Goal: Task Accomplishment & Management: Manage account settings

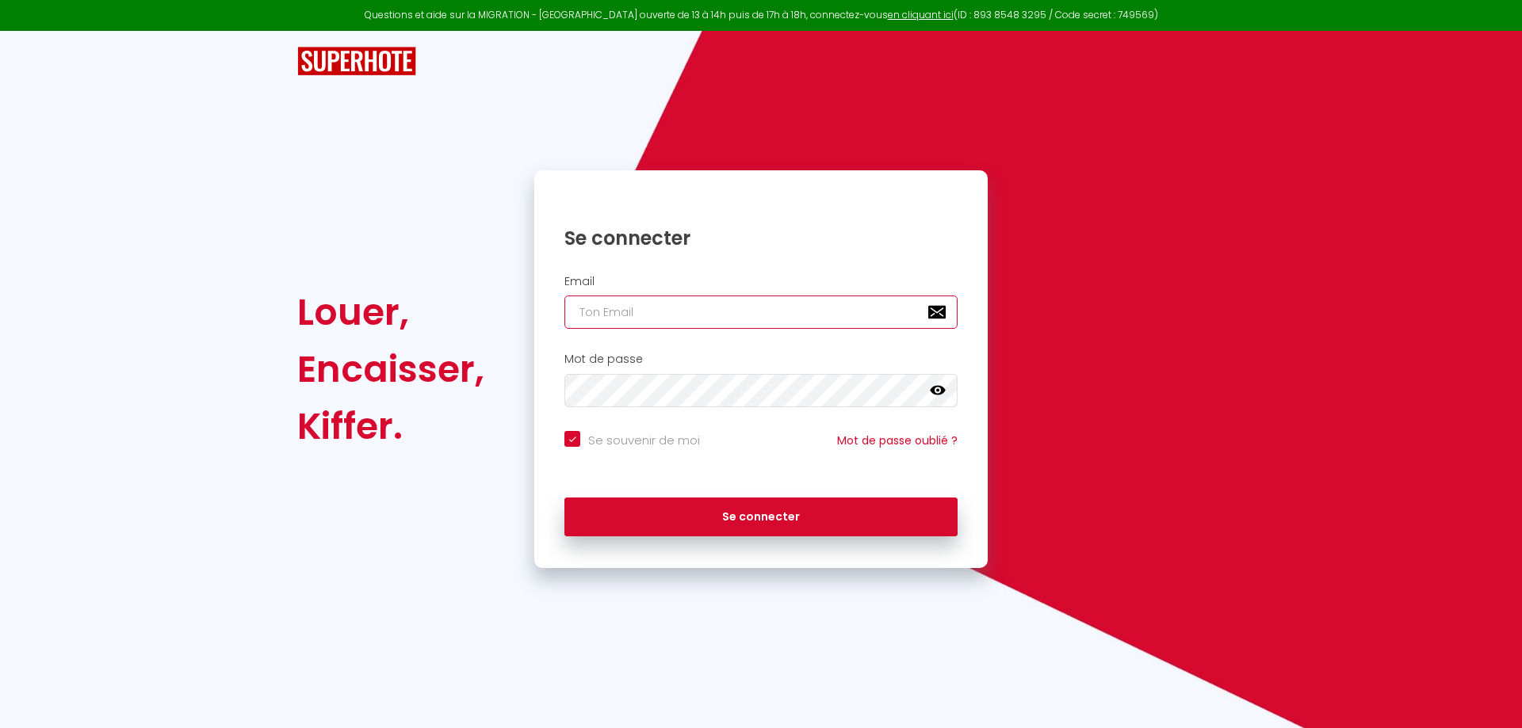
click at [763, 317] on input "email" at bounding box center [760, 312] width 393 height 33
type input "s"
checkbox input "true"
click at [766, 312] on input "s" at bounding box center [760, 312] width 393 height 33
type input "si"
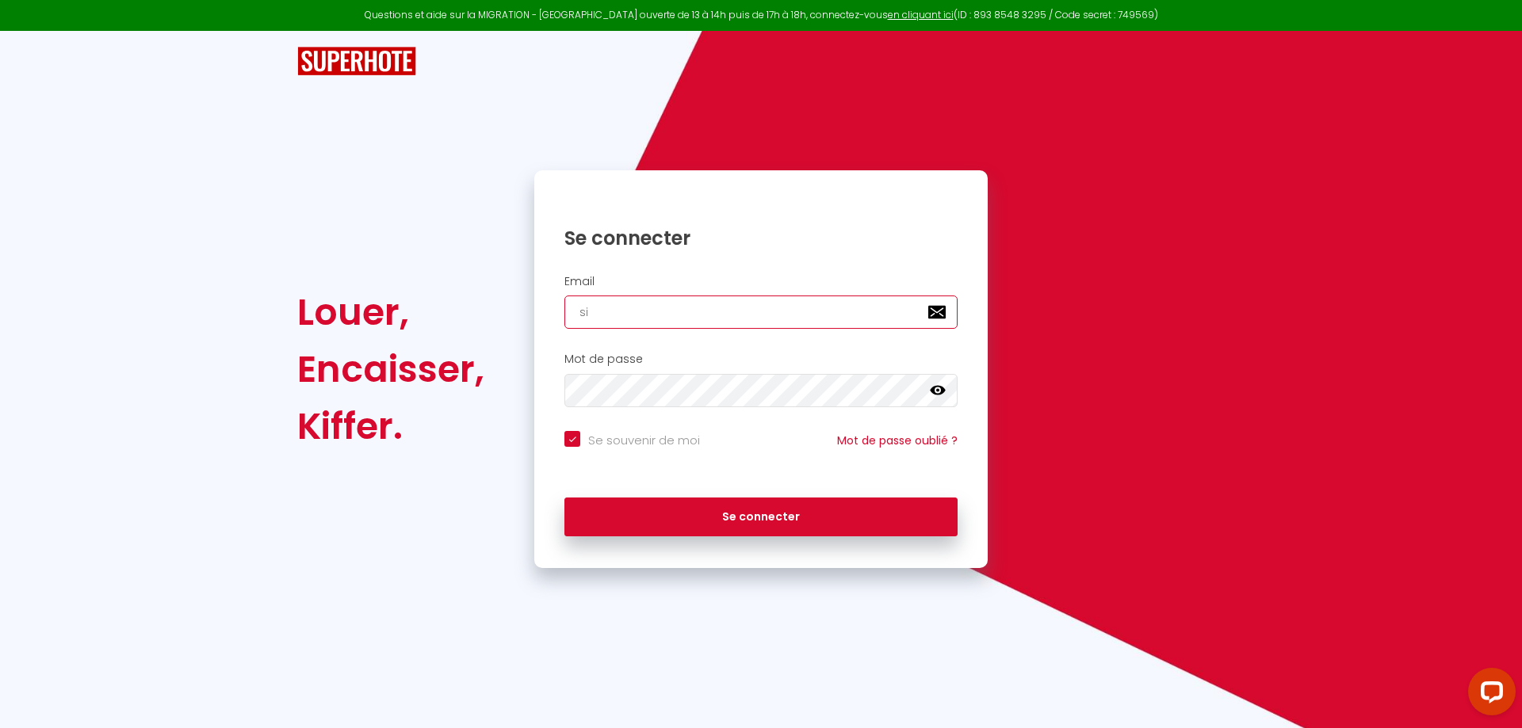
checkbox input "true"
type input "sir"
checkbox input "true"
type input "sire"
checkbox input "true"
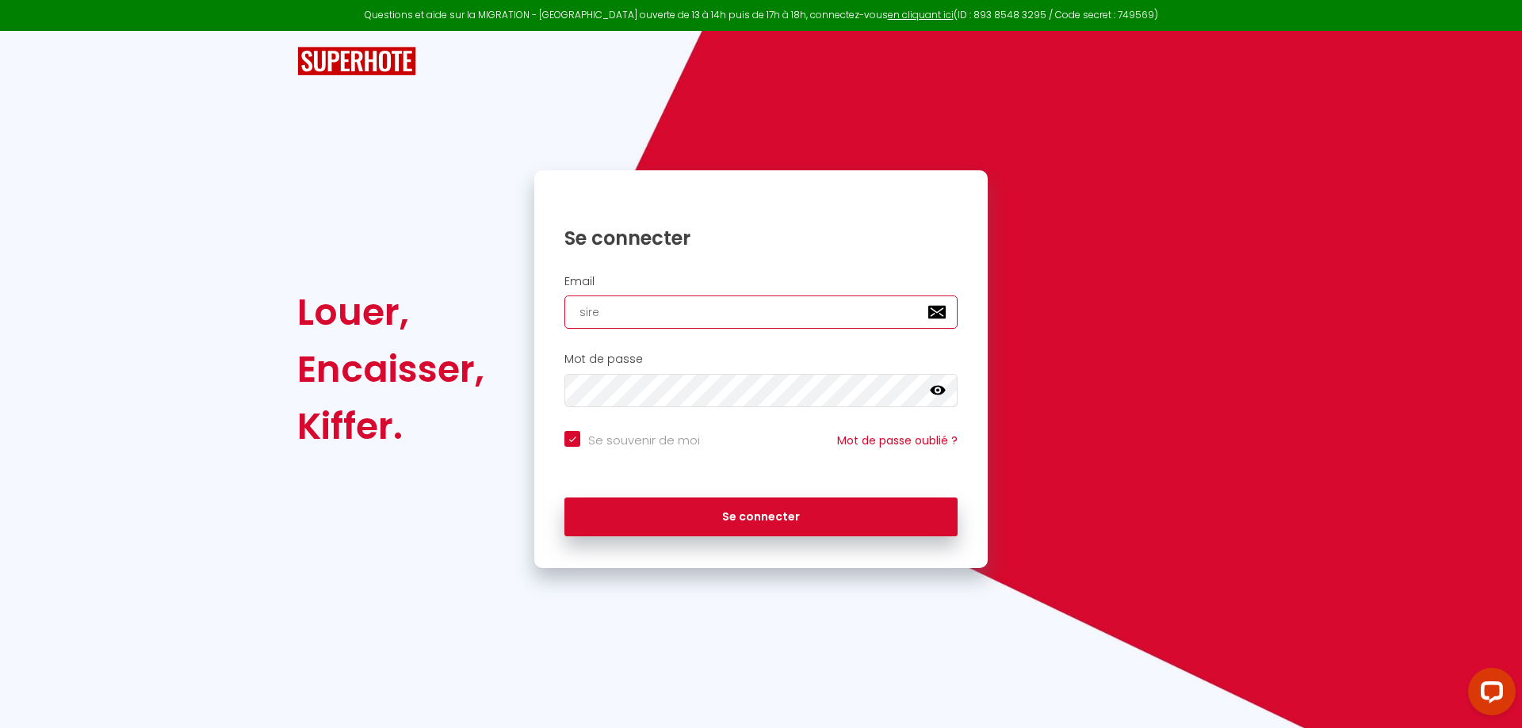
type input "sirem"
checkbox input "true"
type input "sirem."
checkbox input "true"
type input "sirem.j"
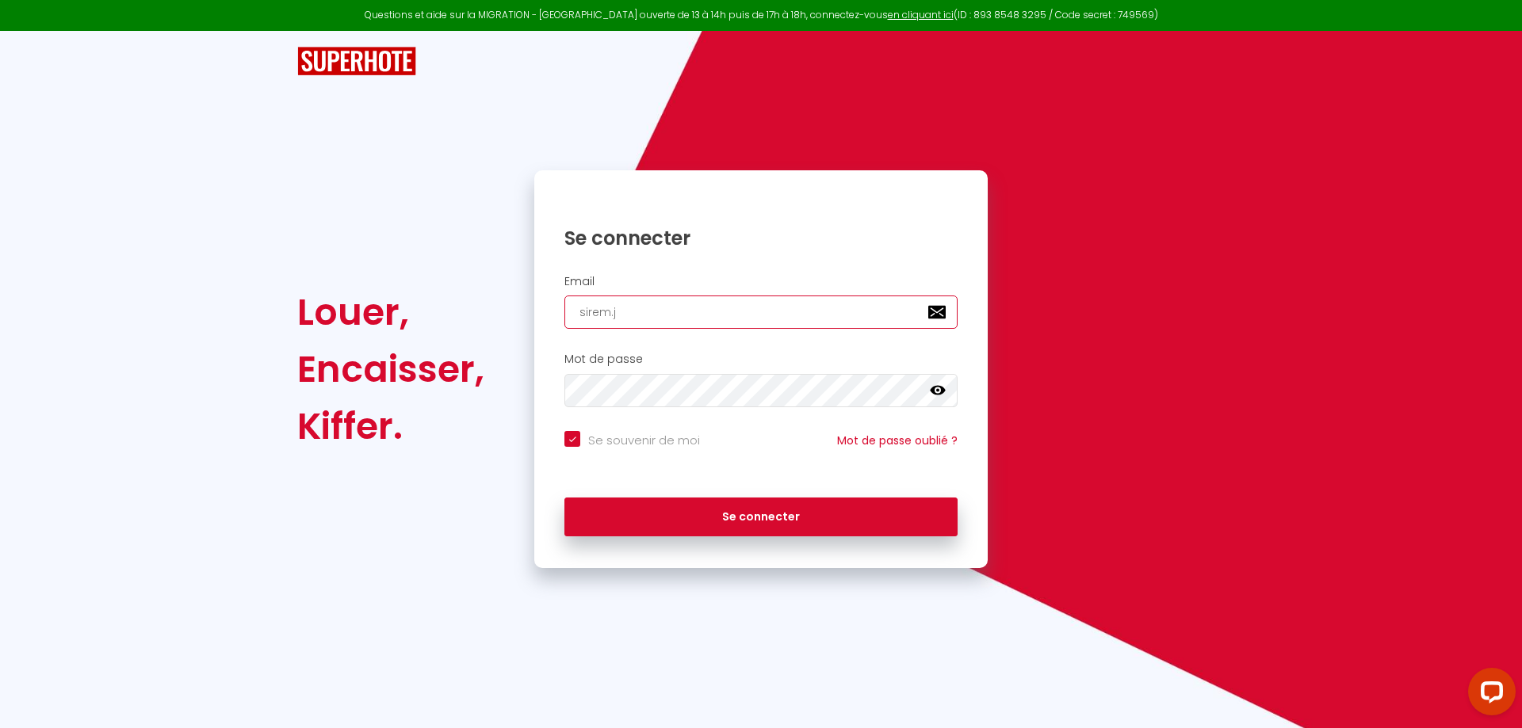
checkbox input "true"
type input "sirem.jl"
checkbox input "true"
type input "sirem.jle"
checkbox input "true"
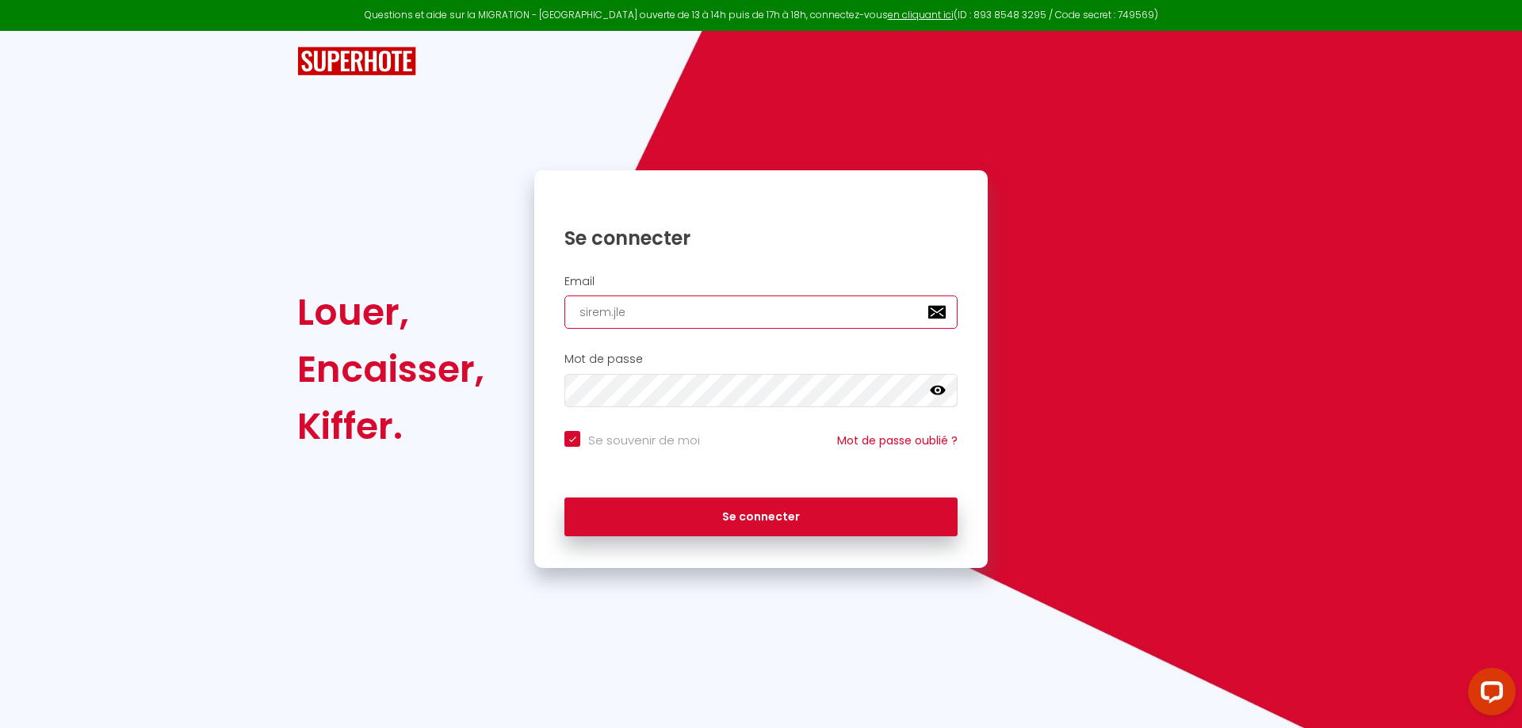
type input "sirem.jle6"
checkbox input "true"
type input "sirem.jle66"
checkbox input "true"
type input "sirem.jle66@"
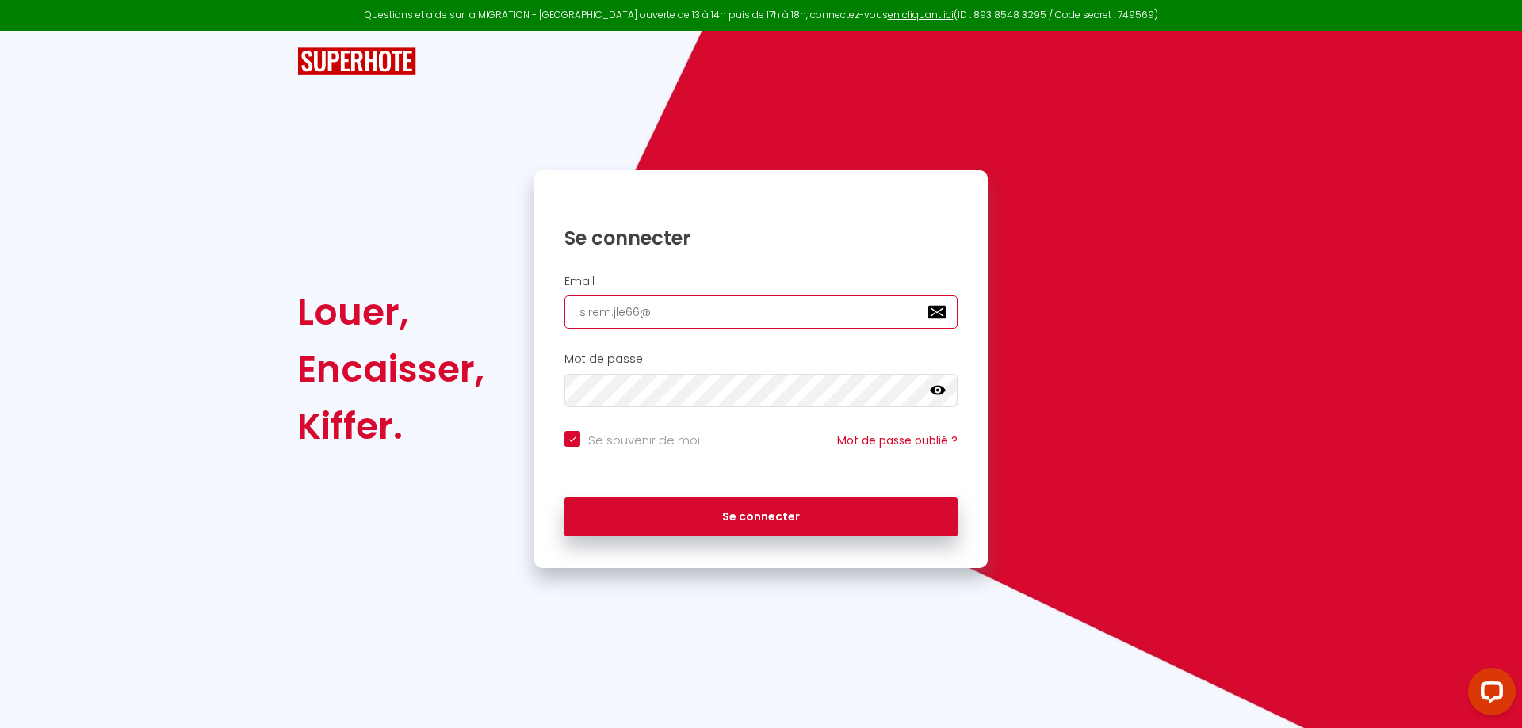
checkbox input "true"
type input "sirem.jle66@g"
checkbox input "true"
type input "sirem.jle66@gm"
checkbox input "true"
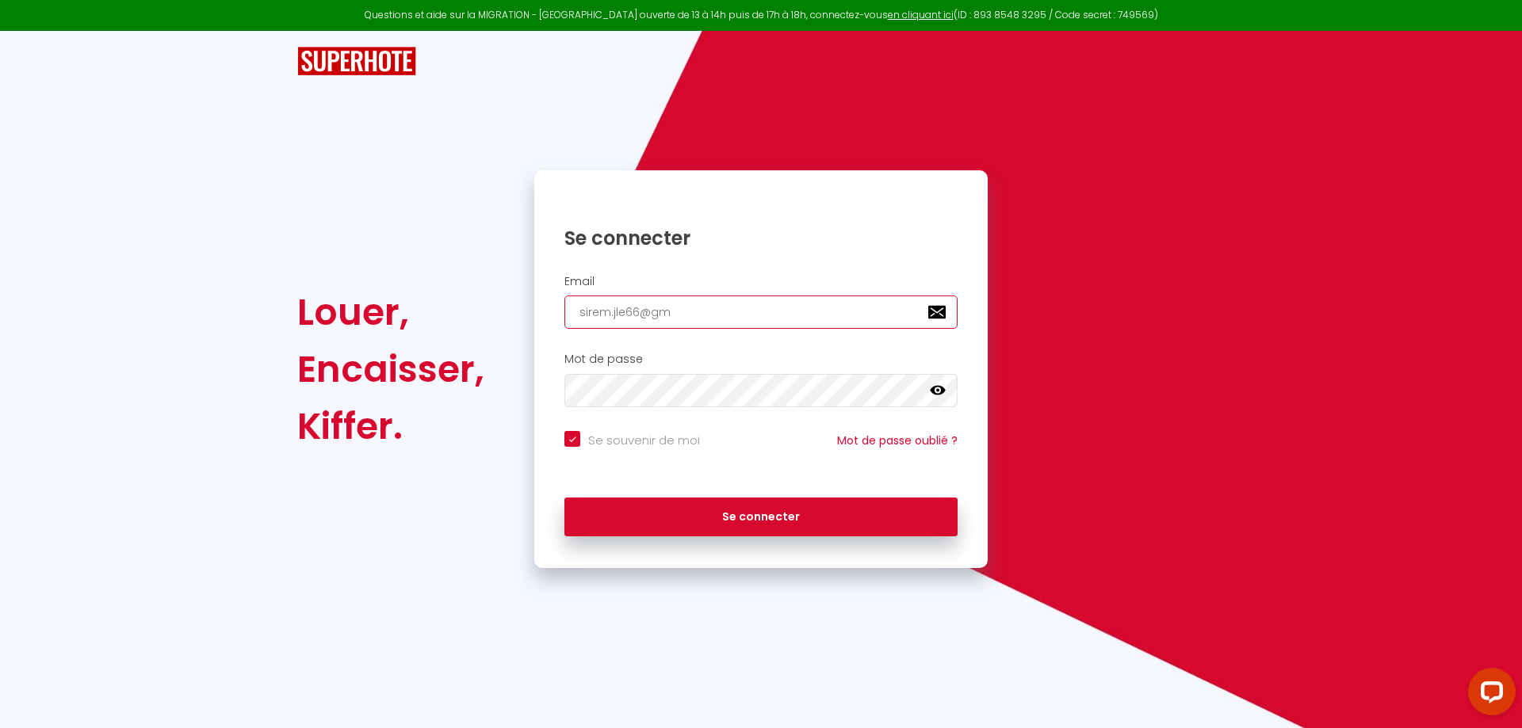
type input "sirem.jle66@gma"
checkbox input "true"
type input "sirem.jle66@gmai"
checkbox input "true"
type input "[EMAIL_ADDRESS]"
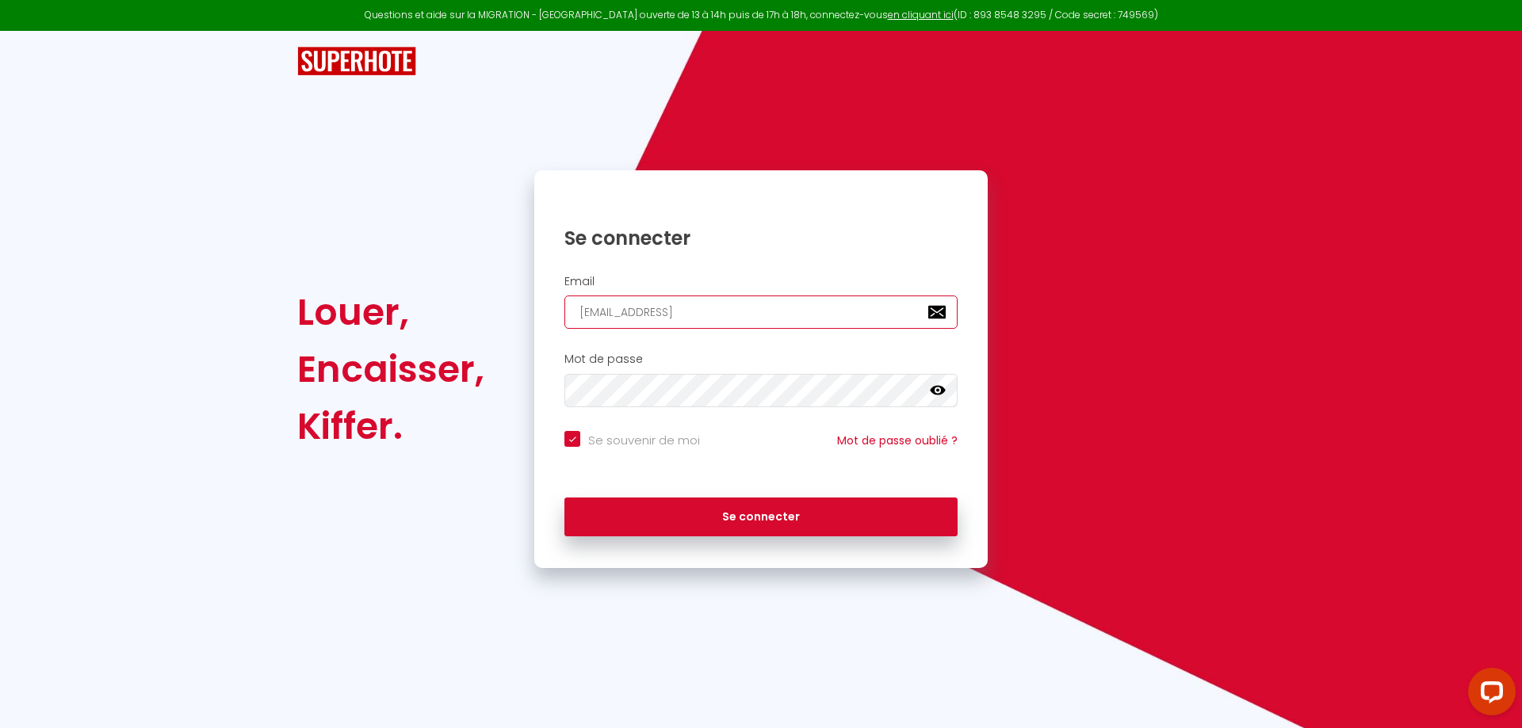
checkbox input "true"
type input "[EMAIL_ADDRESS]."
checkbox input "true"
type input "sirem.jle66@gmail.c"
checkbox input "true"
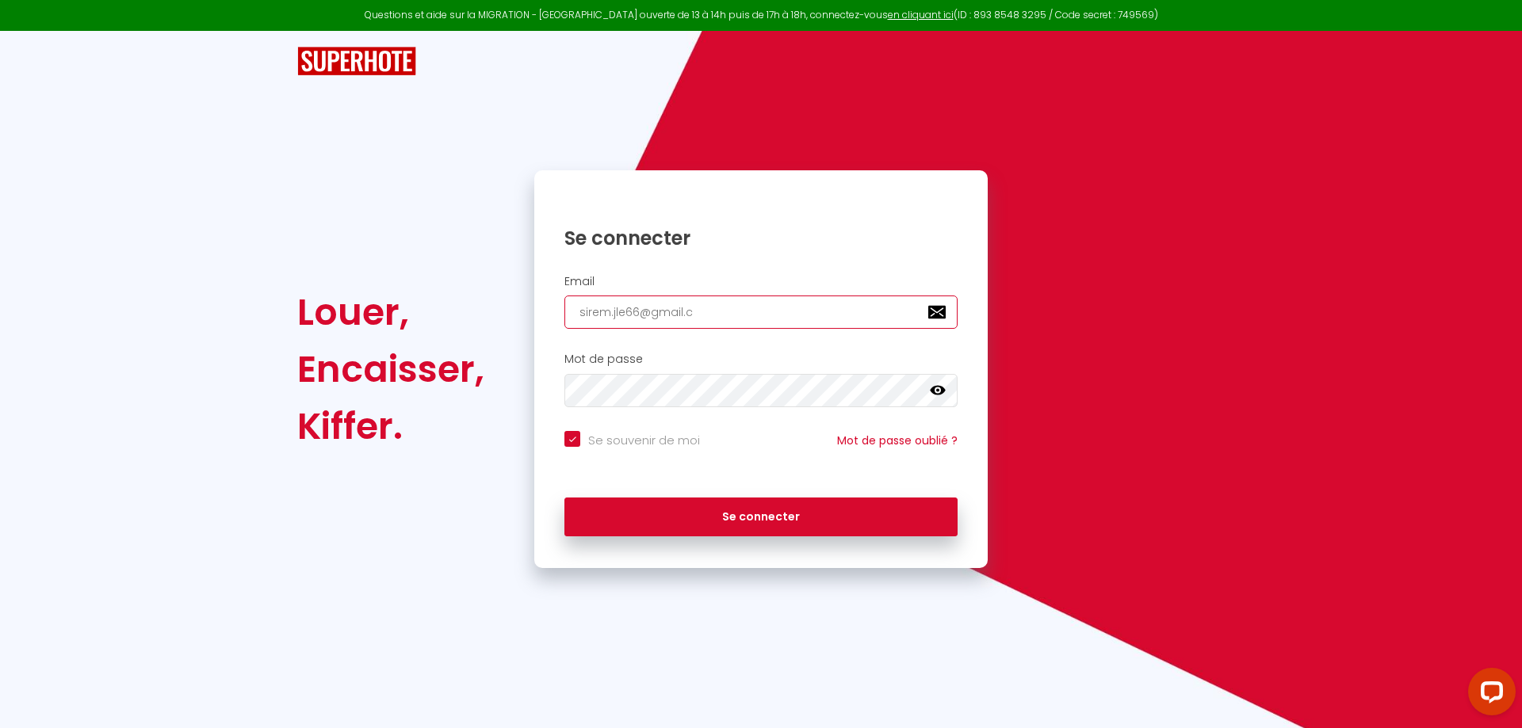
type input "[EMAIL_ADDRESS][DOMAIN_NAME]"
checkbox input "true"
type input "[EMAIL_ADDRESS][DOMAIN_NAME]"
checkbox input "true"
type input "[EMAIL_ADDRESS][DOMAIN_NAME]"
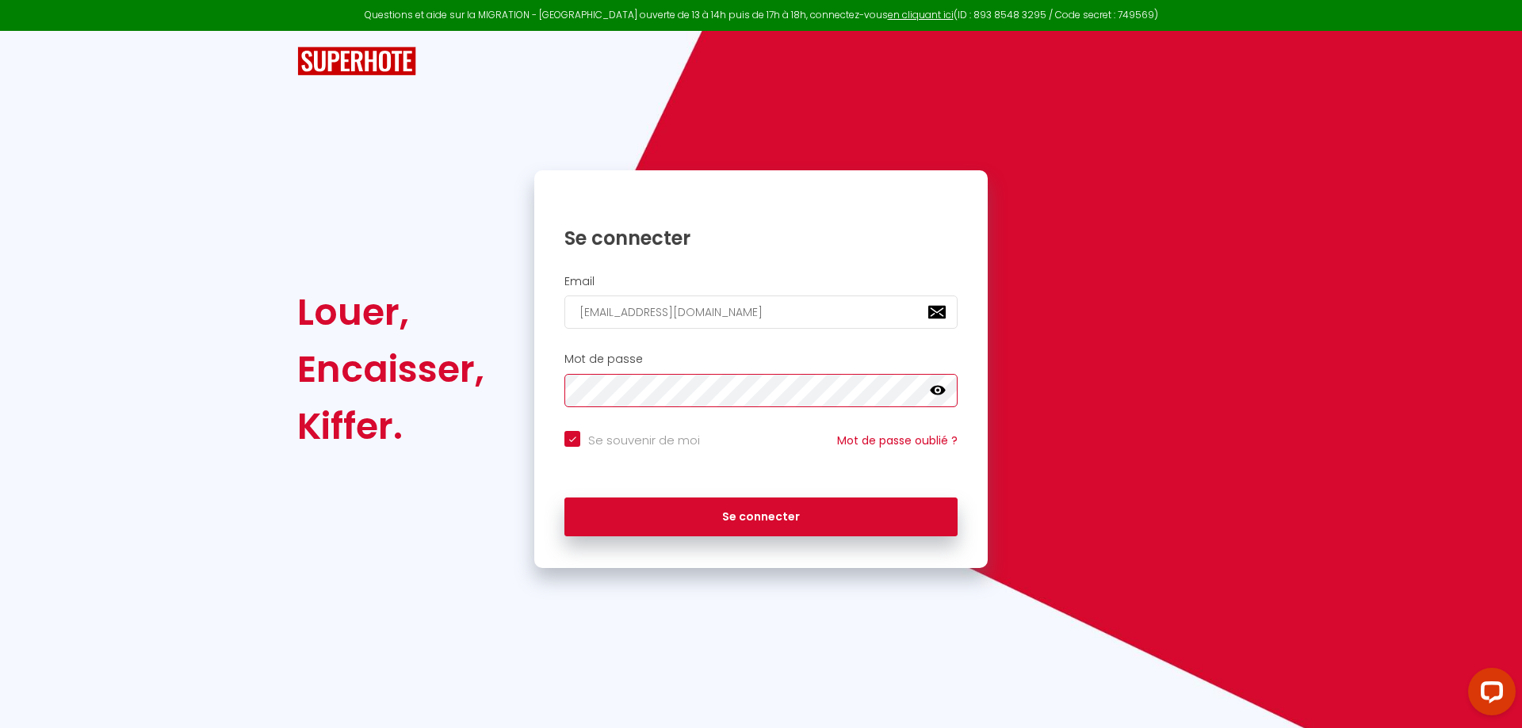
click at [564, 498] on button "Se connecter" at bounding box center [760, 518] width 393 height 40
checkbox input "true"
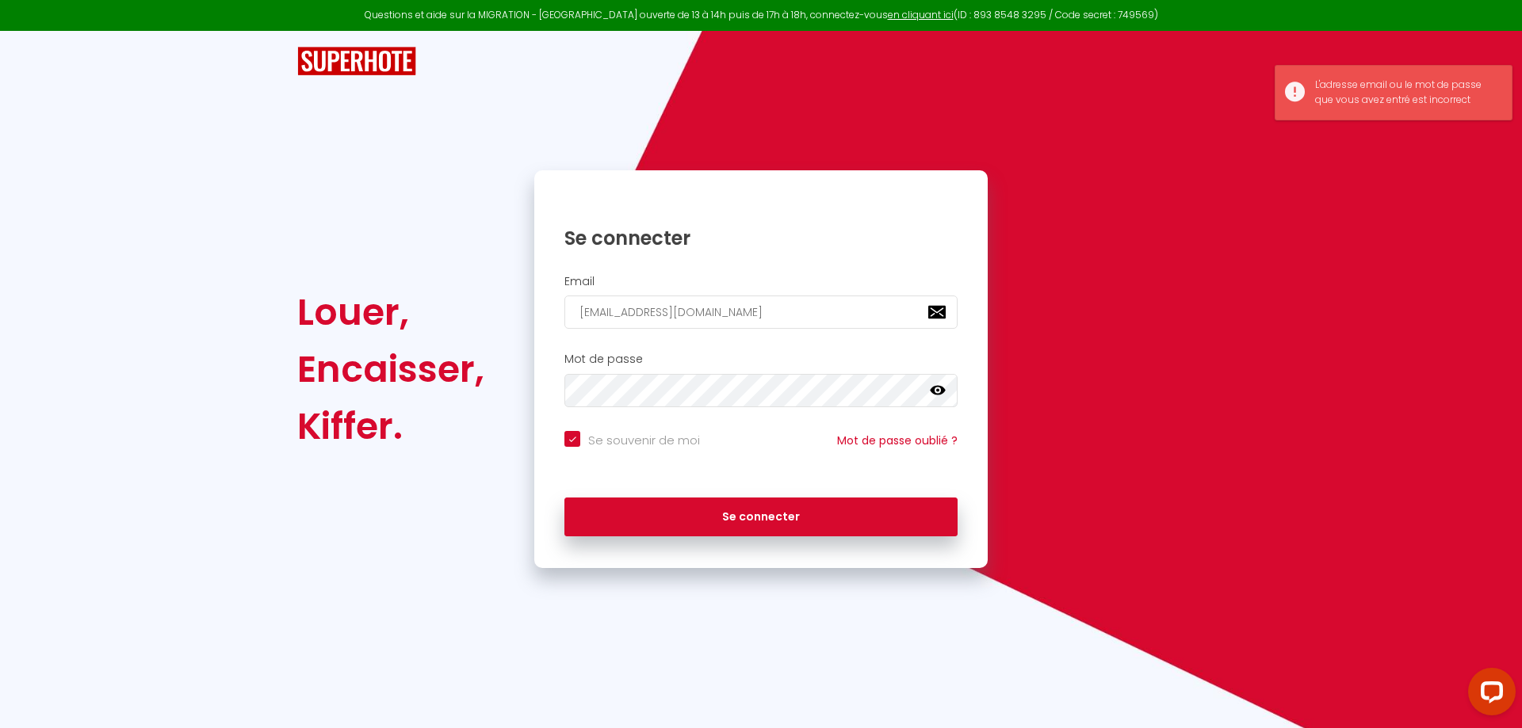
click at [940, 392] on icon at bounding box center [938, 391] width 16 height 16
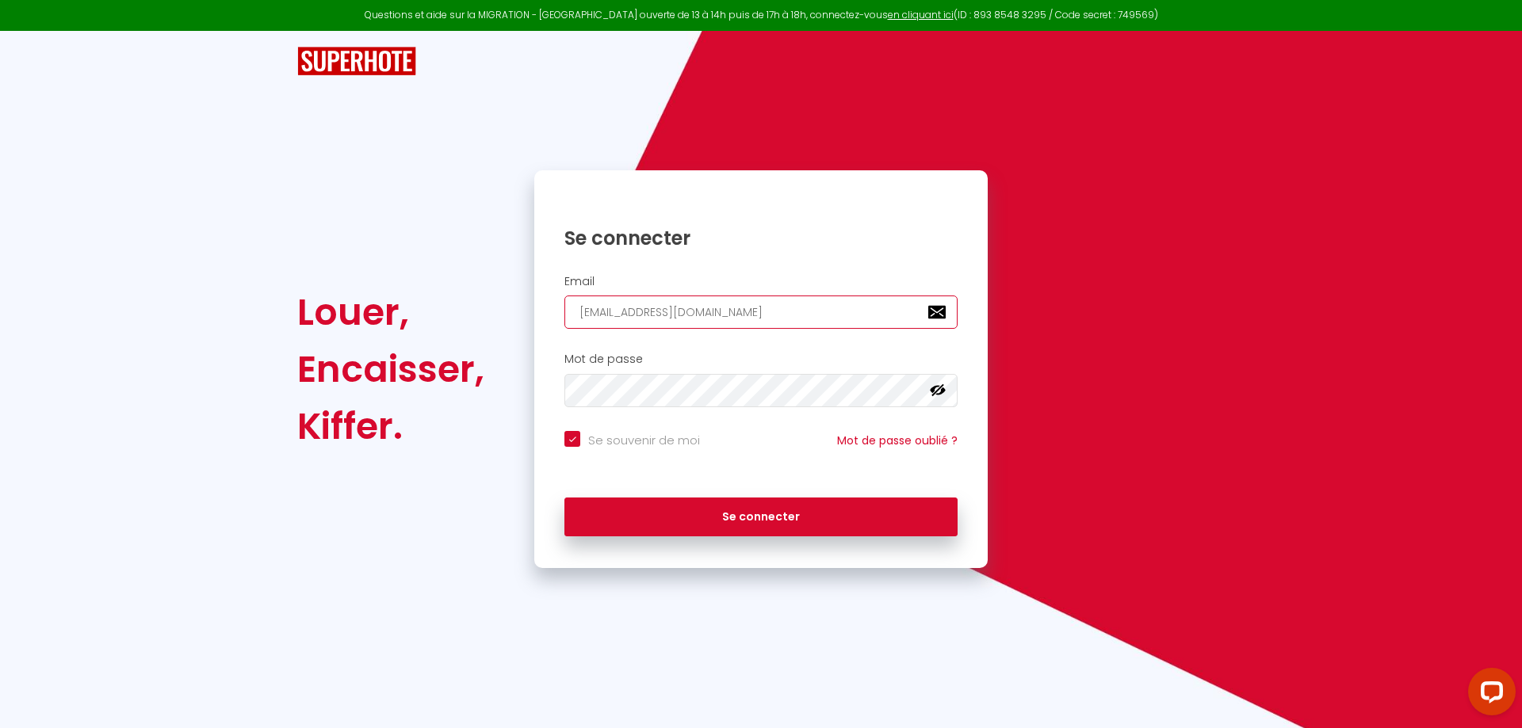
click at [586, 315] on input "[EMAIL_ADDRESS][DOMAIN_NAME]" at bounding box center [760, 312] width 393 height 33
type input "[EMAIL_ADDRESS][DOMAIN_NAME]"
checkbox input "true"
type input "[EMAIL_ADDRESS][DOMAIN_NAME]"
checkbox input "true"
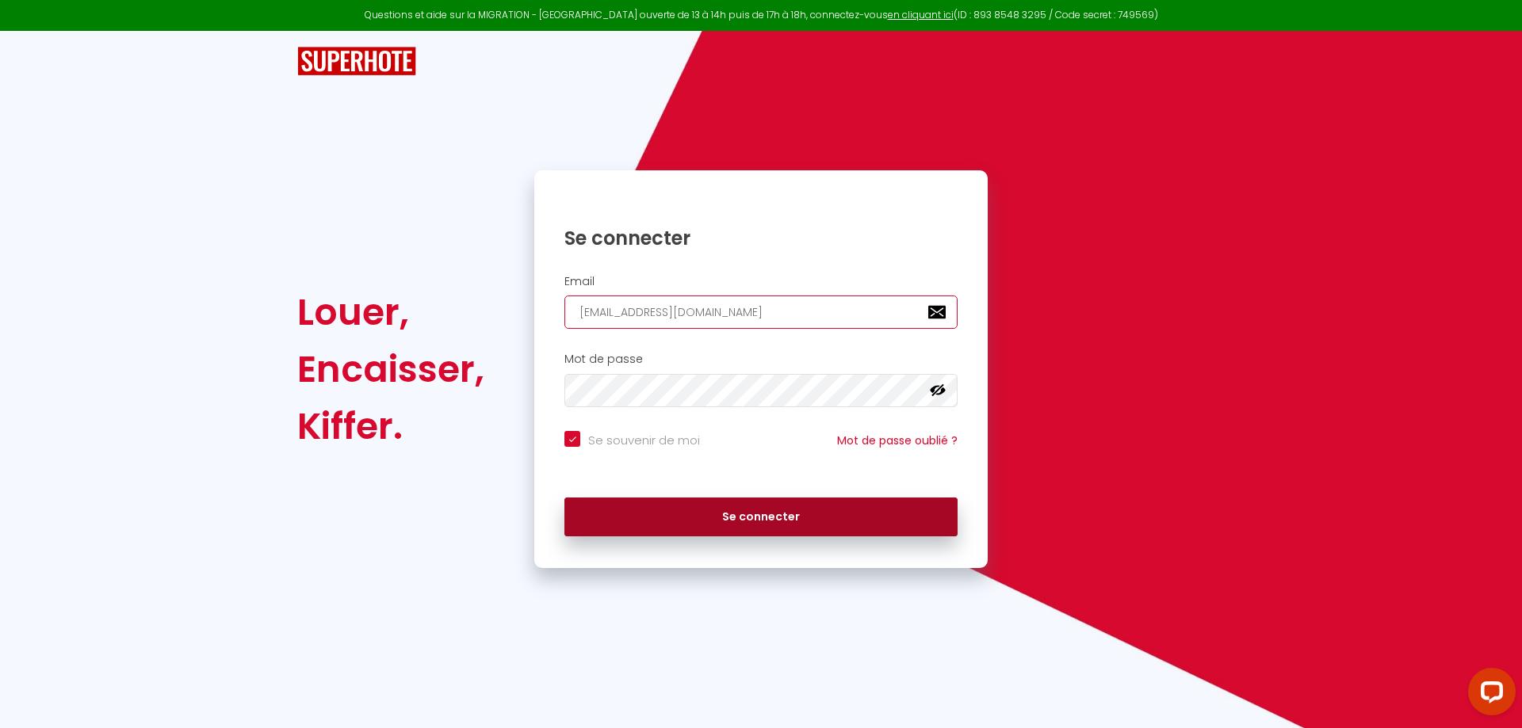
type input "[EMAIL_ADDRESS][DOMAIN_NAME]"
click at [786, 535] on button "Se connecter" at bounding box center [760, 518] width 393 height 40
checkbox input "true"
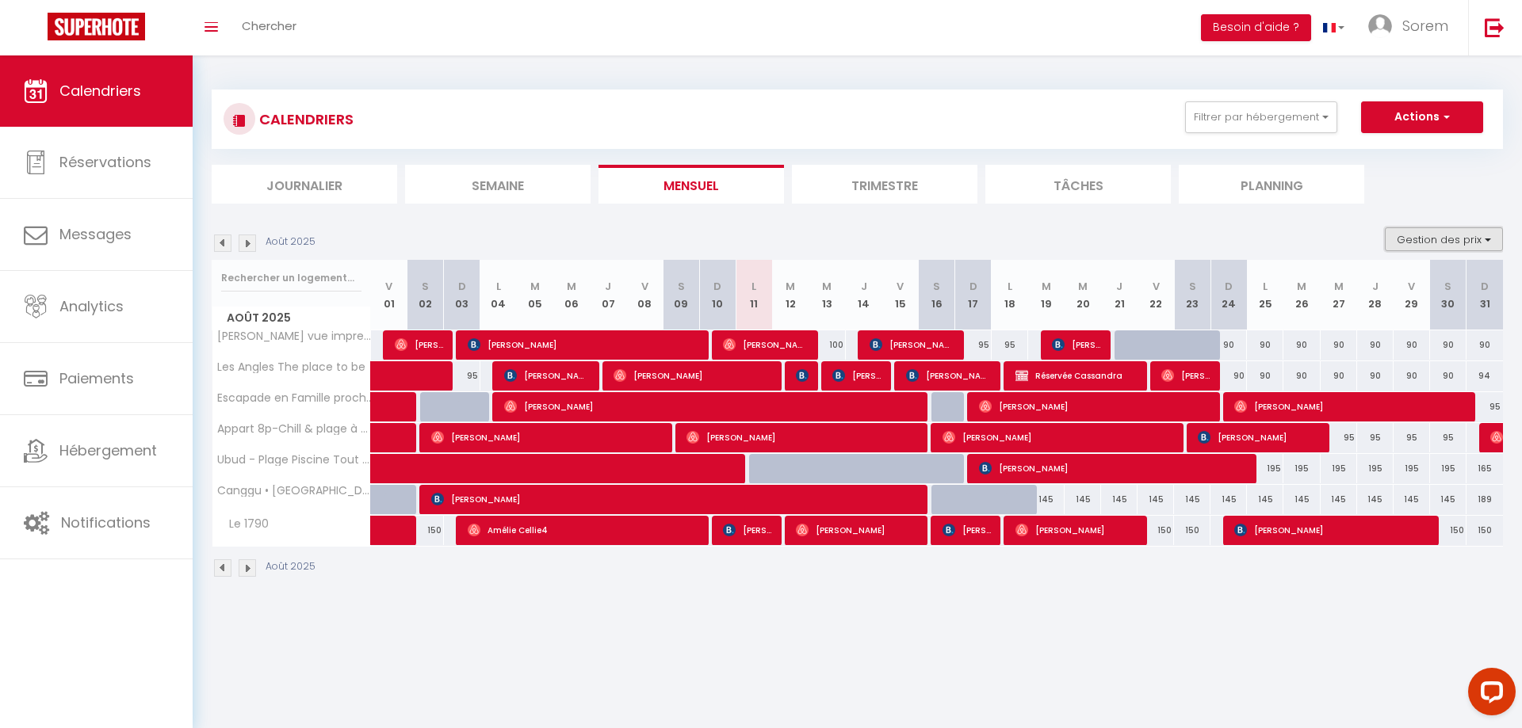
click at [1453, 239] on button "Gestion des prix" at bounding box center [1444, 239] width 118 height 24
click at [1438, 292] on input "Nb Nuits minimum" at bounding box center [1430, 289] width 143 height 16
checkbox input "true"
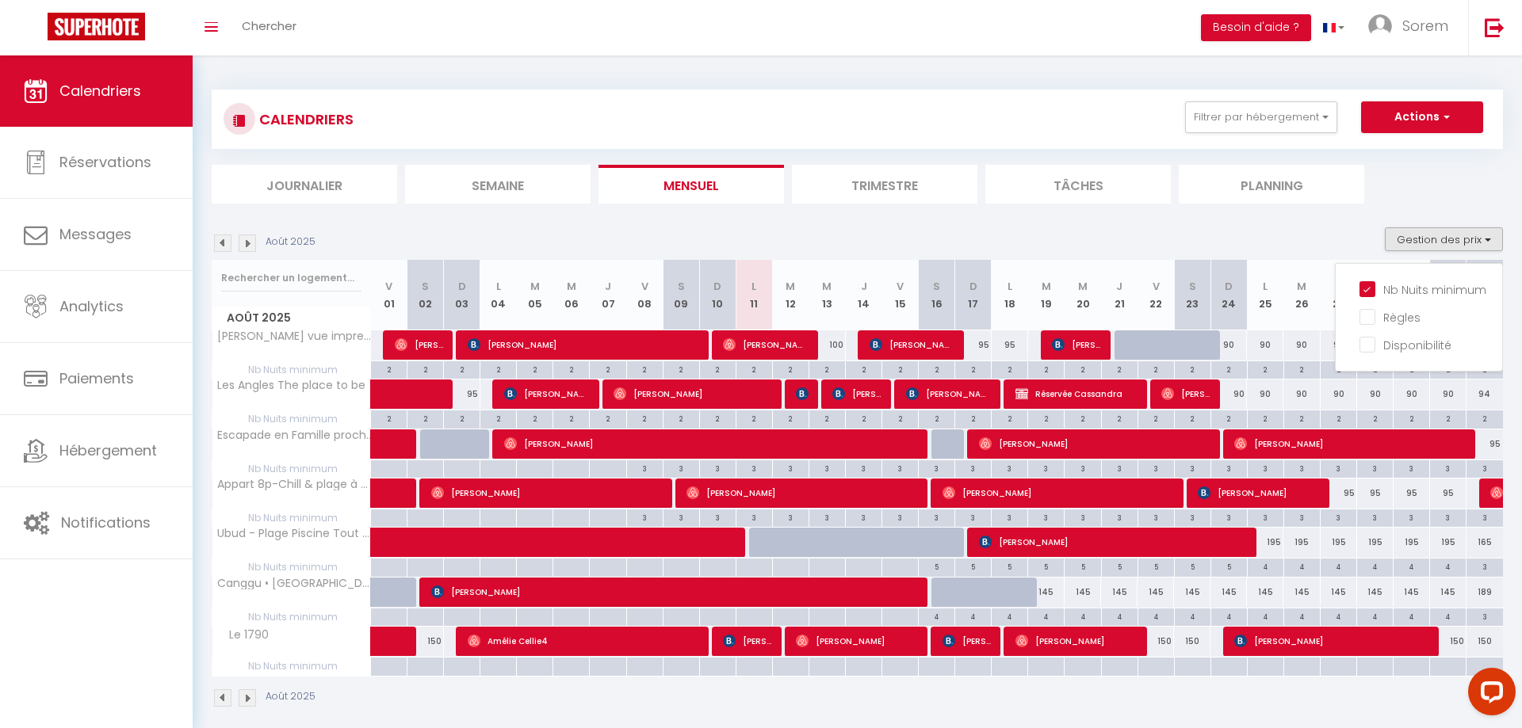
click at [799, 396] on img at bounding box center [802, 394] width 13 height 13
select select "OK"
select select "KO"
select select "0"
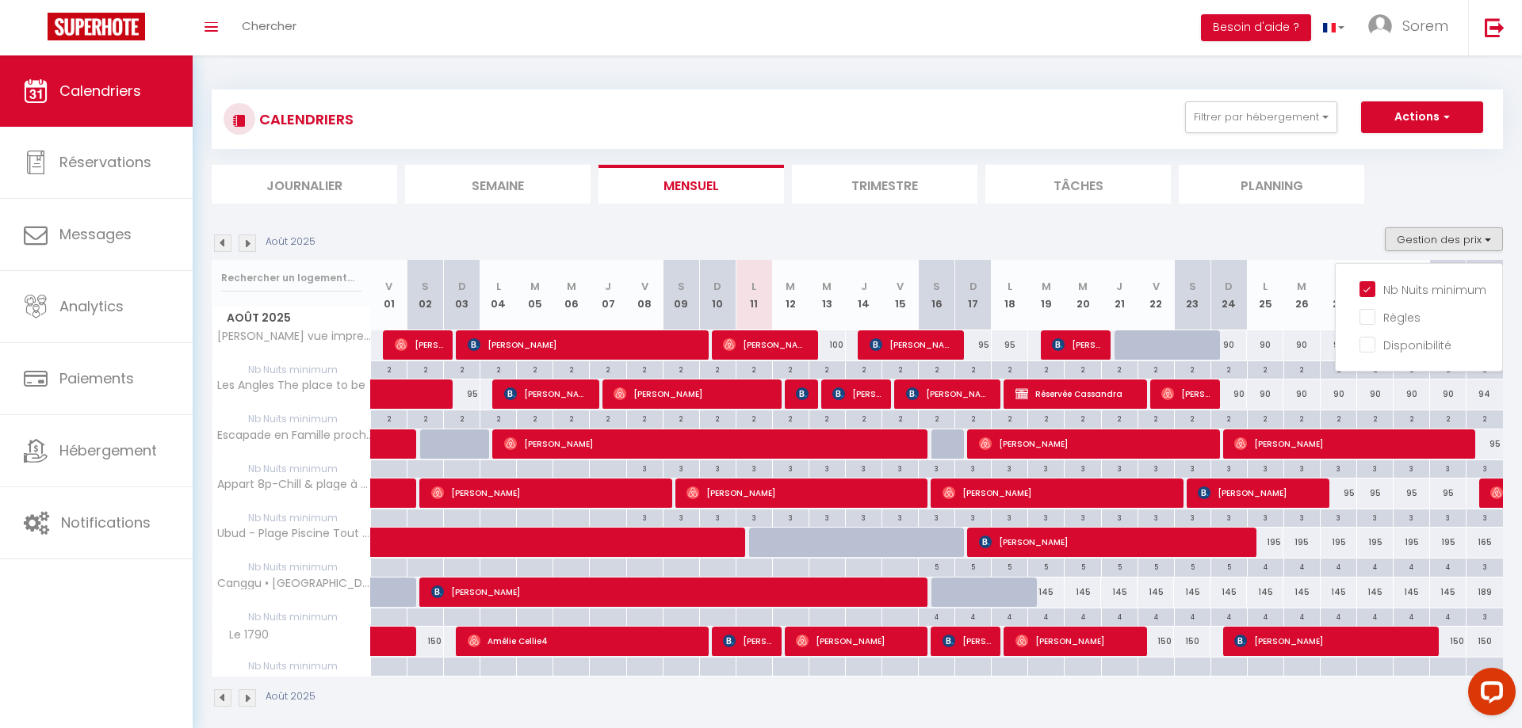
select select "1"
select select
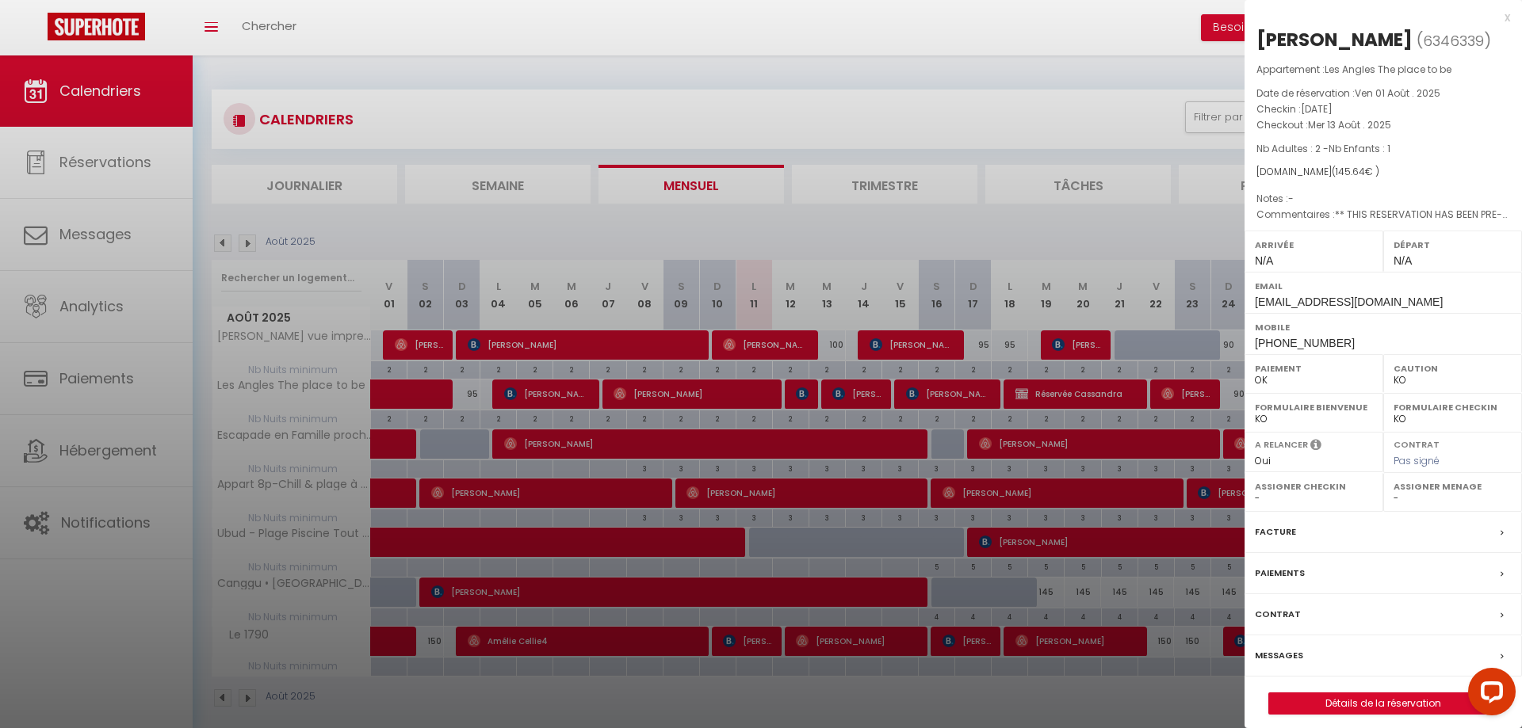
click at [799, 396] on div at bounding box center [761, 364] width 1522 height 728
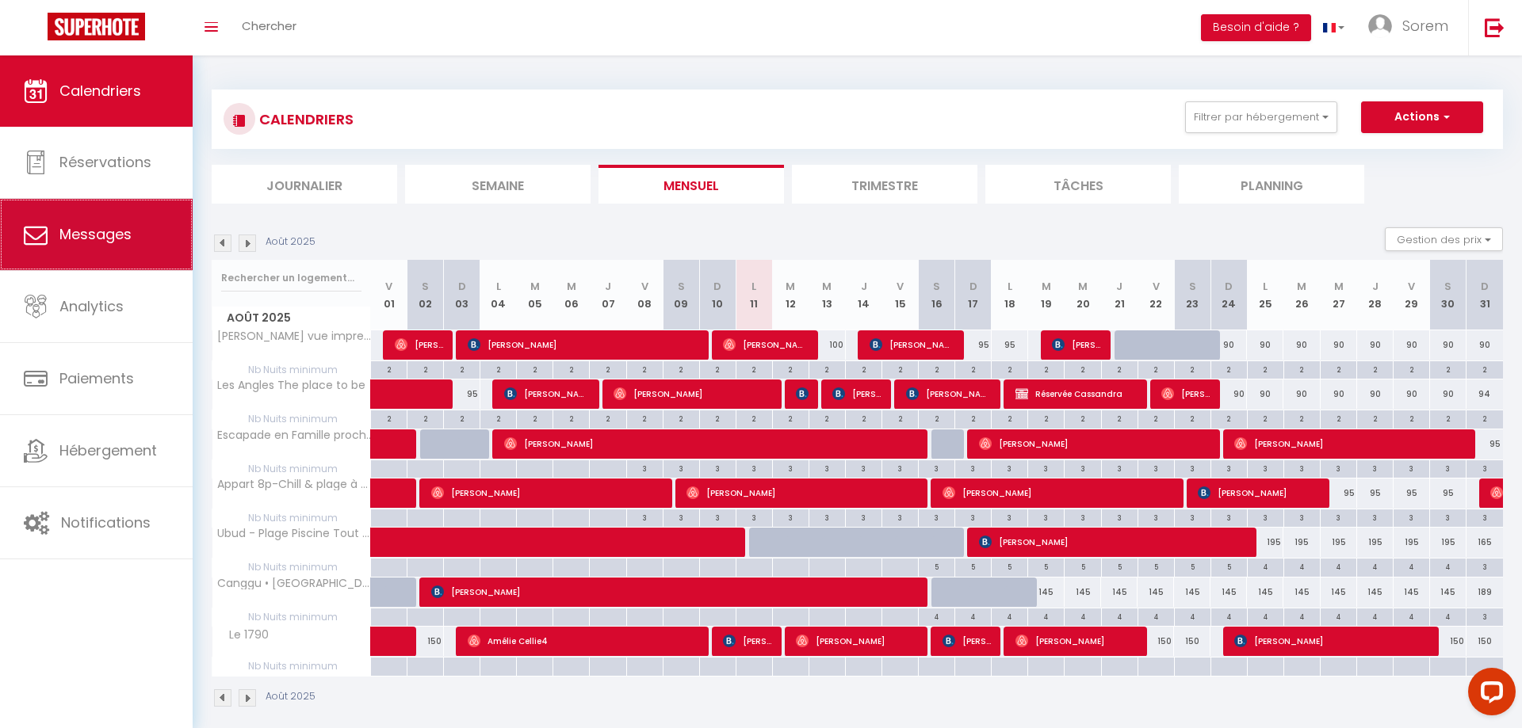
click at [62, 239] on span "Messages" at bounding box center [95, 234] width 72 height 20
select select "message"
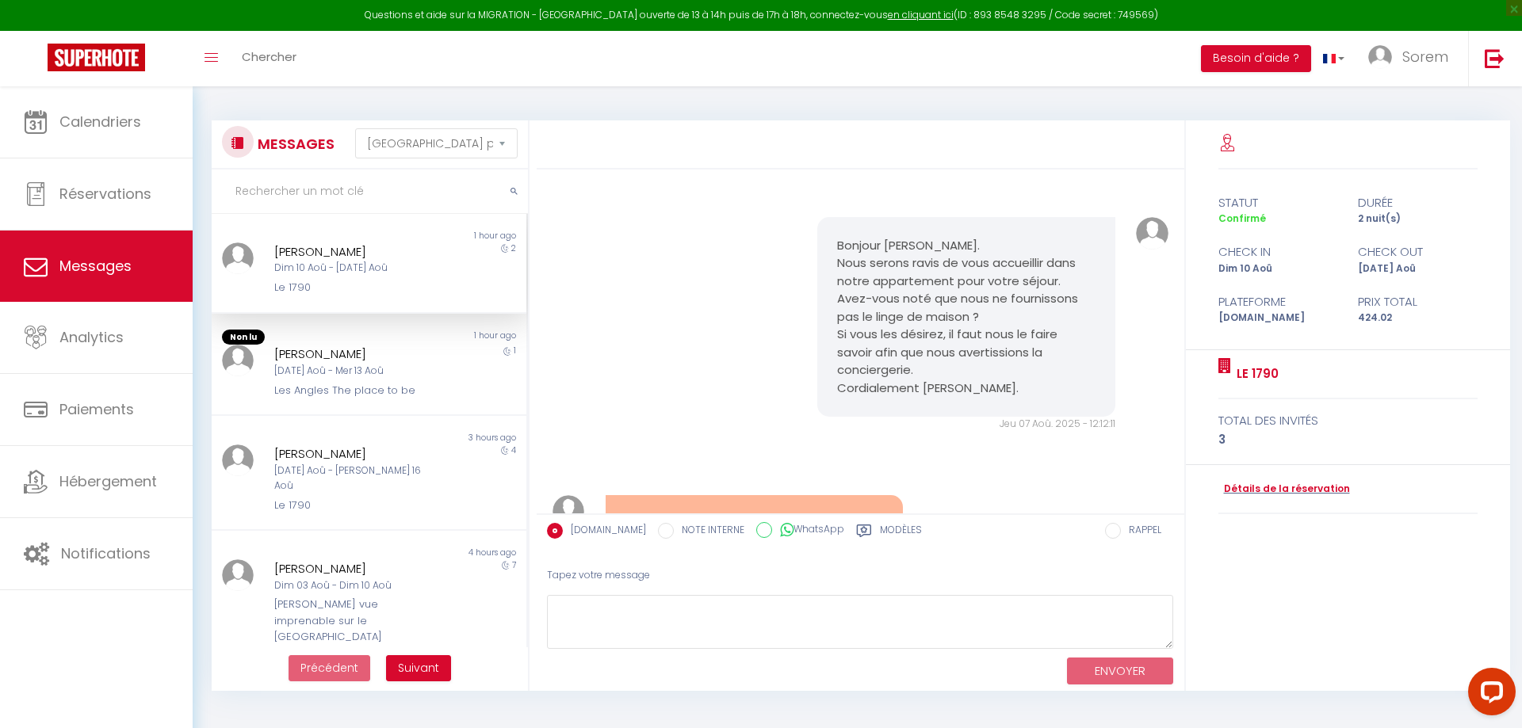
scroll to position [2544, 0]
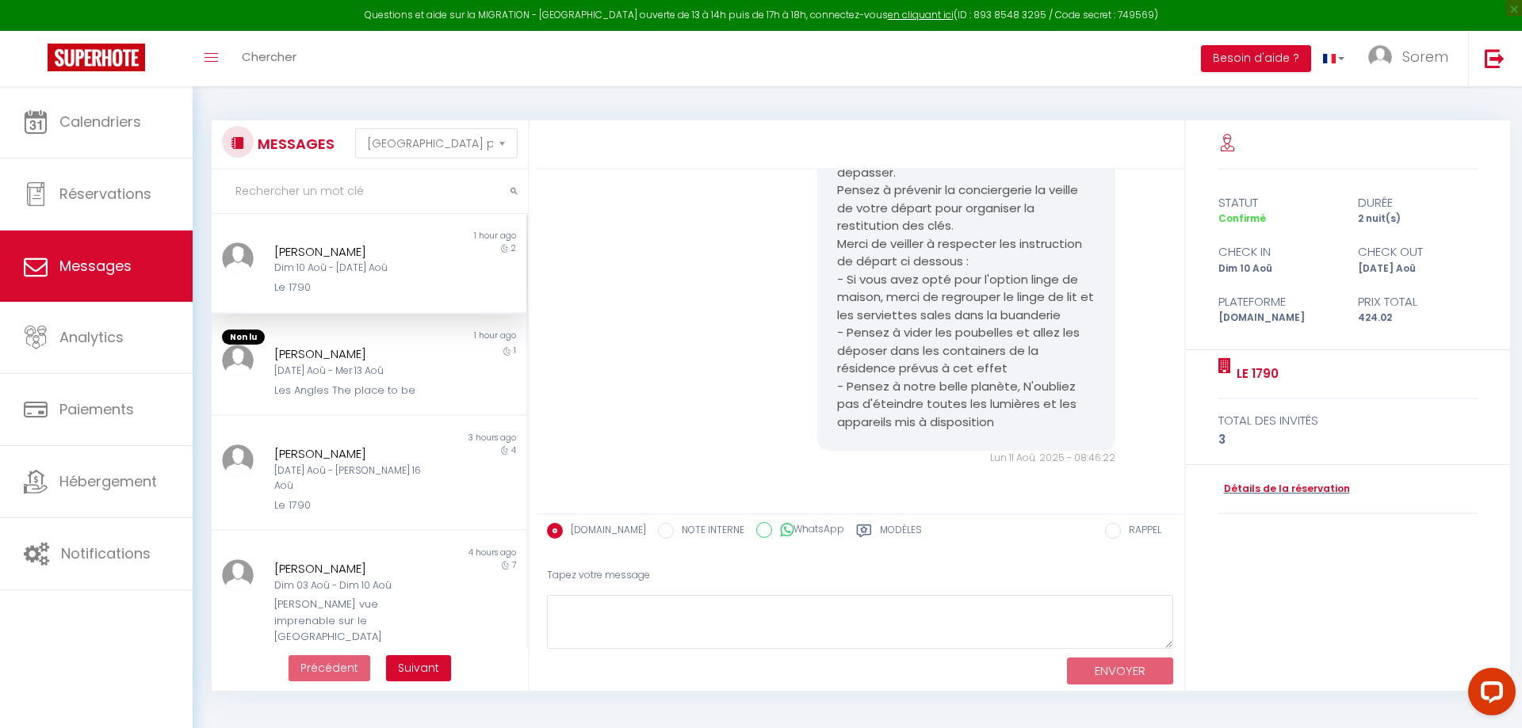
click at [409, 268] on div "Dim 10 Aoû - [DATE] Aoû" at bounding box center [355, 268] width 162 height 15
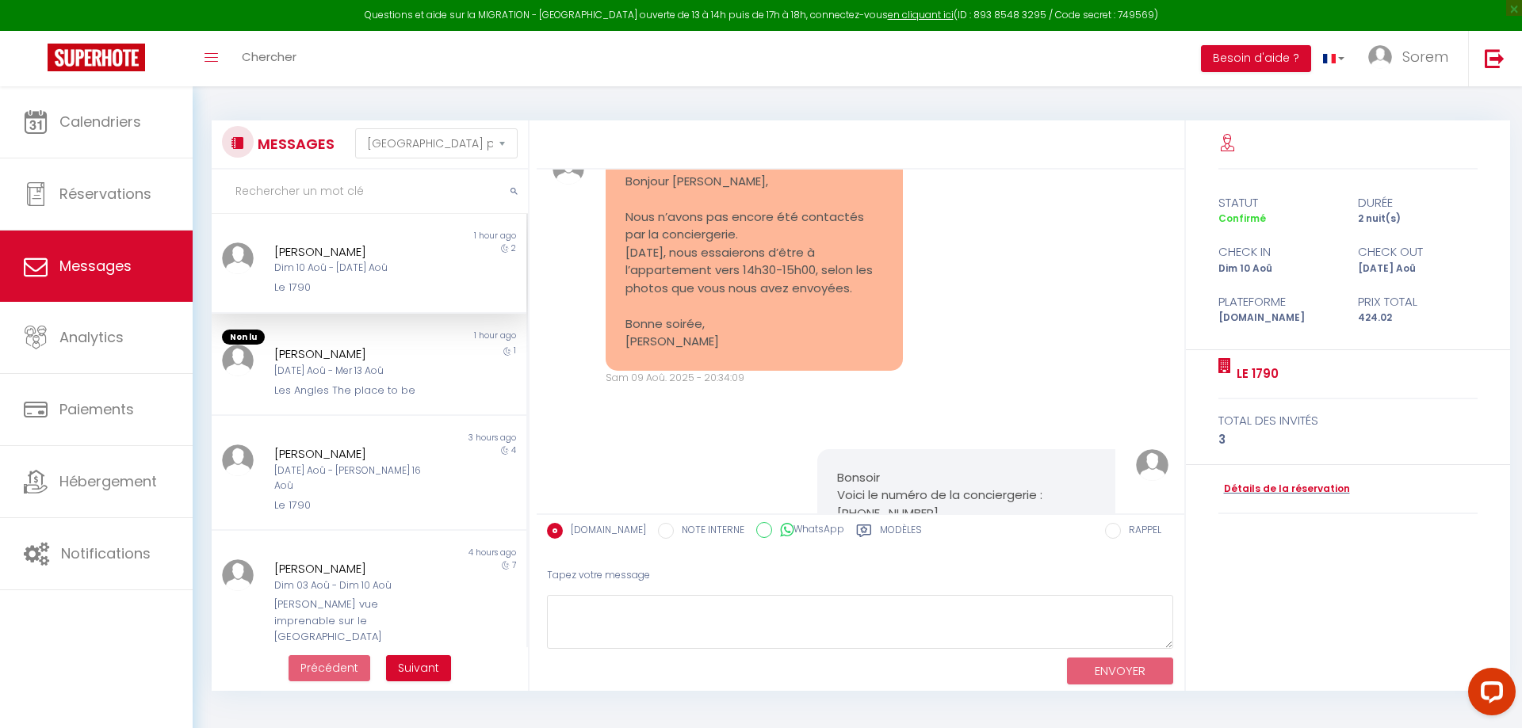
scroll to position [1967, 0]
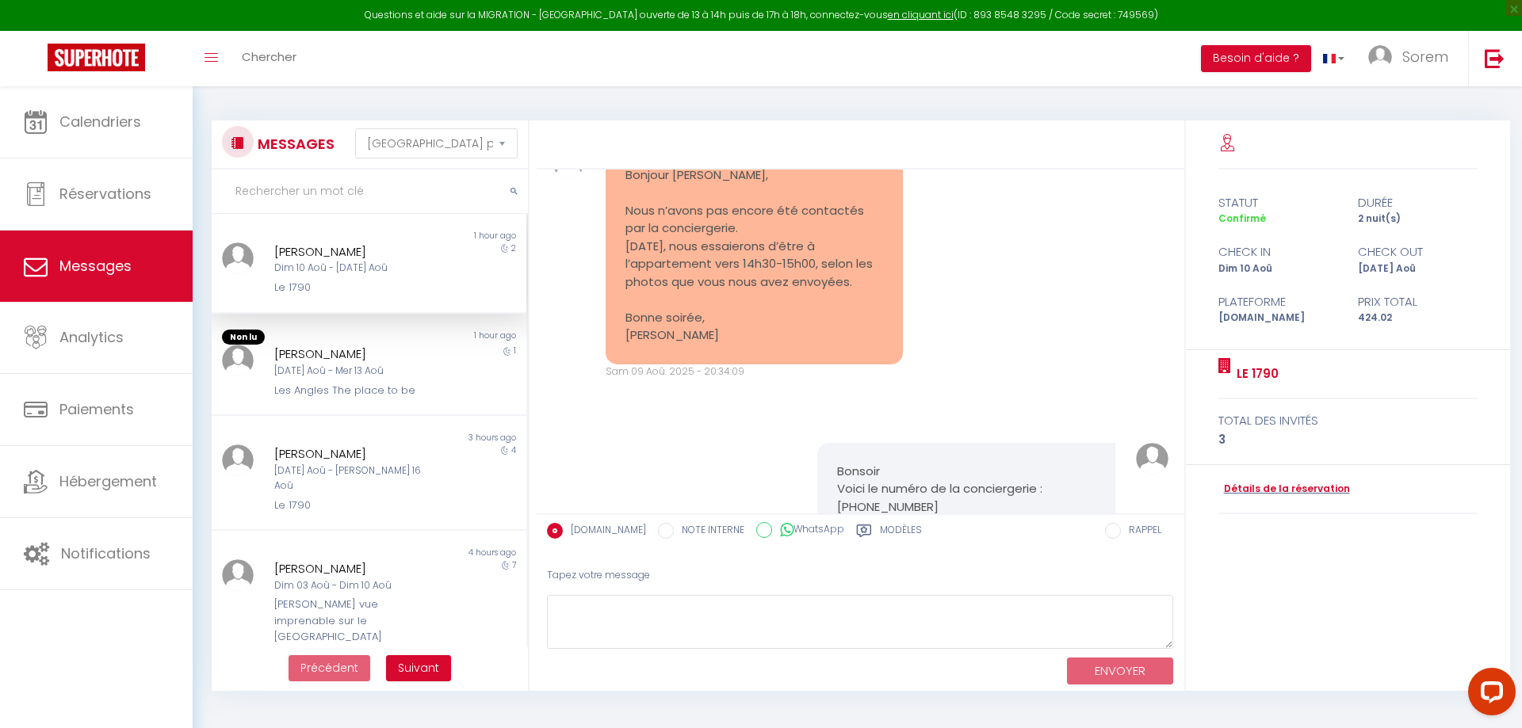
click at [420, 293] on div "Le 1790" at bounding box center [355, 288] width 162 height 16
click at [442, 292] on div "[PERSON_NAME] 10 Aoû - [DATE] [PERSON_NAME] 1790" at bounding box center [355, 270] width 183 height 54
click at [416, 472] on div "[DATE] Aoû - [PERSON_NAME] 16 Aoû" at bounding box center [355, 479] width 162 height 30
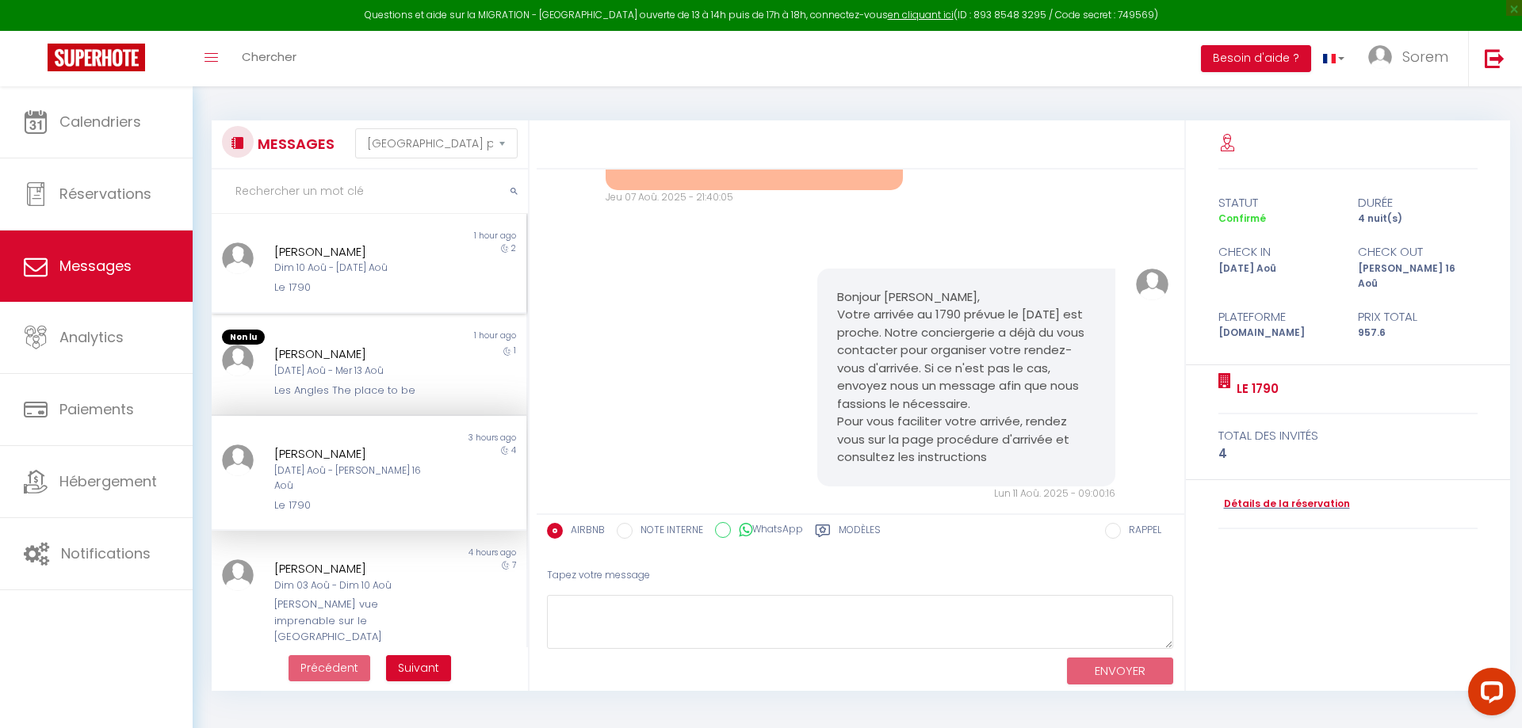
click at [415, 274] on div "Dim 10 Aoû - [DATE] Aoû" at bounding box center [355, 268] width 162 height 15
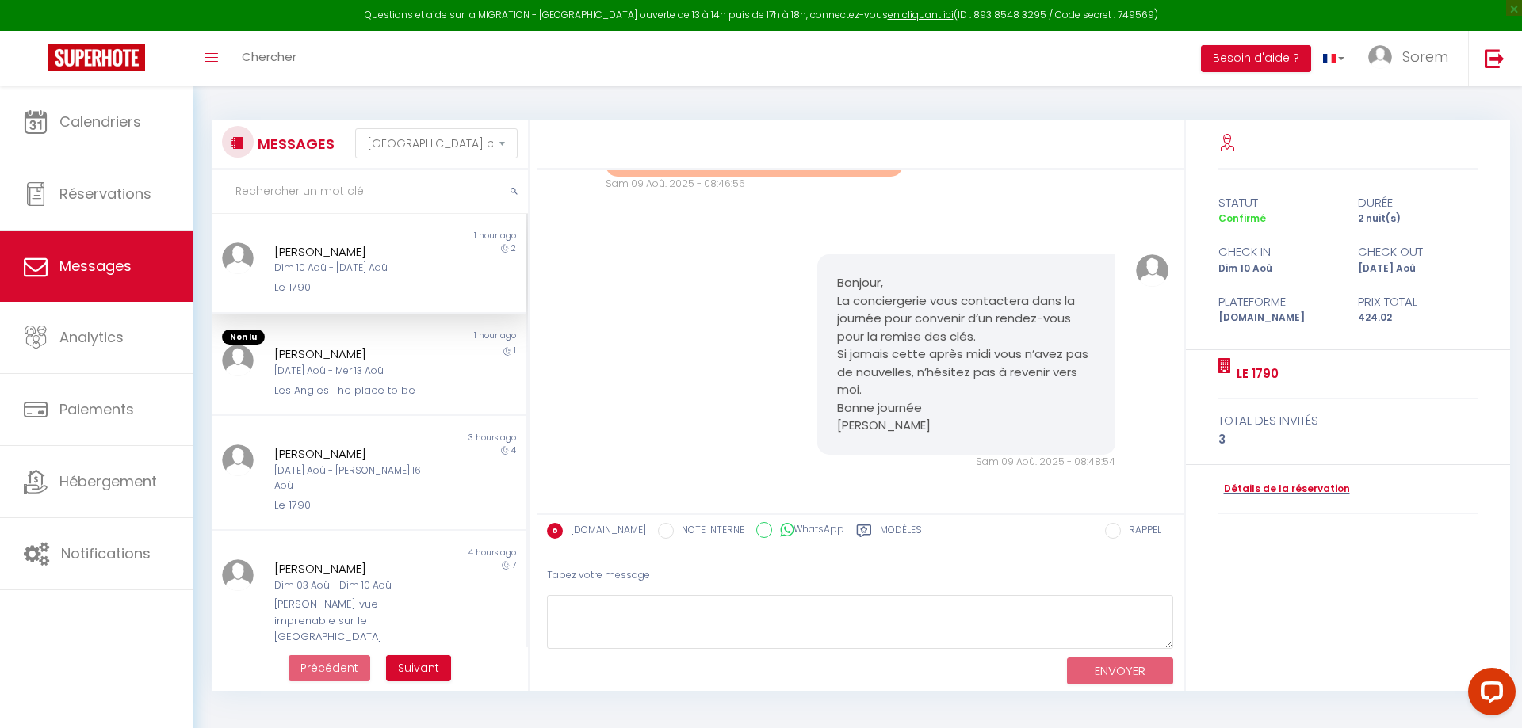
scroll to position [1573, 0]
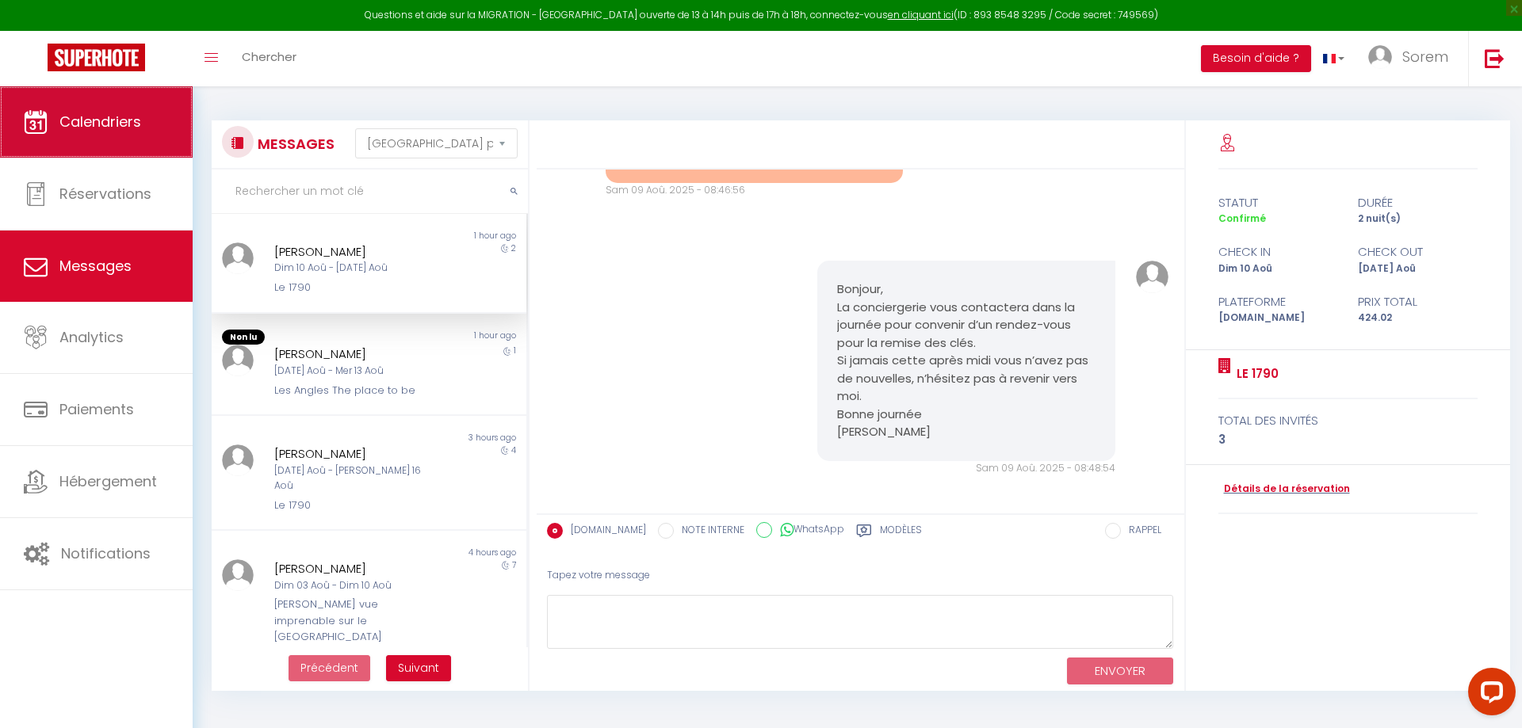
click at [123, 129] on span "Calendriers" at bounding box center [100, 122] width 82 height 20
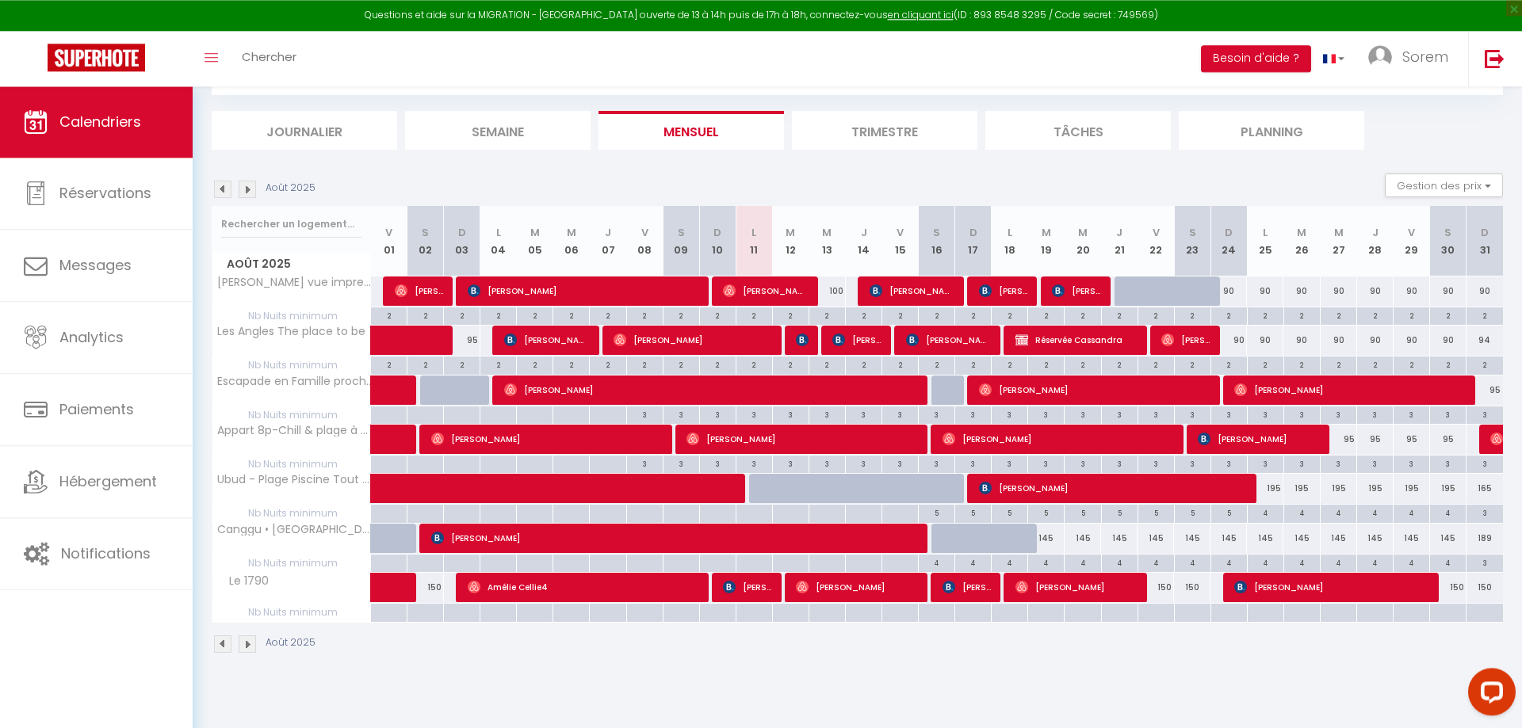
scroll to position [86, 0]
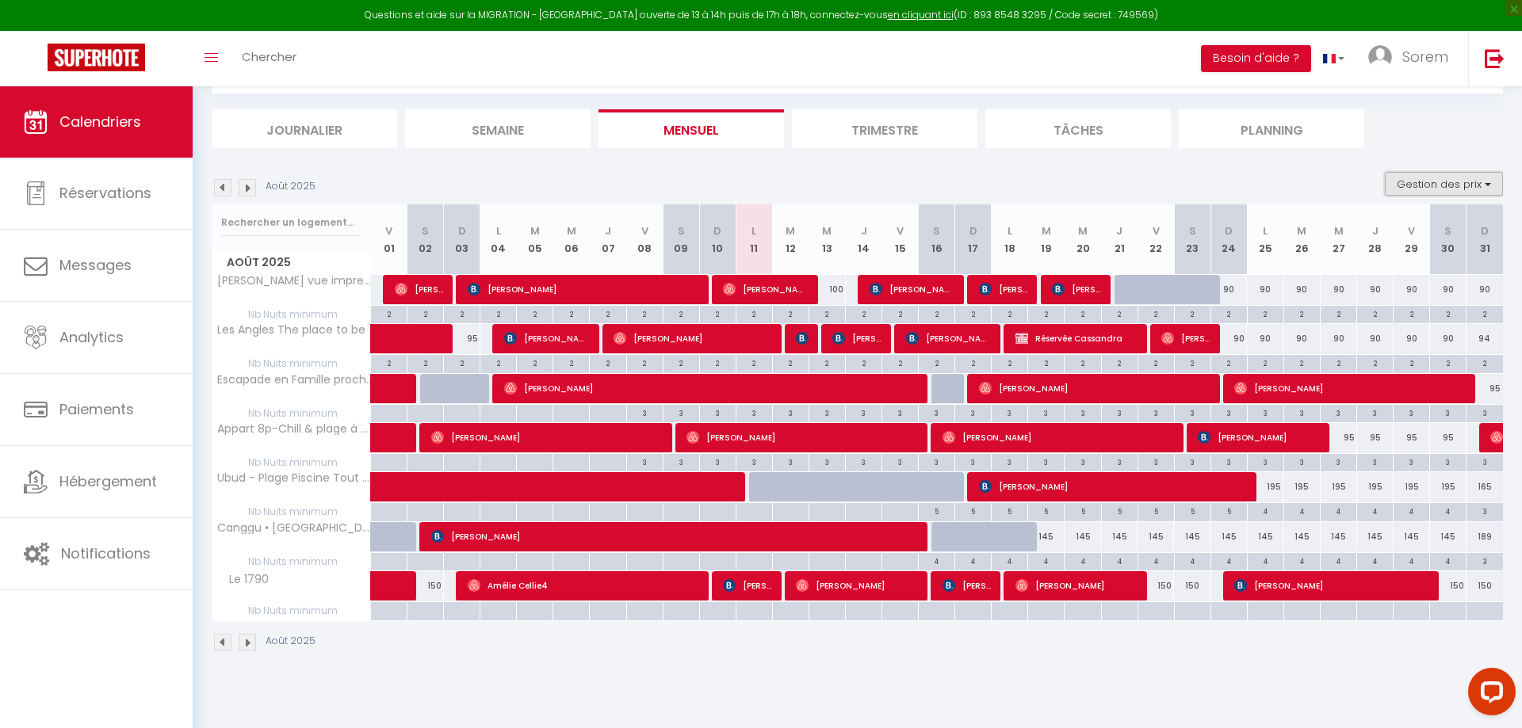
click at [1472, 184] on button "Gestion des prix" at bounding box center [1444, 184] width 118 height 24
click at [776, 701] on body "Questions et aide sur la MIGRATION - [GEOGRAPHIC_DATA] ouverte de 13 à 14h puis…" at bounding box center [761, 364] width 1522 height 728
click at [247, 645] on img at bounding box center [247, 642] width 17 height 17
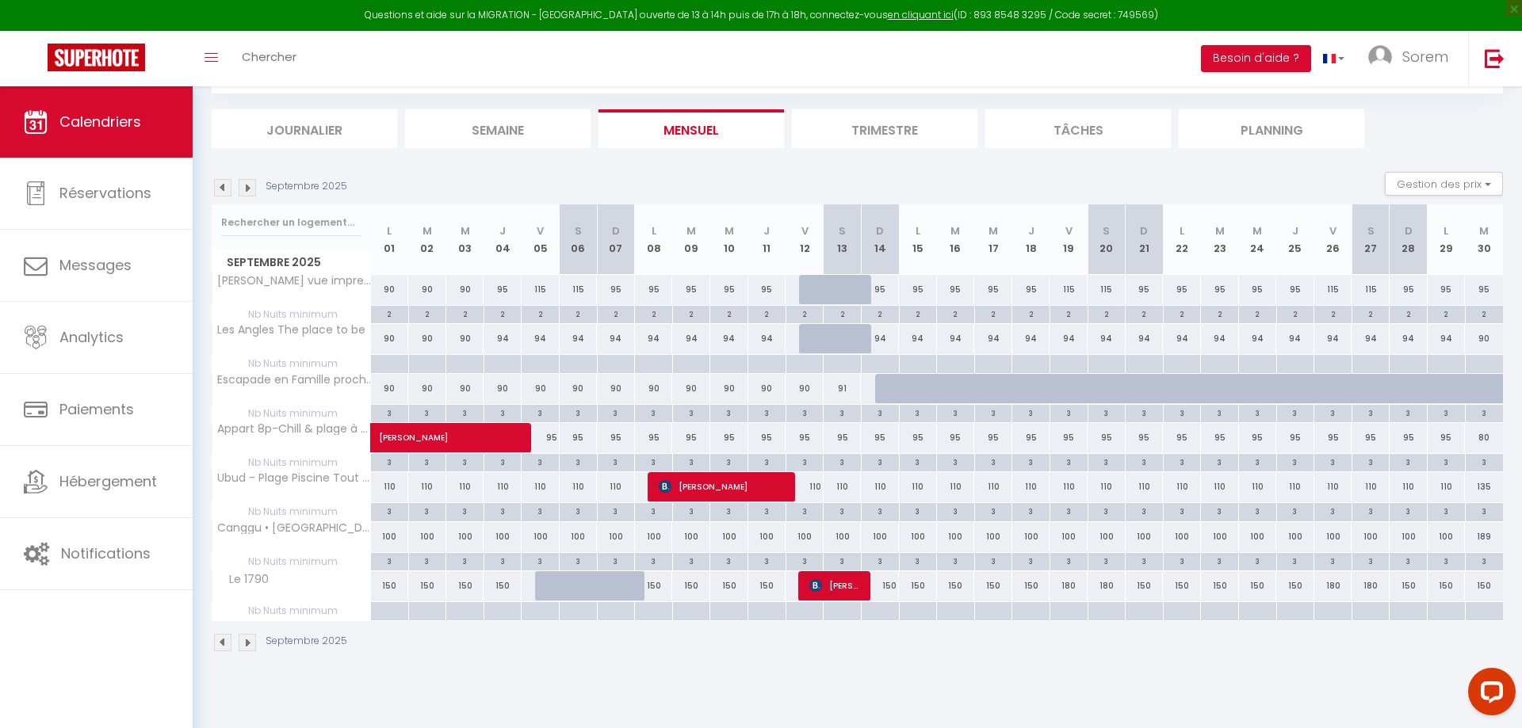
click at [247, 645] on img at bounding box center [247, 642] width 17 height 17
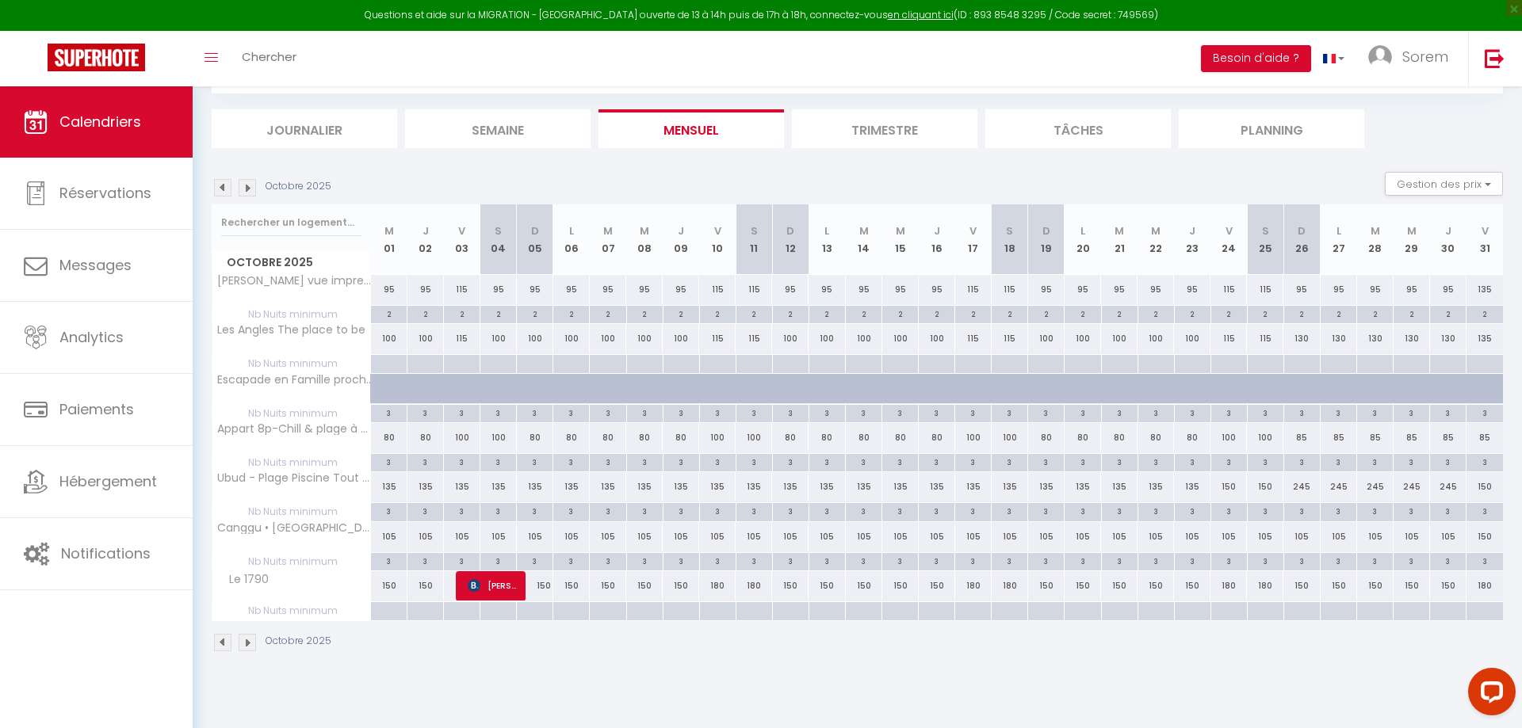
click at [219, 645] on img at bounding box center [222, 642] width 17 height 17
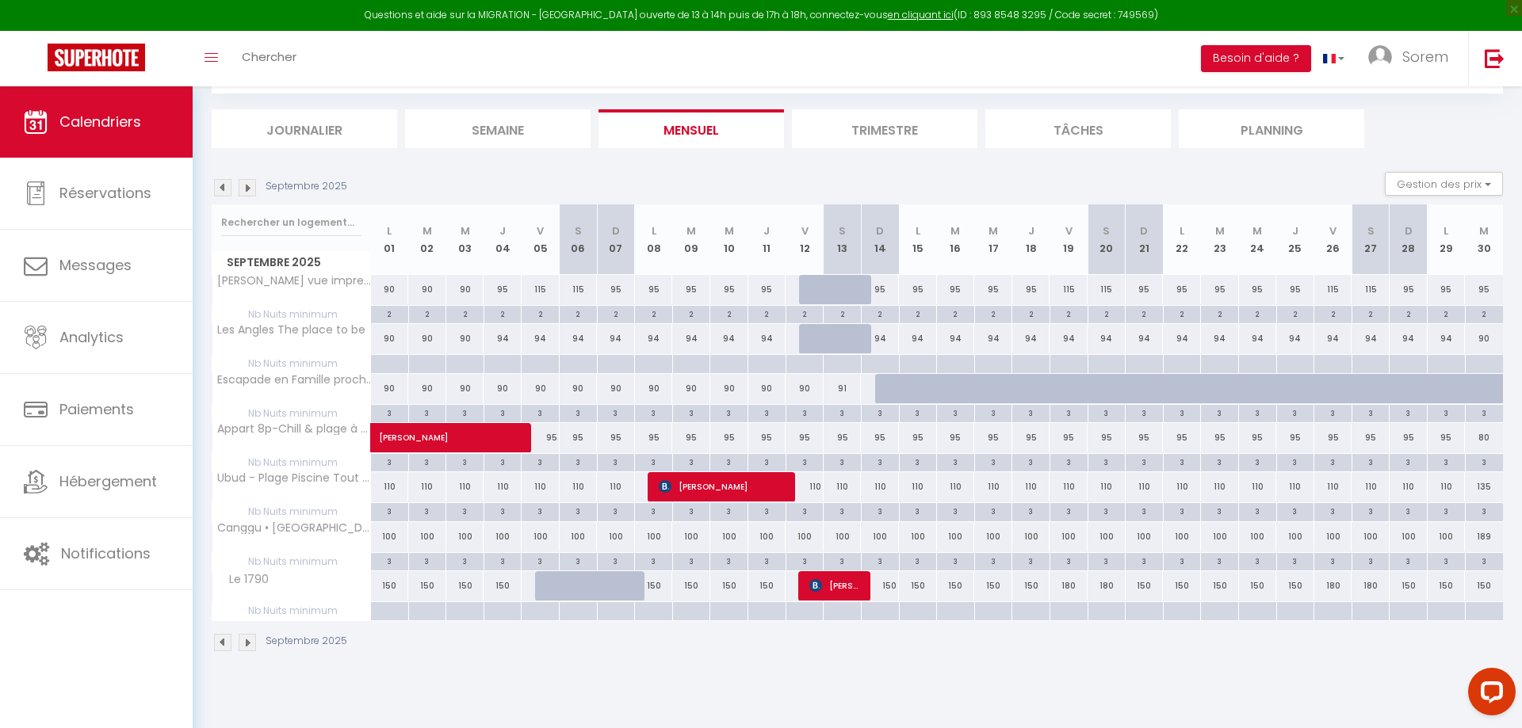
click at [876, 388] on div at bounding box center [894, 389] width 38 height 30
type input "85"
type input "Dim 14 Septembre 2025"
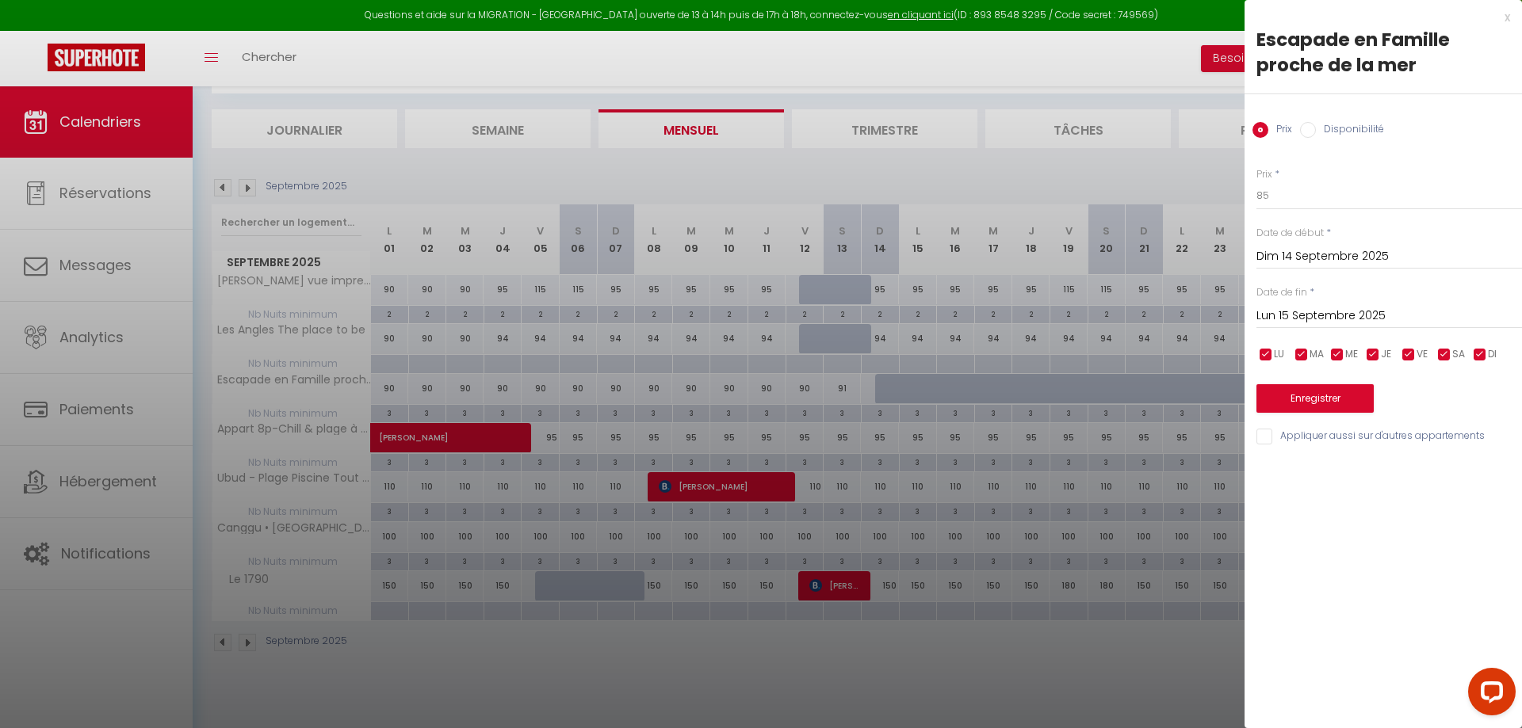
click at [1260, 309] on input "Lun 15 Septembre 2025" at bounding box center [1389, 316] width 266 height 21
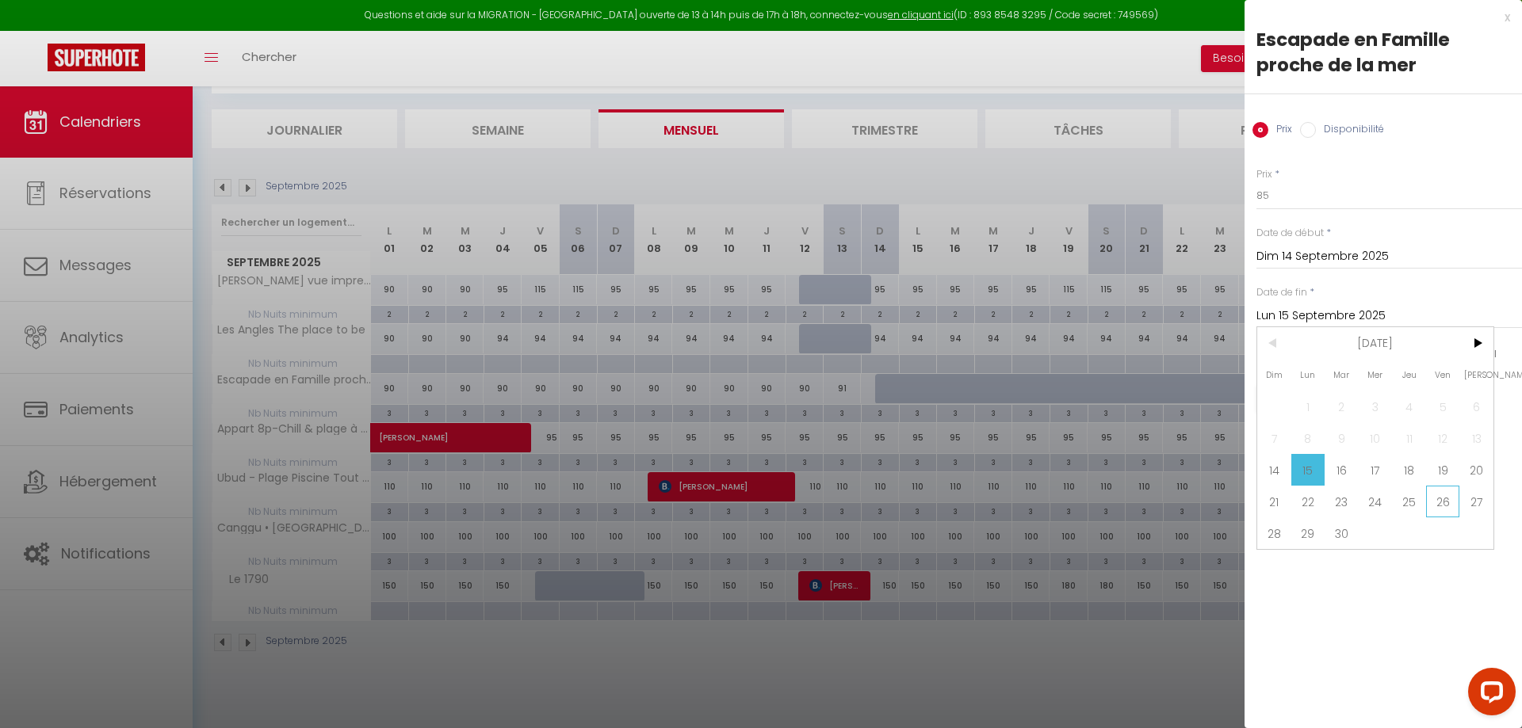
click at [1453, 511] on span "26" at bounding box center [1443, 502] width 34 height 32
type input "Ven 26 Septembre 2025"
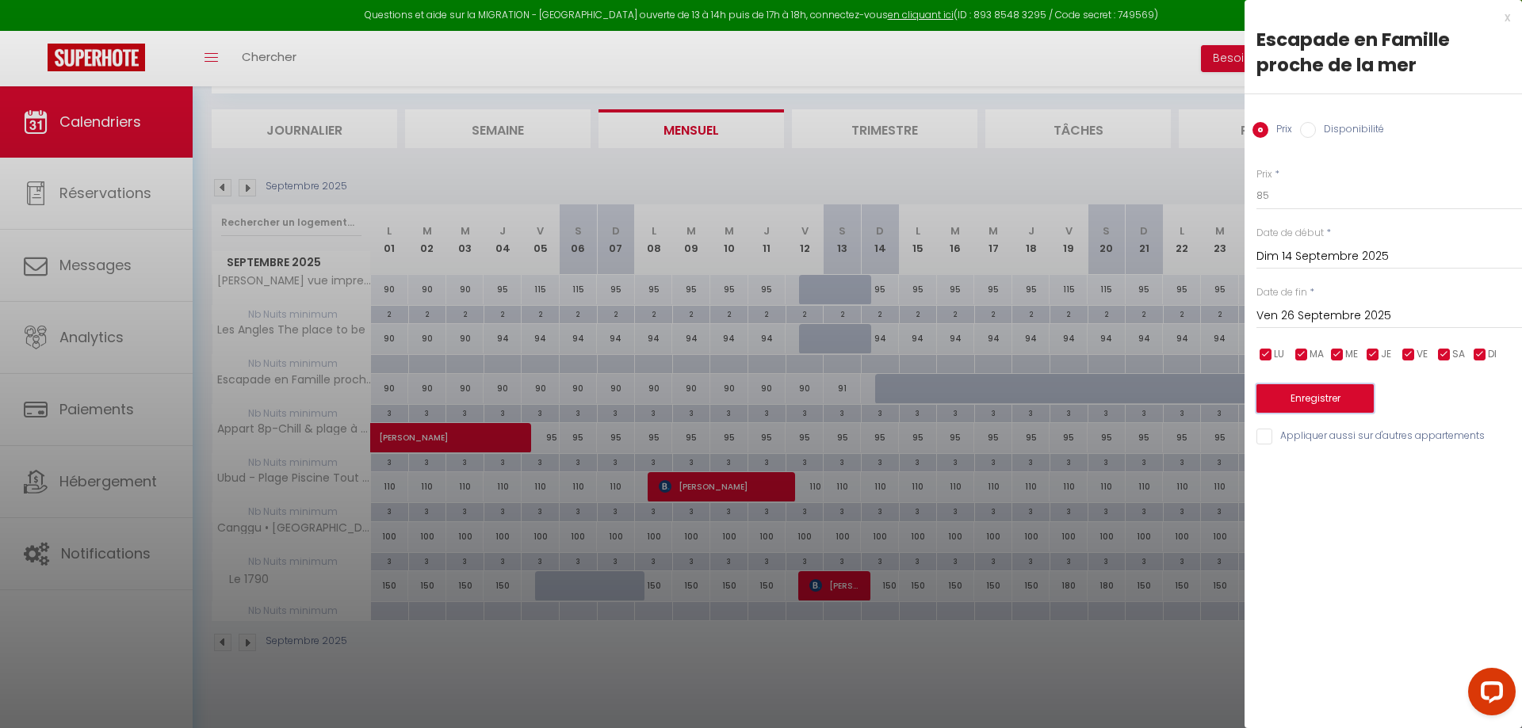
click at [1331, 400] on button "Enregistrer" at bounding box center [1314, 398] width 117 height 29
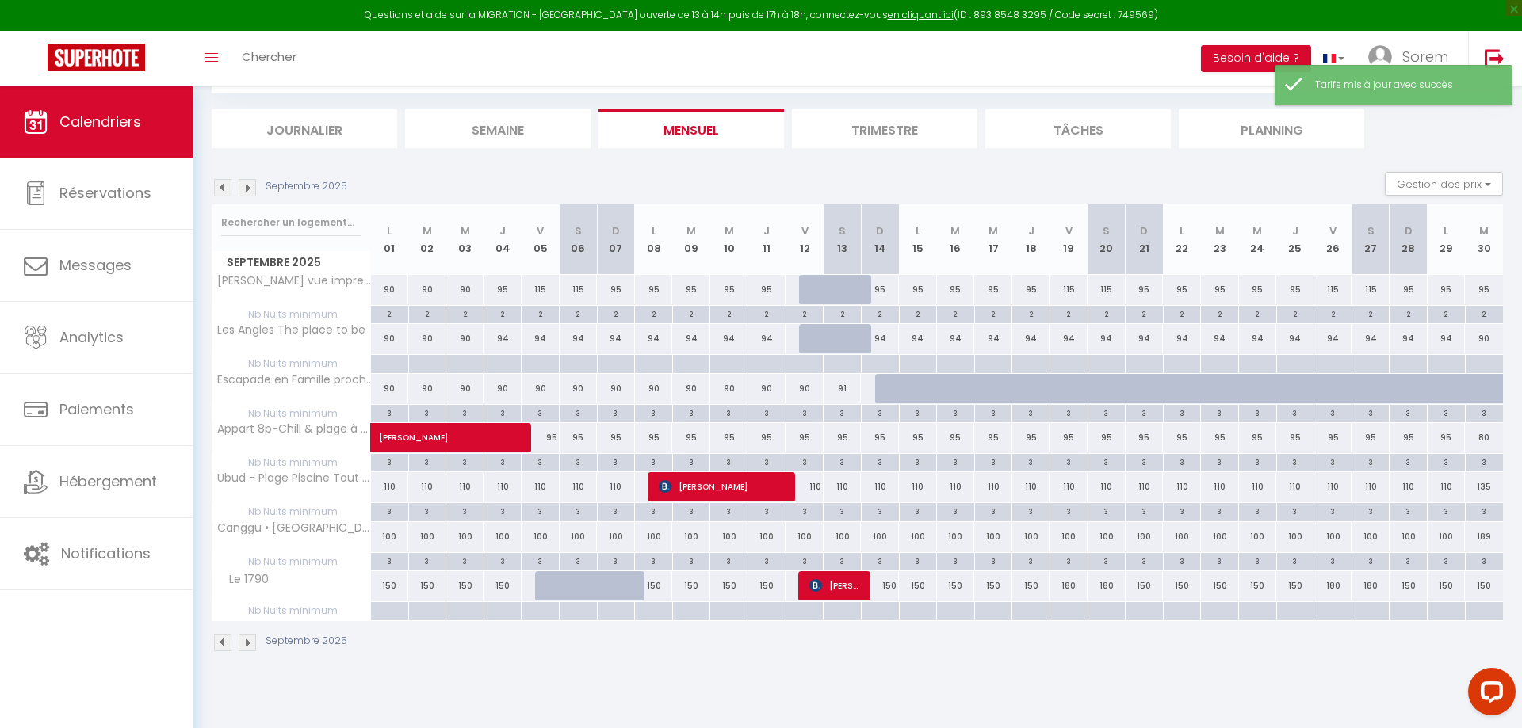
click at [876, 387] on div at bounding box center [894, 389] width 38 height 30
type input "85"
type input "Dim 14 Septembre 2025"
type input "Lun 15 Septembre 2025"
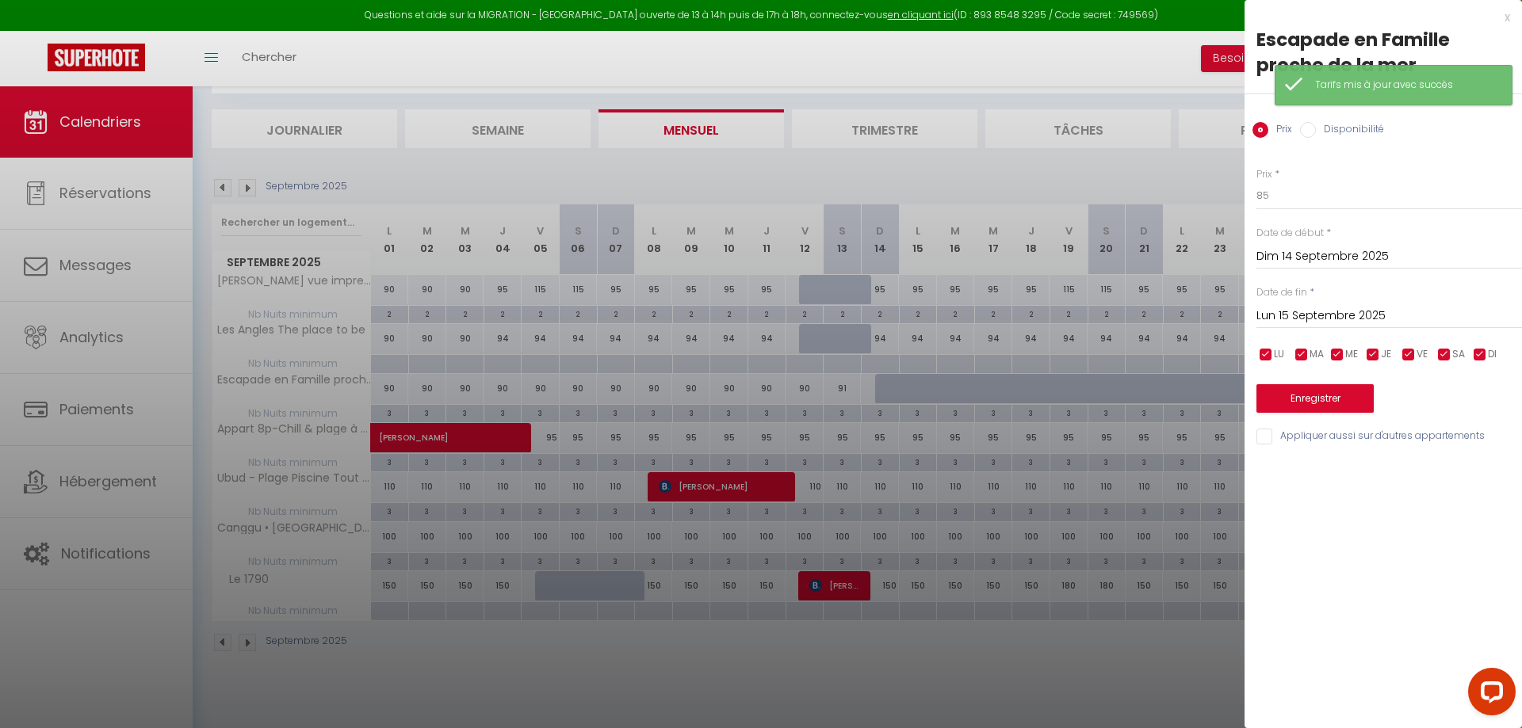
click at [1306, 136] on input "Disponibilité" at bounding box center [1308, 130] width 16 height 16
radio input "true"
radio input "false"
click at [1256, 182] on select "Disponible Indisponible" at bounding box center [1389, 197] width 266 height 30
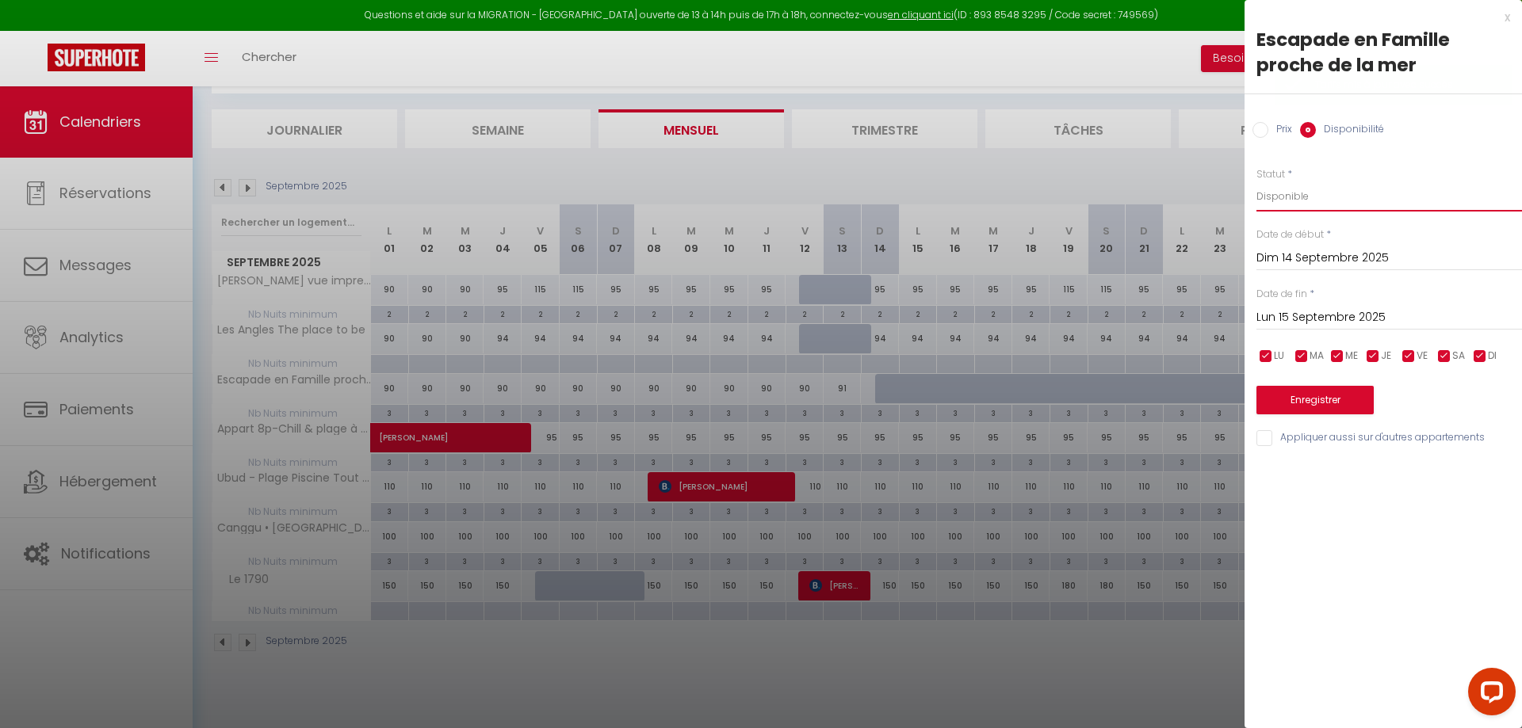
click at [1309, 193] on select "Disponible Indisponible" at bounding box center [1389, 197] width 266 height 30
click at [1306, 316] on input "Lun 15 Septembre 2025" at bounding box center [1389, 318] width 266 height 21
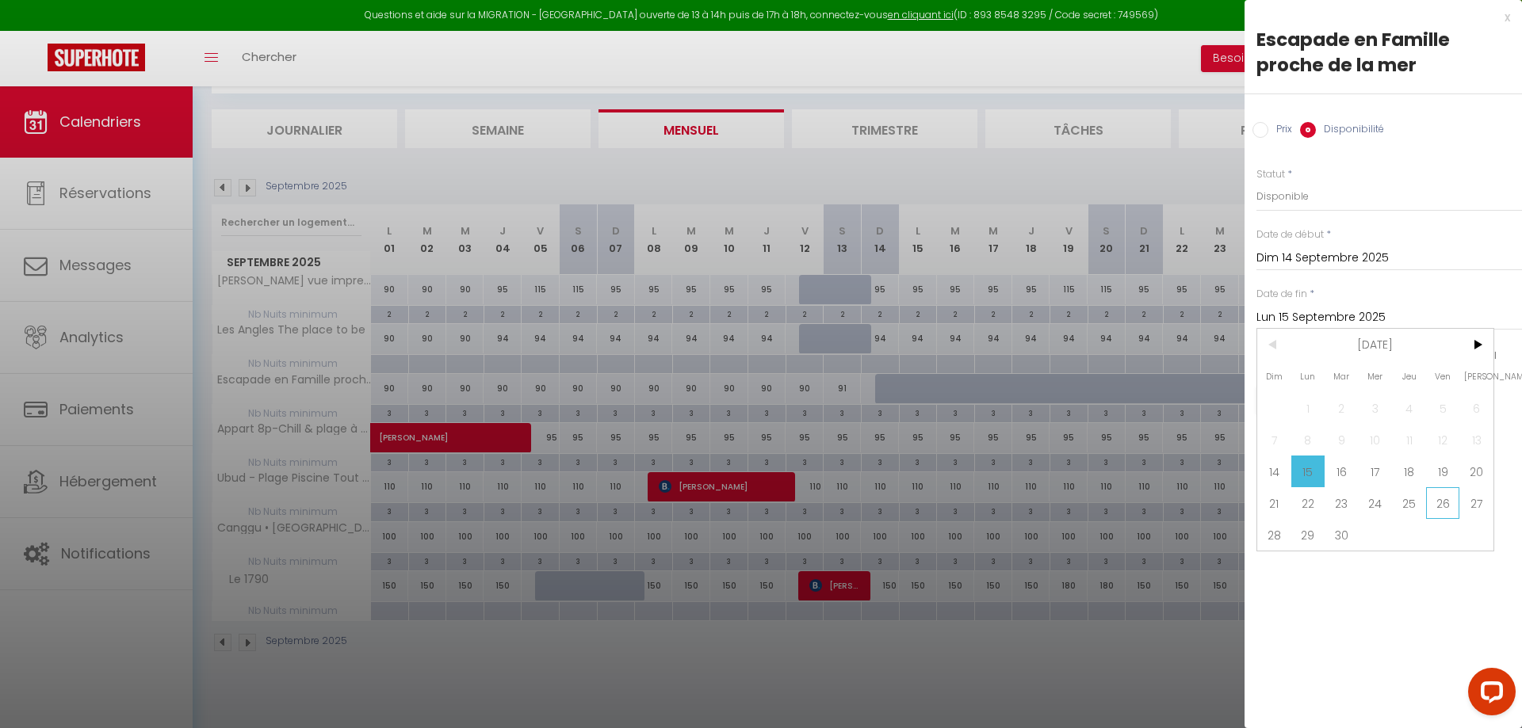
click at [1443, 510] on span "26" at bounding box center [1443, 503] width 34 height 32
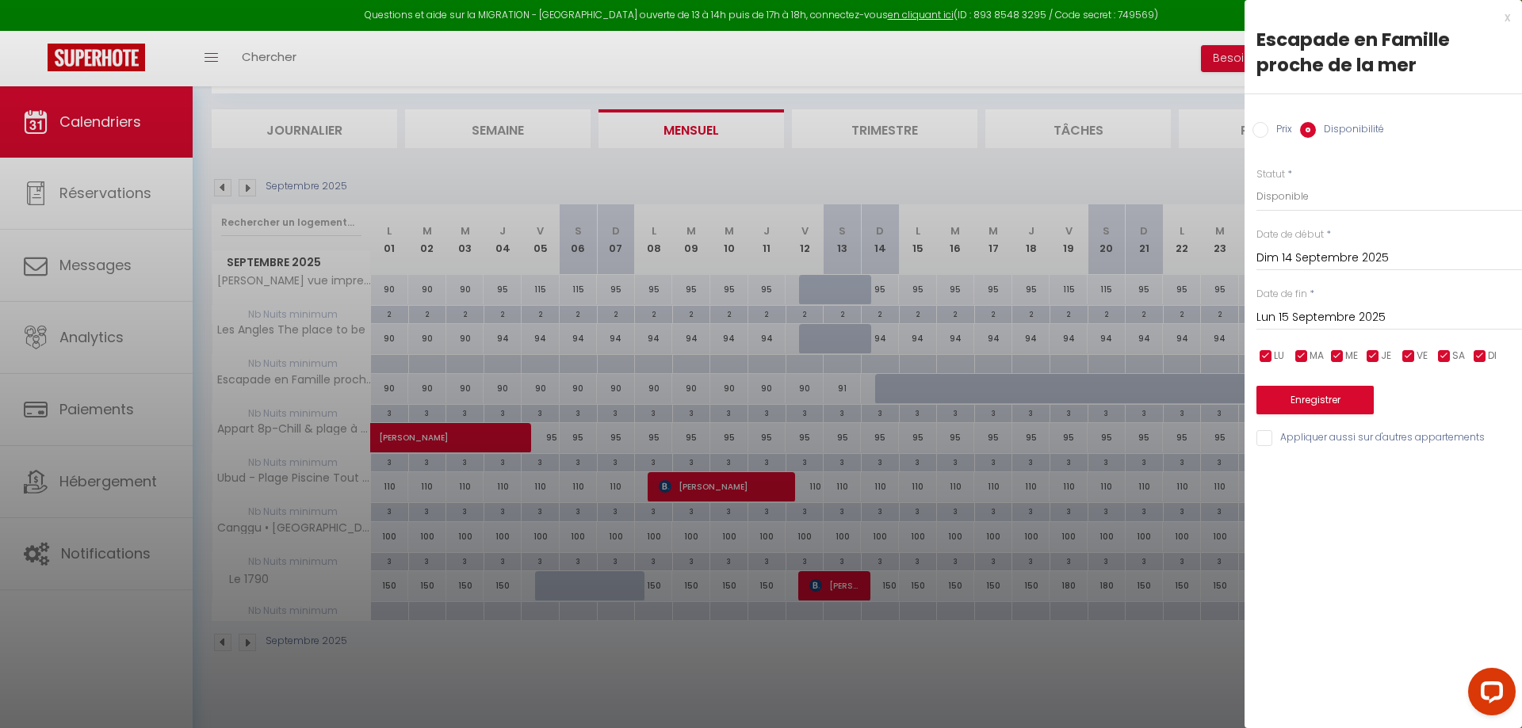
type input "Ven 26 Septembre 2025"
click at [1351, 406] on button "Enregistrer" at bounding box center [1314, 400] width 117 height 29
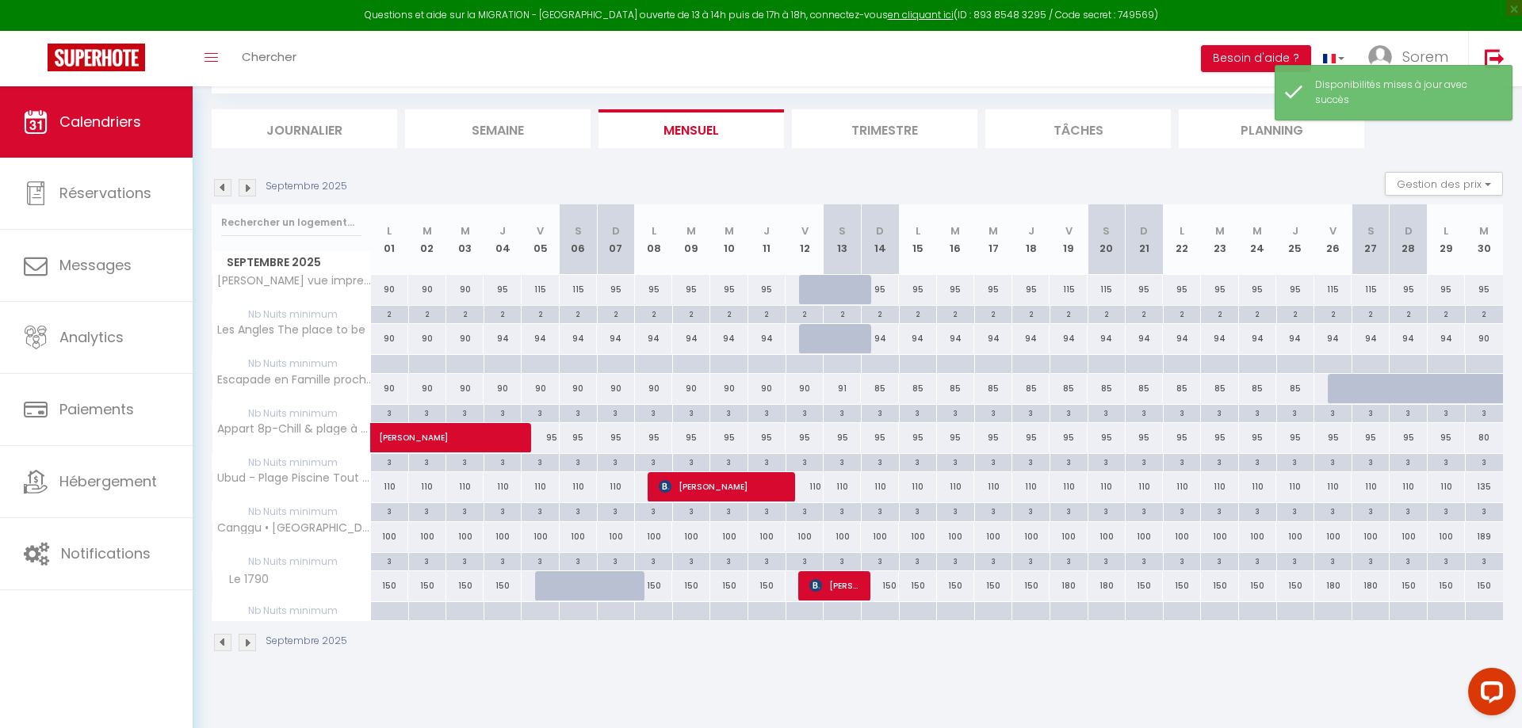
click at [1340, 390] on div at bounding box center [1347, 389] width 38 height 30
select select "1"
type input "Ven 26 Septembre 2025"
type input "[DATE]"
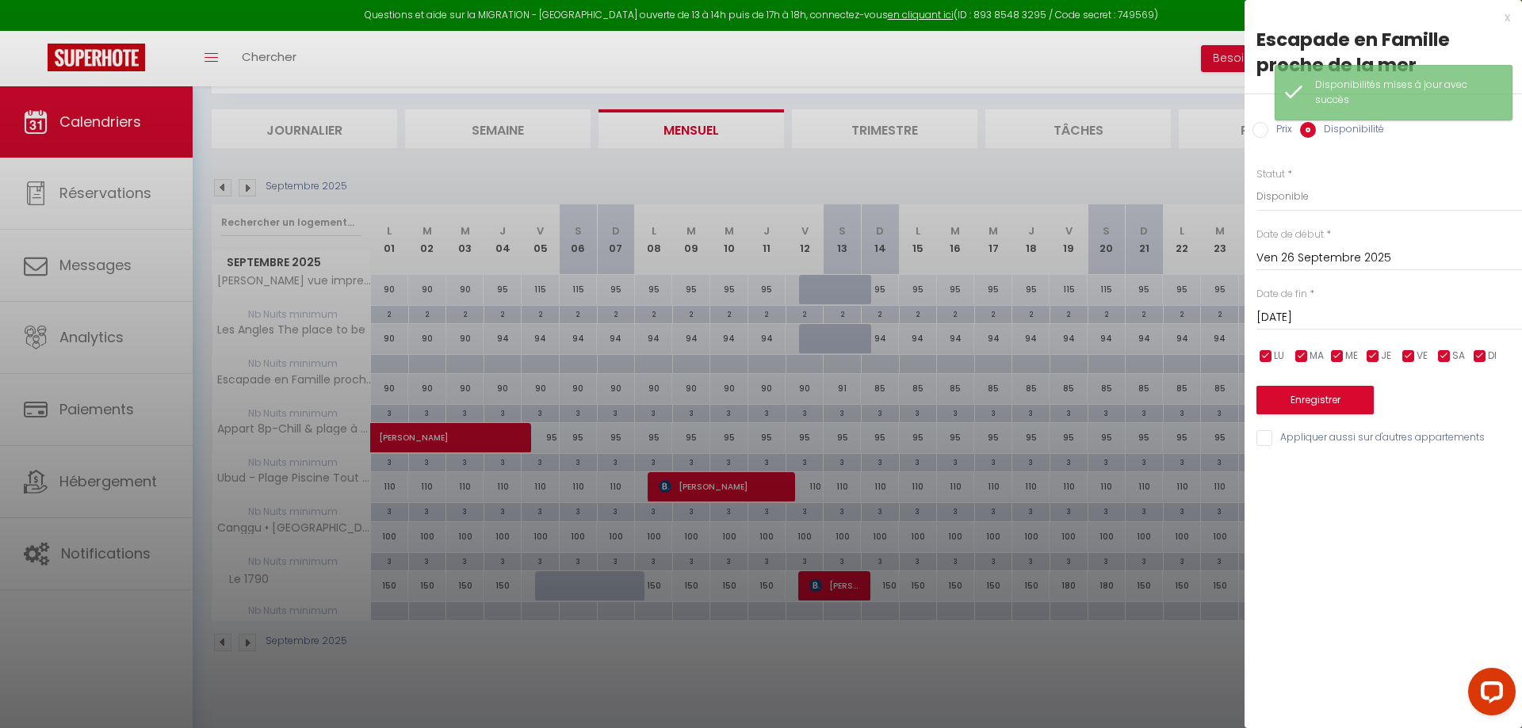
click at [1299, 316] on input "[DATE]" at bounding box center [1389, 318] width 266 height 21
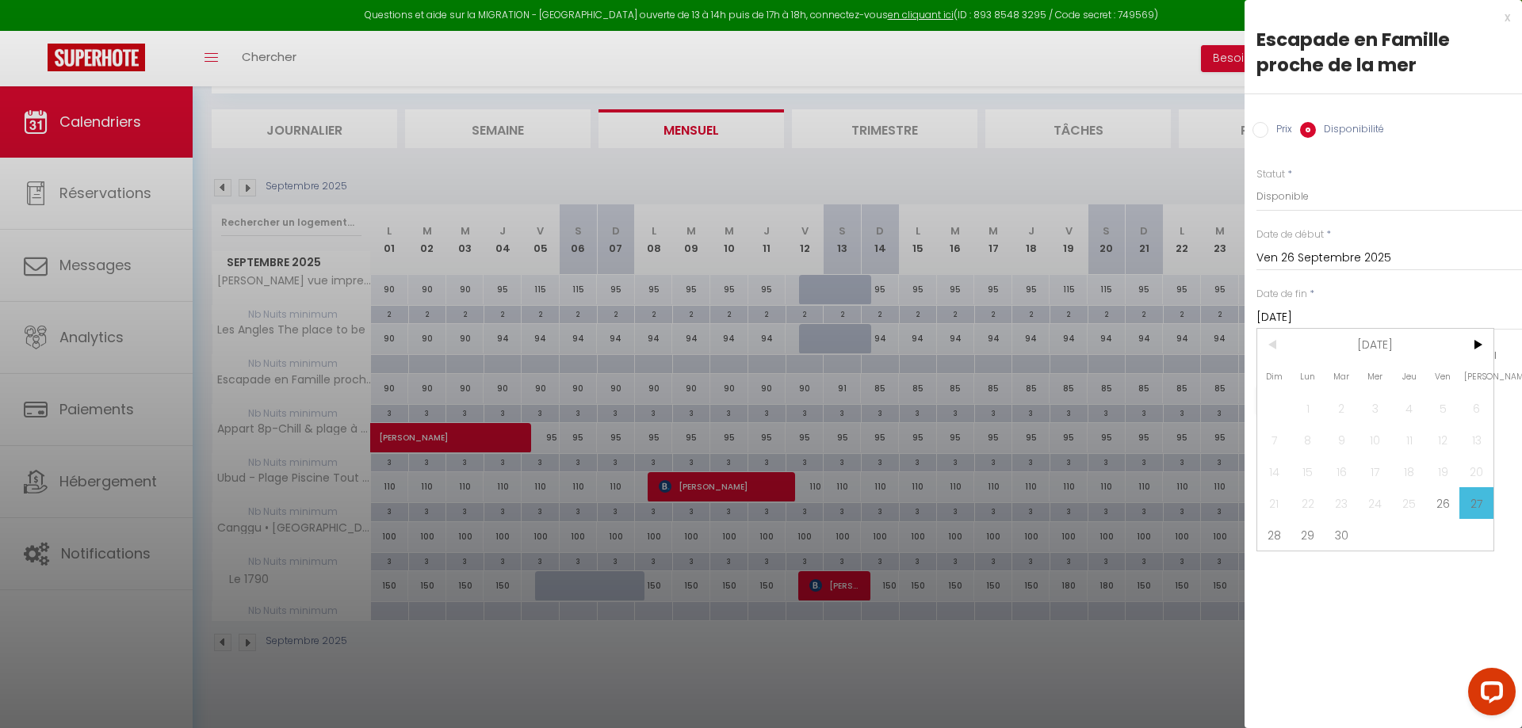
click at [1299, 316] on input "[DATE]" at bounding box center [1389, 318] width 266 height 21
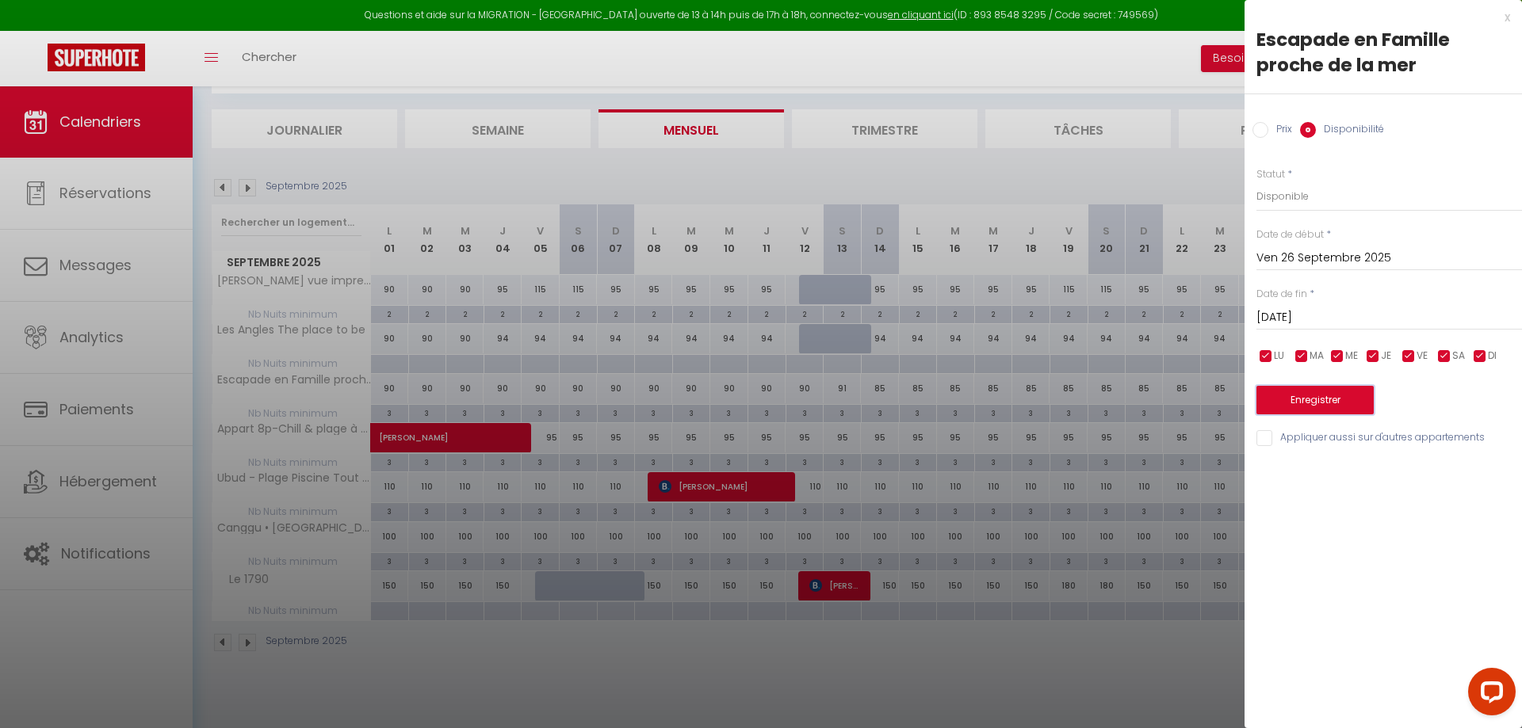
click at [1302, 394] on button "Enregistrer" at bounding box center [1314, 400] width 117 height 29
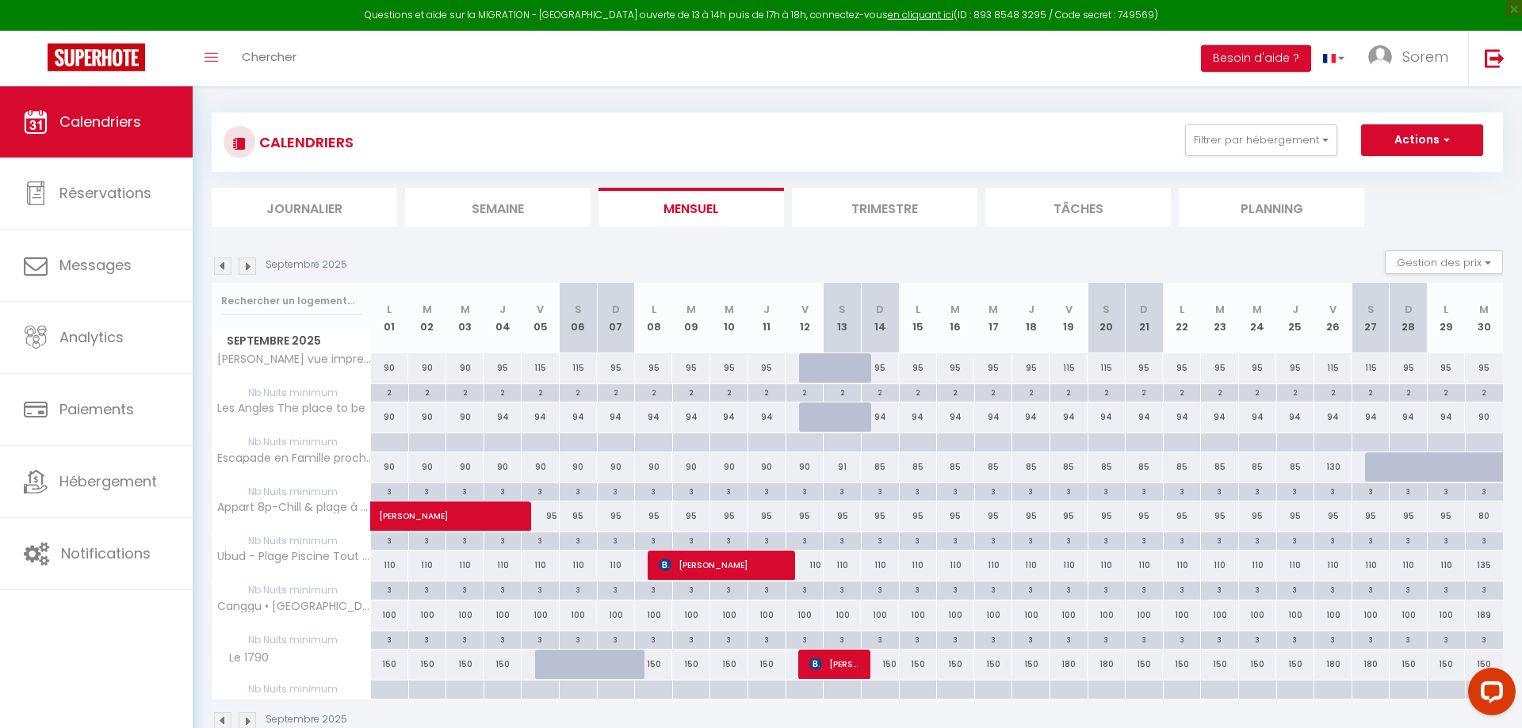
scroll to position [0, 0]
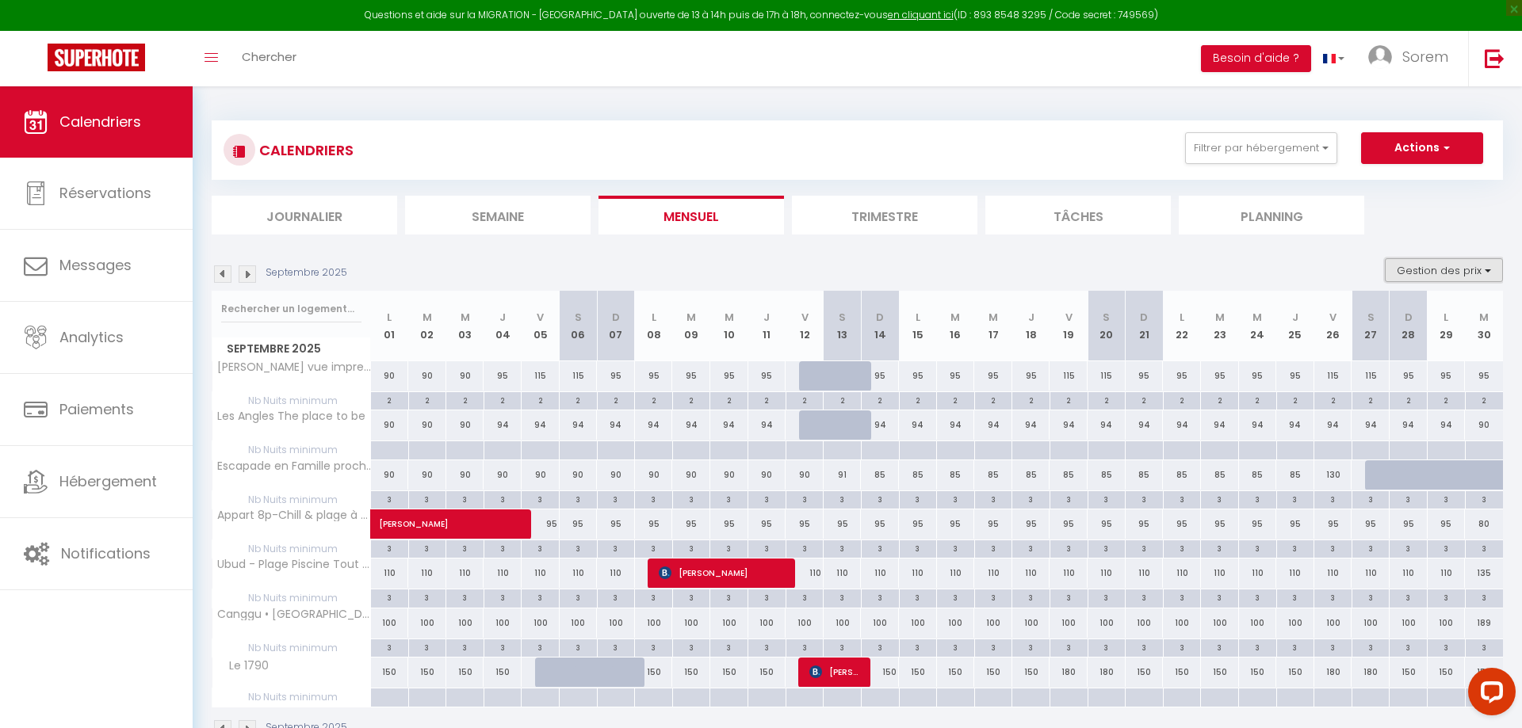
click at [1450, 274] on button "Gestion des prix" at bounding box center [1444, 270] width 118 height 24
click at [384, 448] on div at bounding box center [389, 451] width 38 height 18
type input "Lun 01 Septembre 2025"
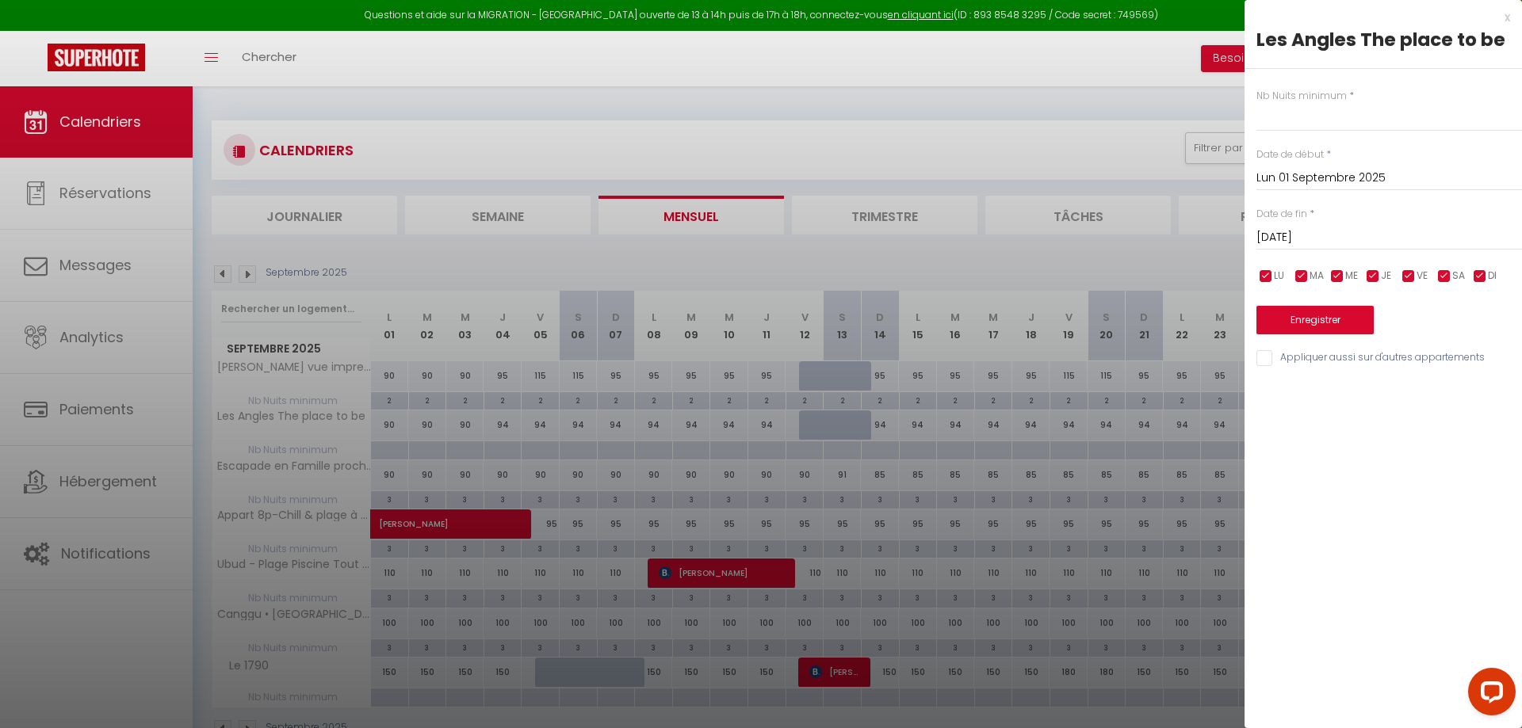
click at [1307, 241] on input "[DATE]" at bounding box center [1389, 237] width 266 height 21
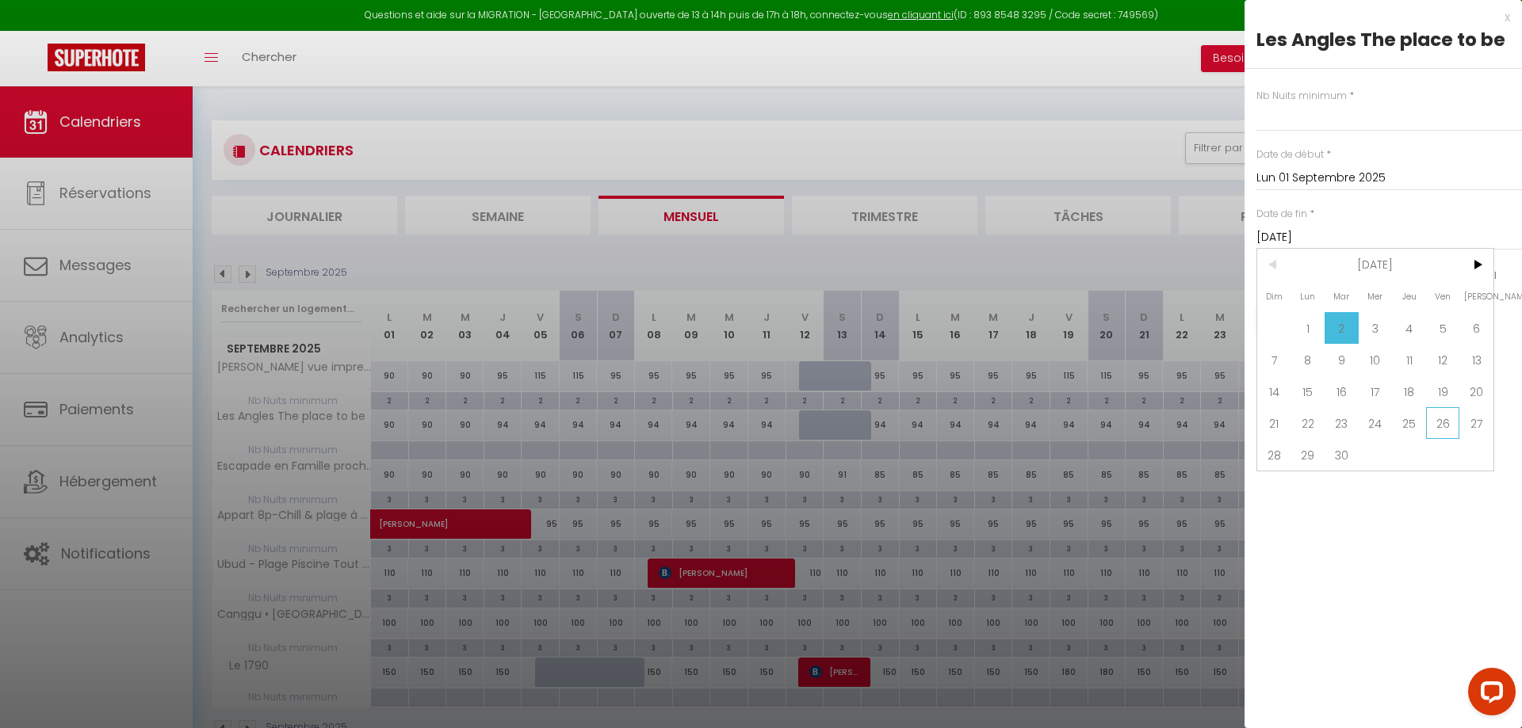
click at [1431, 428] on span "26" at bounding box center [1443, 423] width 34 height 32
type input "Ven 26 Septembre 2025"
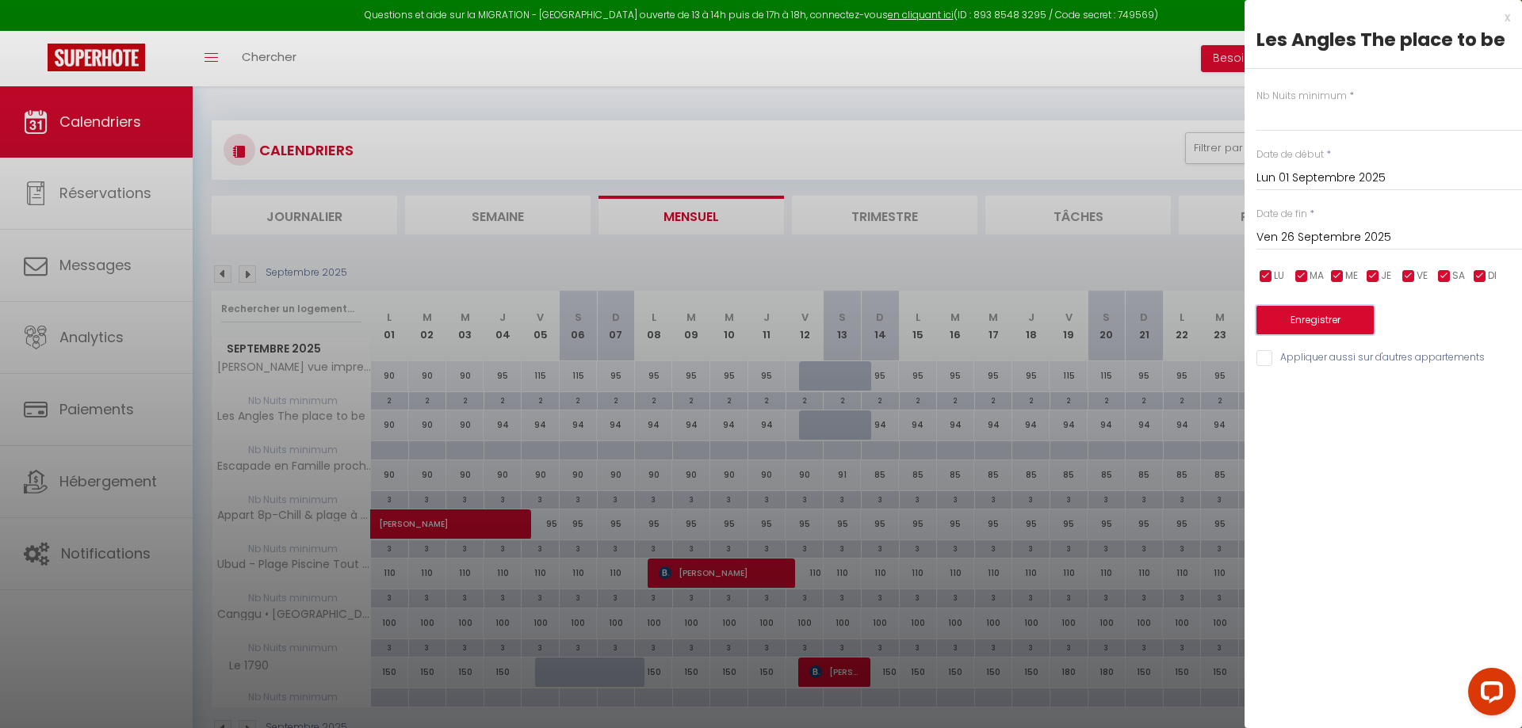
click at [1326, 325] on button "Enregistrer" at bounding box center [1314, 320] width 117 height 29
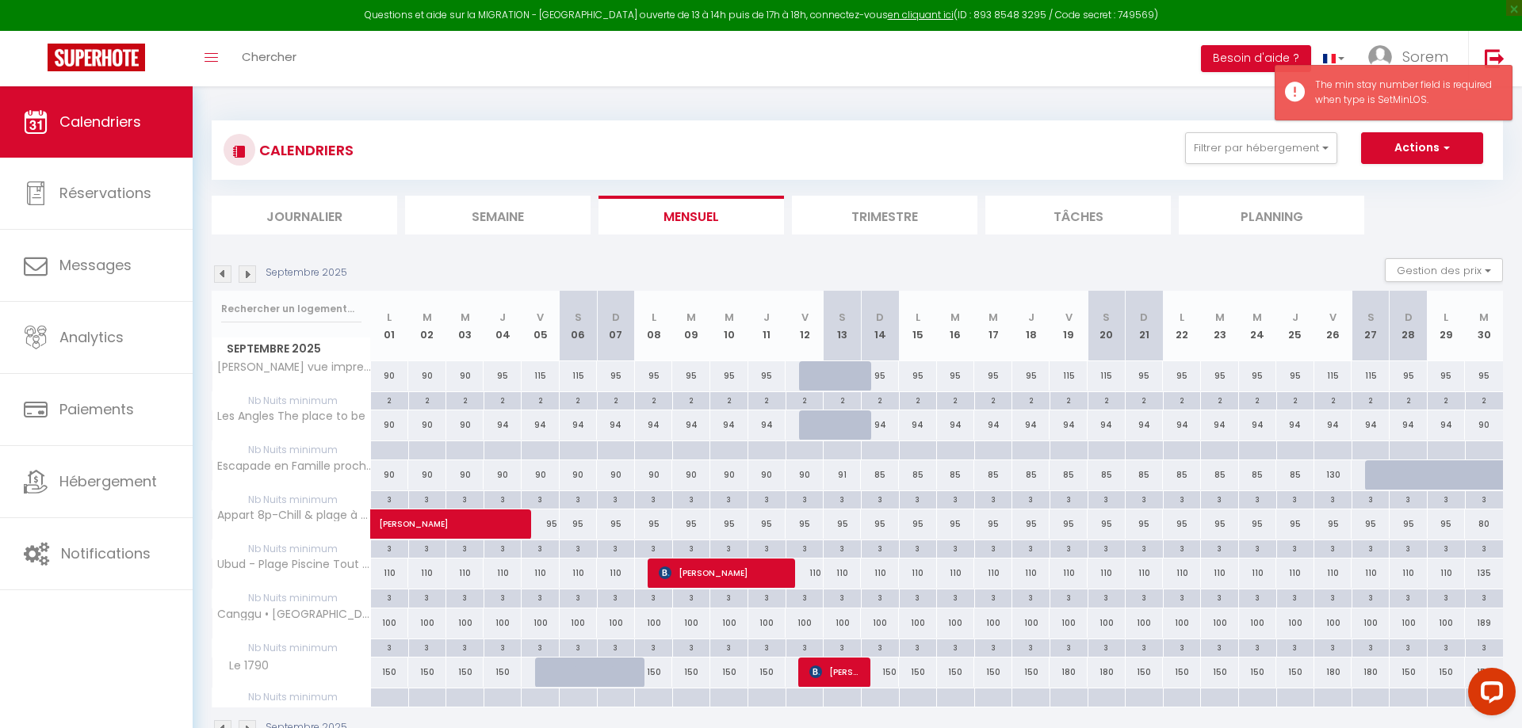
click at [377, 454] on div at bounding box center [389, 451] width 38 height 18
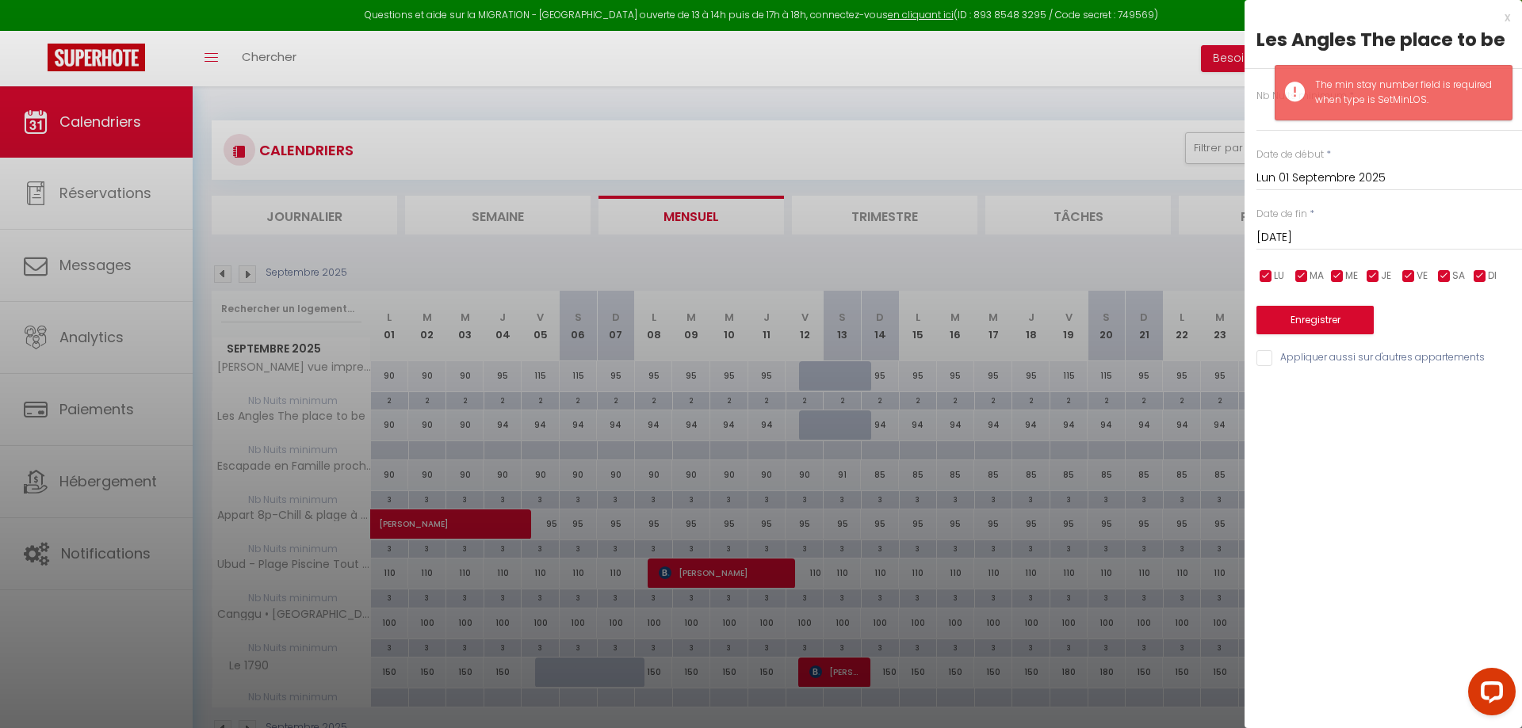
click at [1357, 243] on input "[DATE]" at bounding box center [1389, 237] width 266 height 21
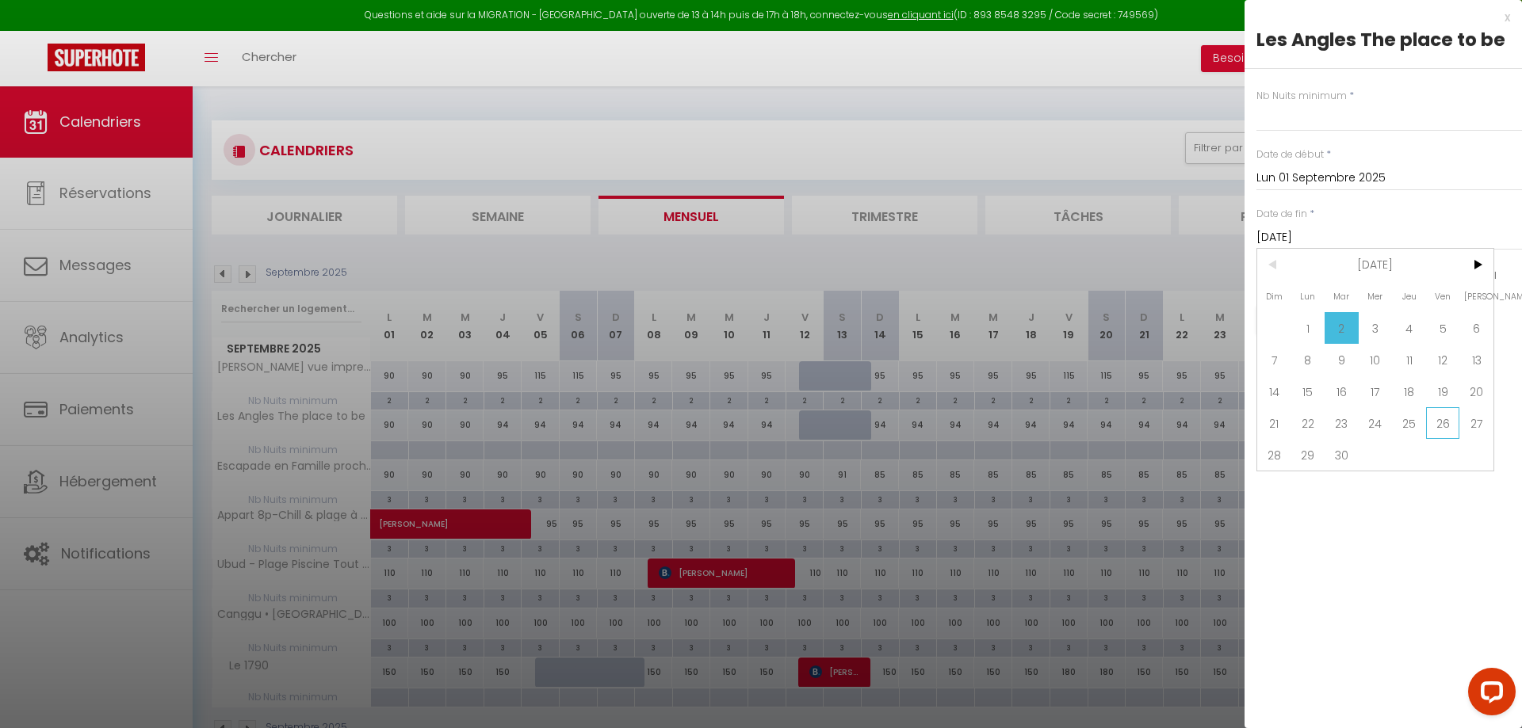
click at [1436, 424] on span "26" at bounding box center [1443, 423] width 34 height 32
type input "Ven 26 Septembre 2025"
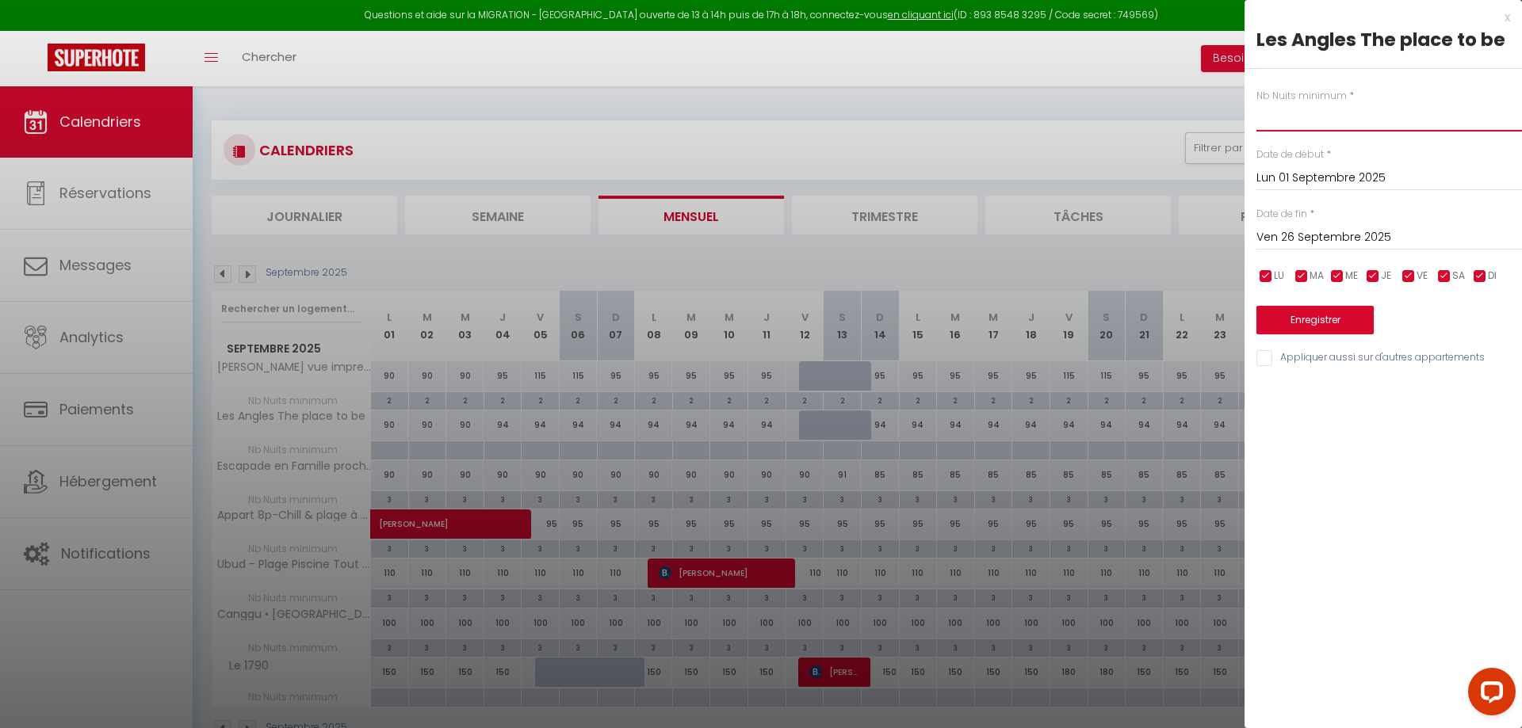
click at [1321, 128] on input "text" at bounding box center [1389, 117] width 266 height 29
type input "3"
click at [1340, 323] on button "Enregistrer" at bounding box center [1314, 320] width 117 height 29
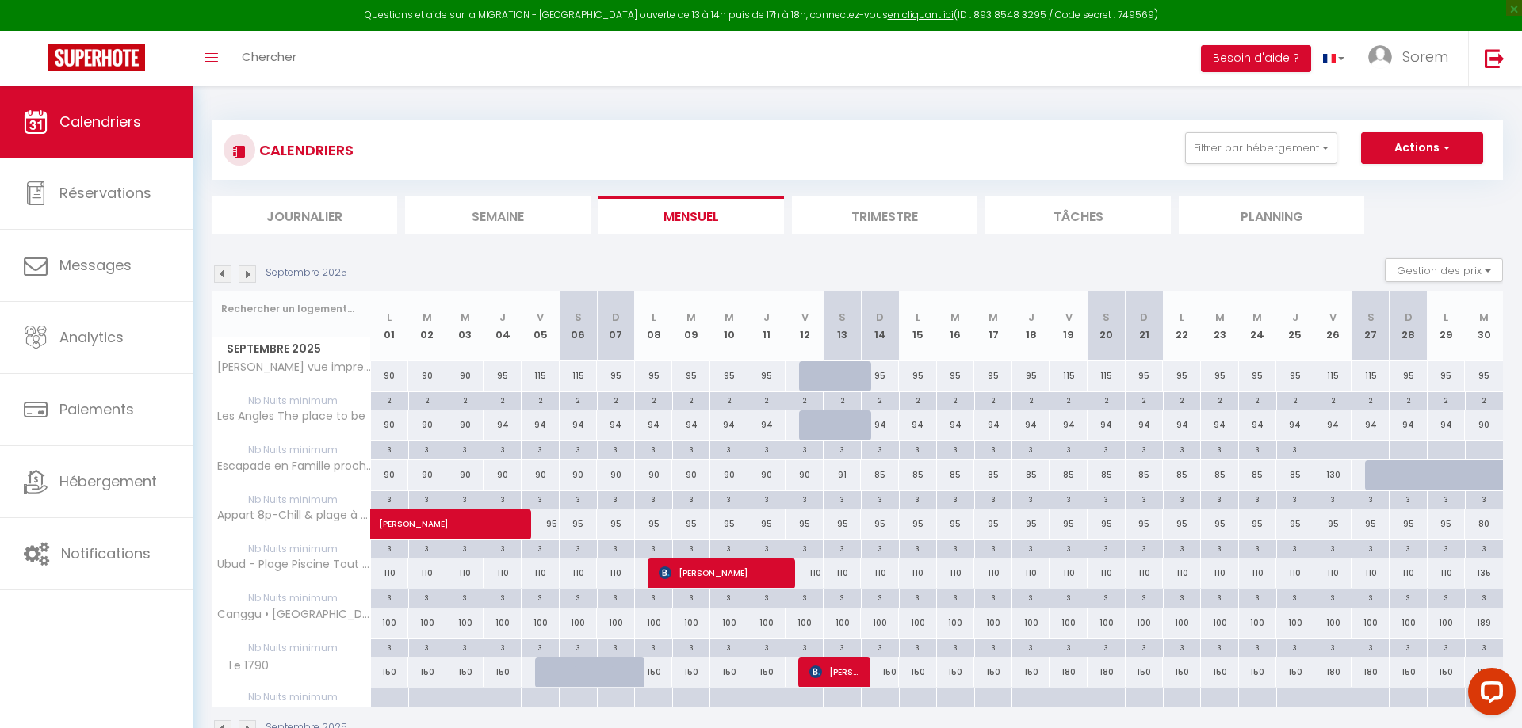
click at [1339, 453] on div at bounding box center [1332, 451] width 38 height 18
type input "Ven 26 Septembre 2025"
type input "[DATE]"
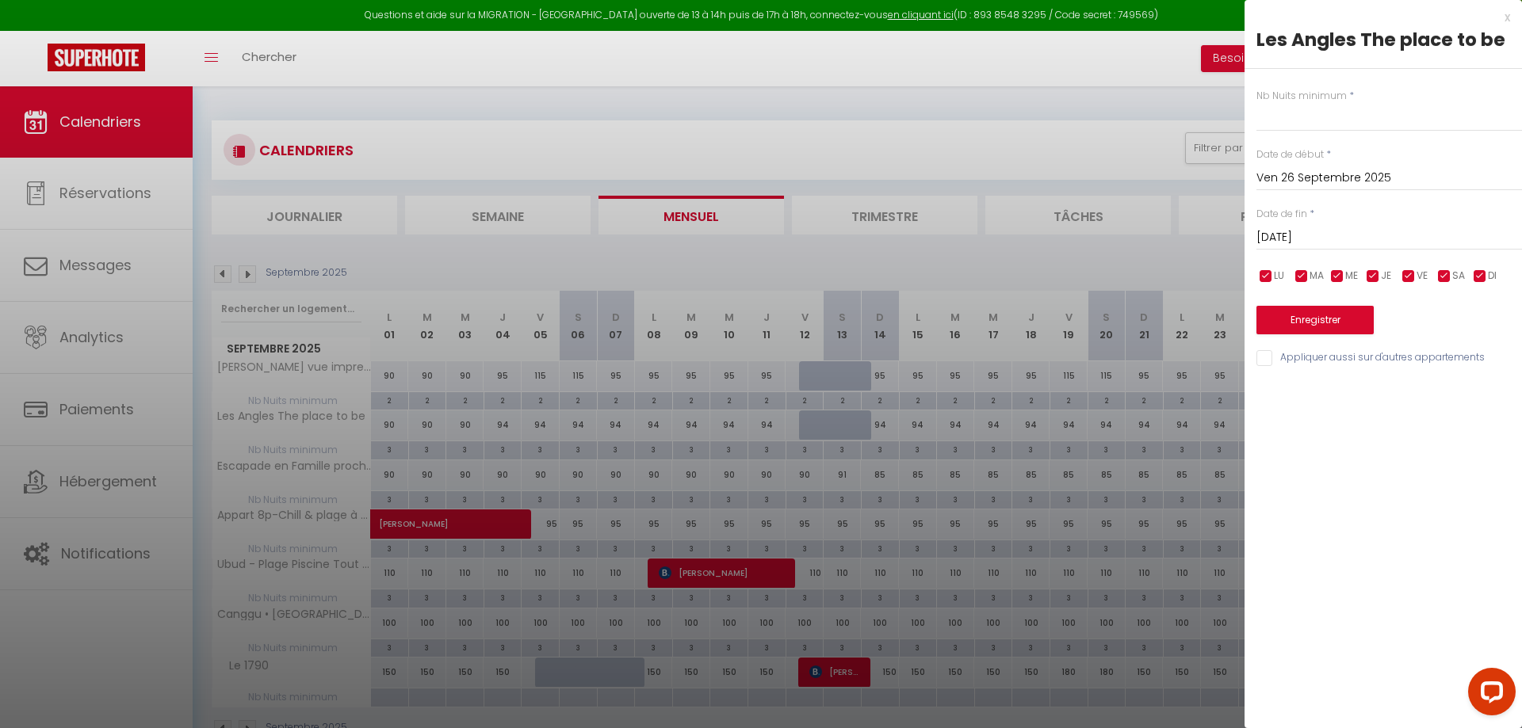
click at [1279, 180] on input "Ven 26 Septembre 2025" at bounding box center [1389, 178] width 266 height 21
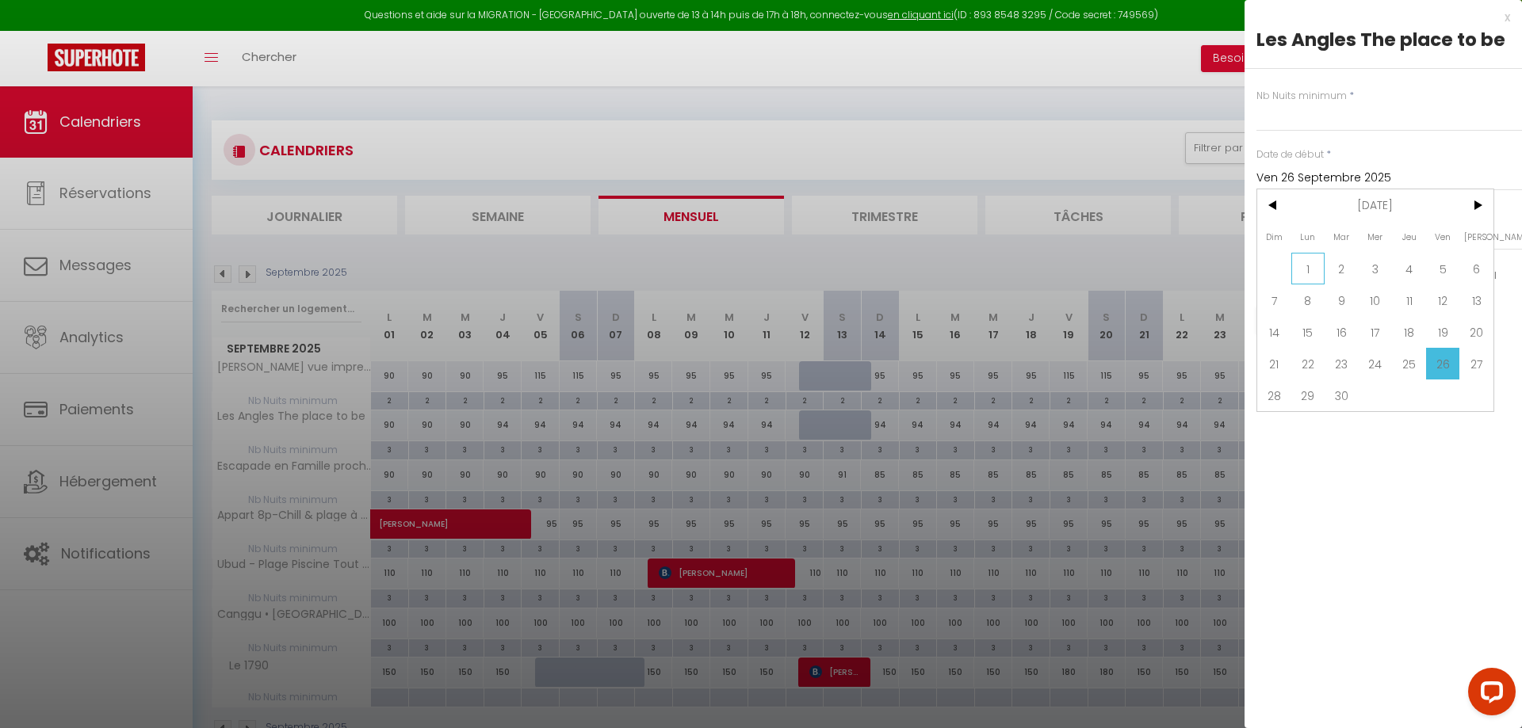
click at [1313, 270] on span "1" at bounding box center [1308, 269] width 34 height 32
type input "Lun 01 Septembre 2025"
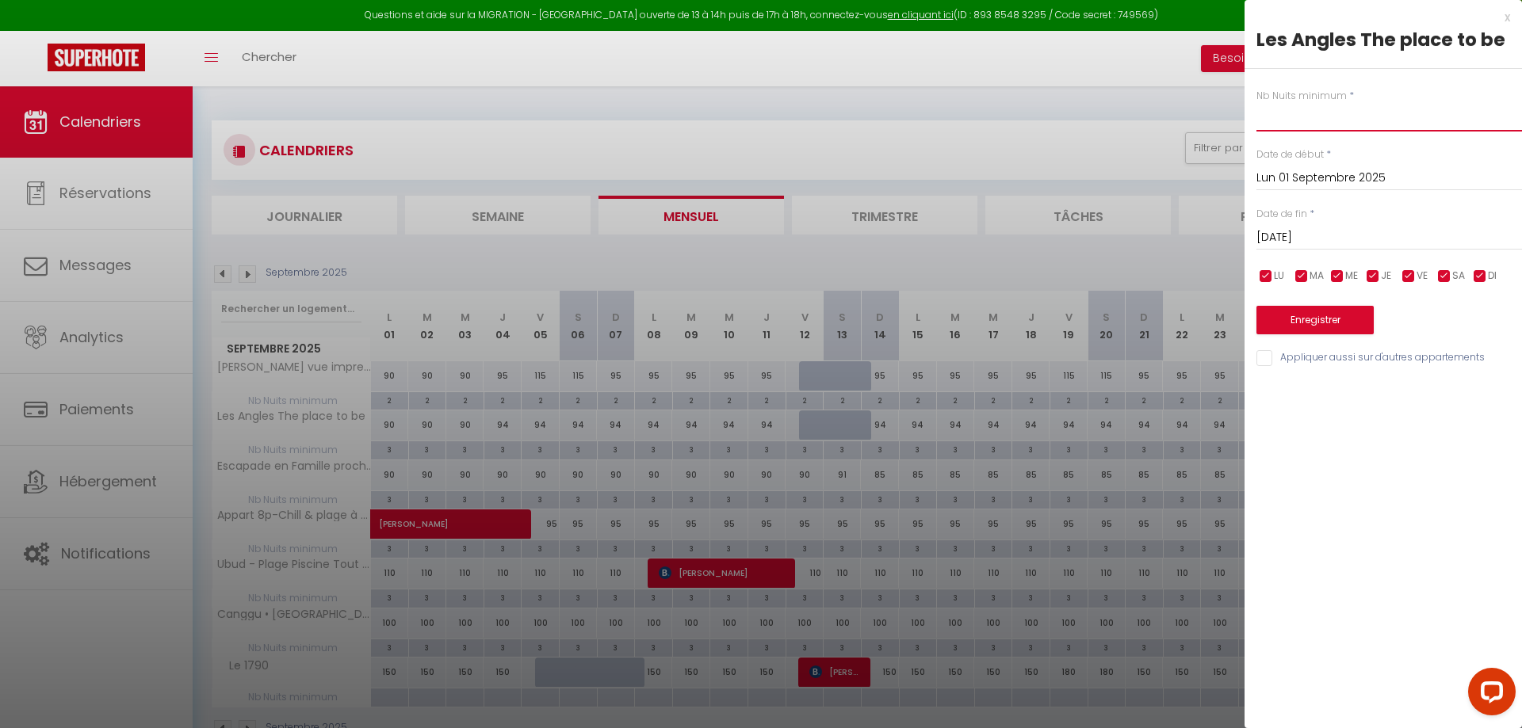
click at [1306, 119] on input "text" at bounding box center [1389, 117] width 266 height 29
type input "2"
click at [1318, 316] on button "Enregistrer" at bounding box center [1314, 320] width 117 height 29
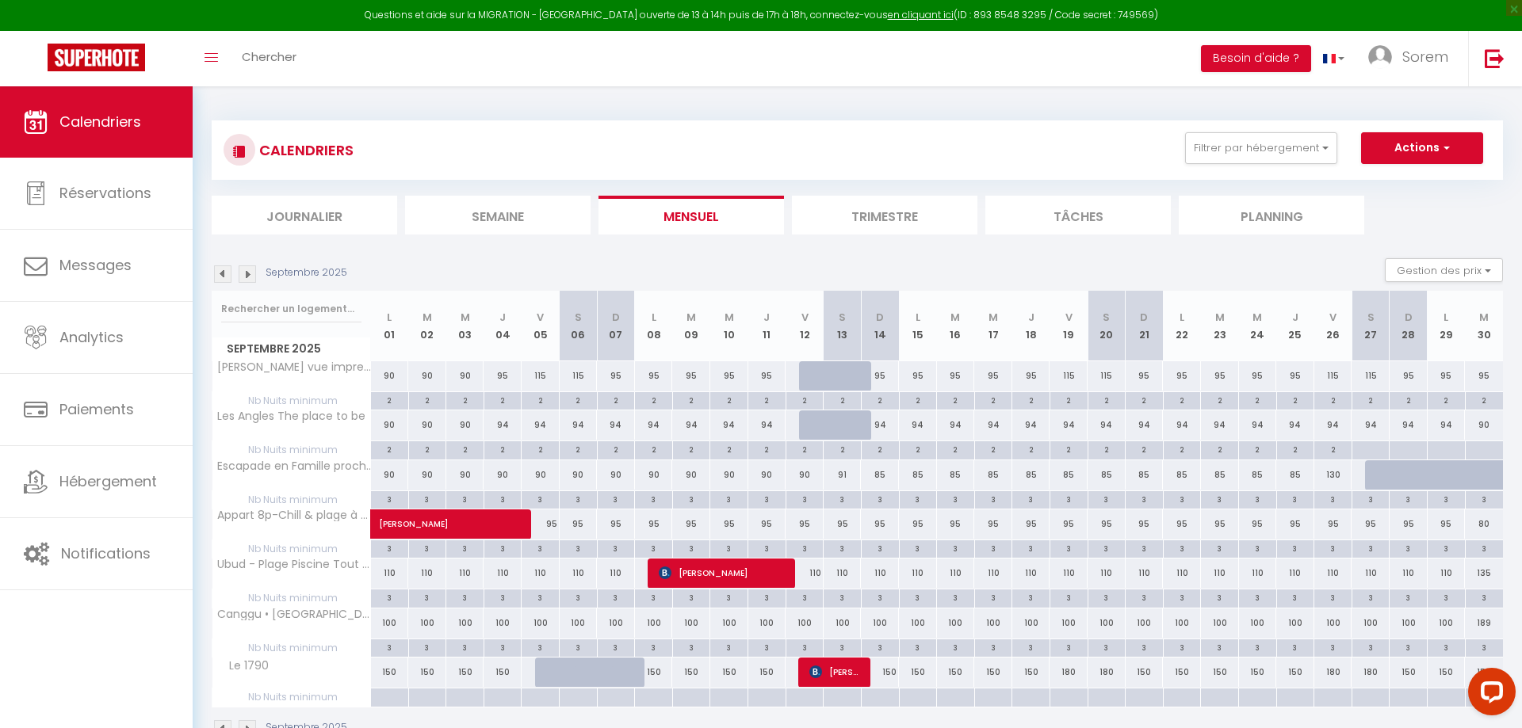
click at [1336, 473] on div "130" at bounding box center [1333, 475] width 38 height 29
select select "1"
type input "Ven 26 Septembre 2025"
type input "[DATE]"
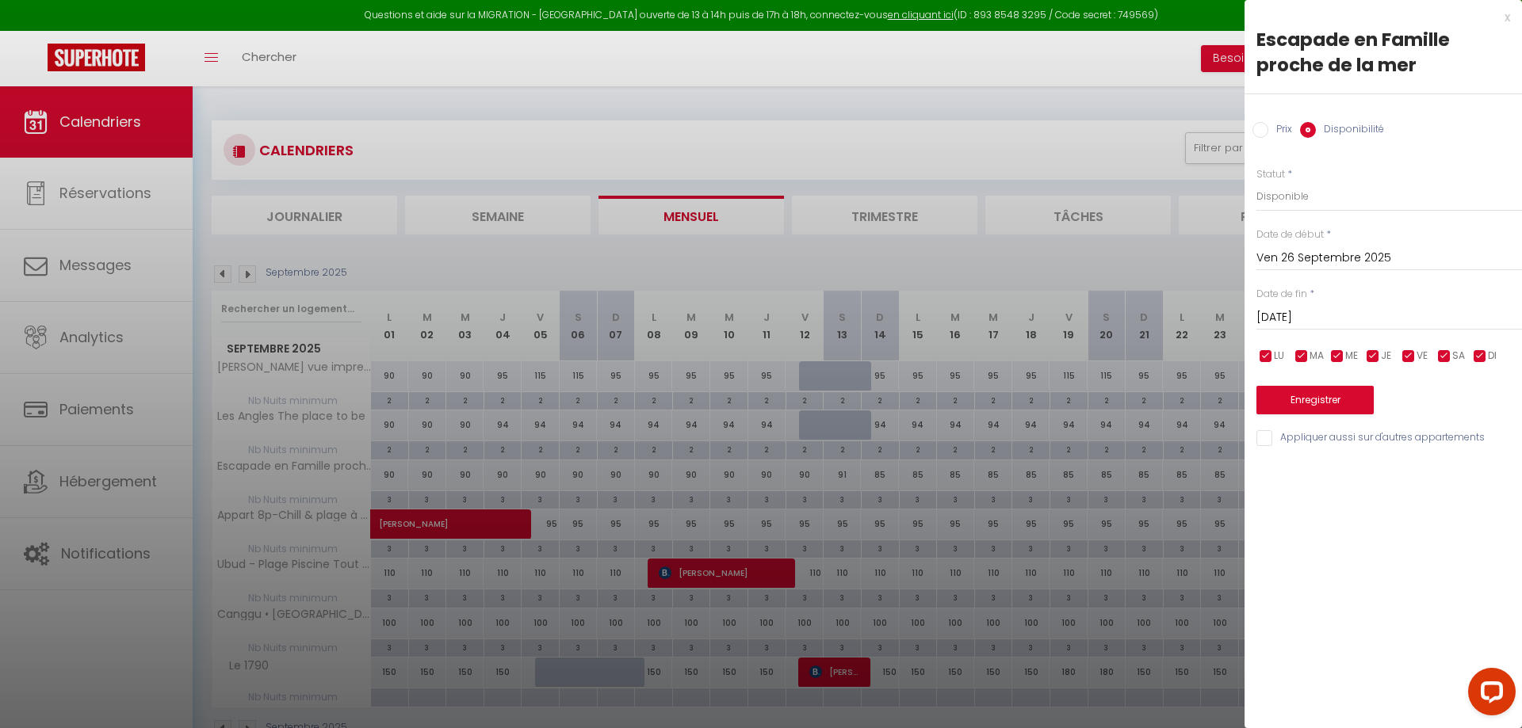
click at [1259, 130] on input "Prix" at bounding box center [1260, 130] width 16 height 16
radio input "true"
radio input "false"
drag, startPoint x: 1283, startPoint y: 199, endPoint x: 1197, endPoint y: 200, distance: 86.4
click at [1256, 200] on input "130" at bounding box center [1389, 196] width 266 height 29
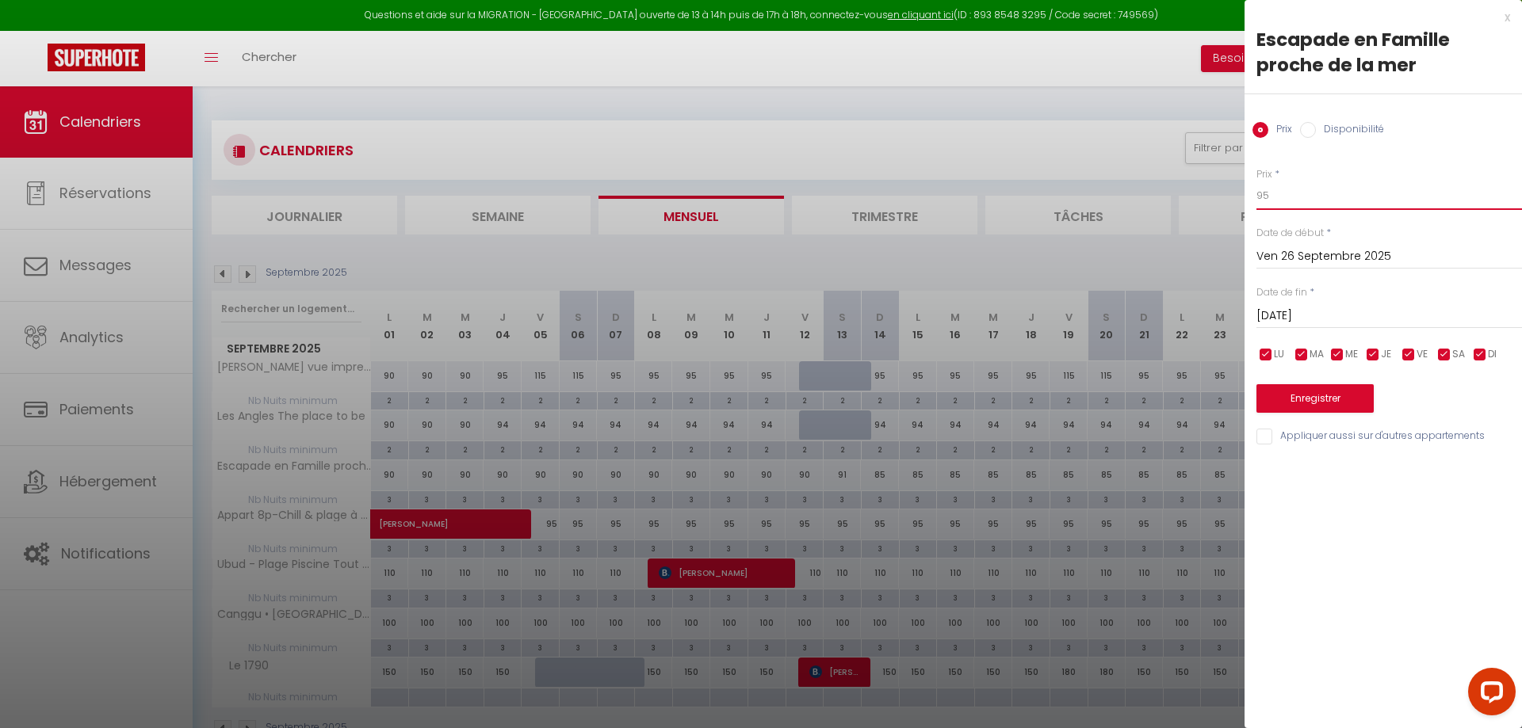
type input "95"
click at [1348, 386] on button "Enregistrer" at bounding box center [1314, 398] width 117 height 29
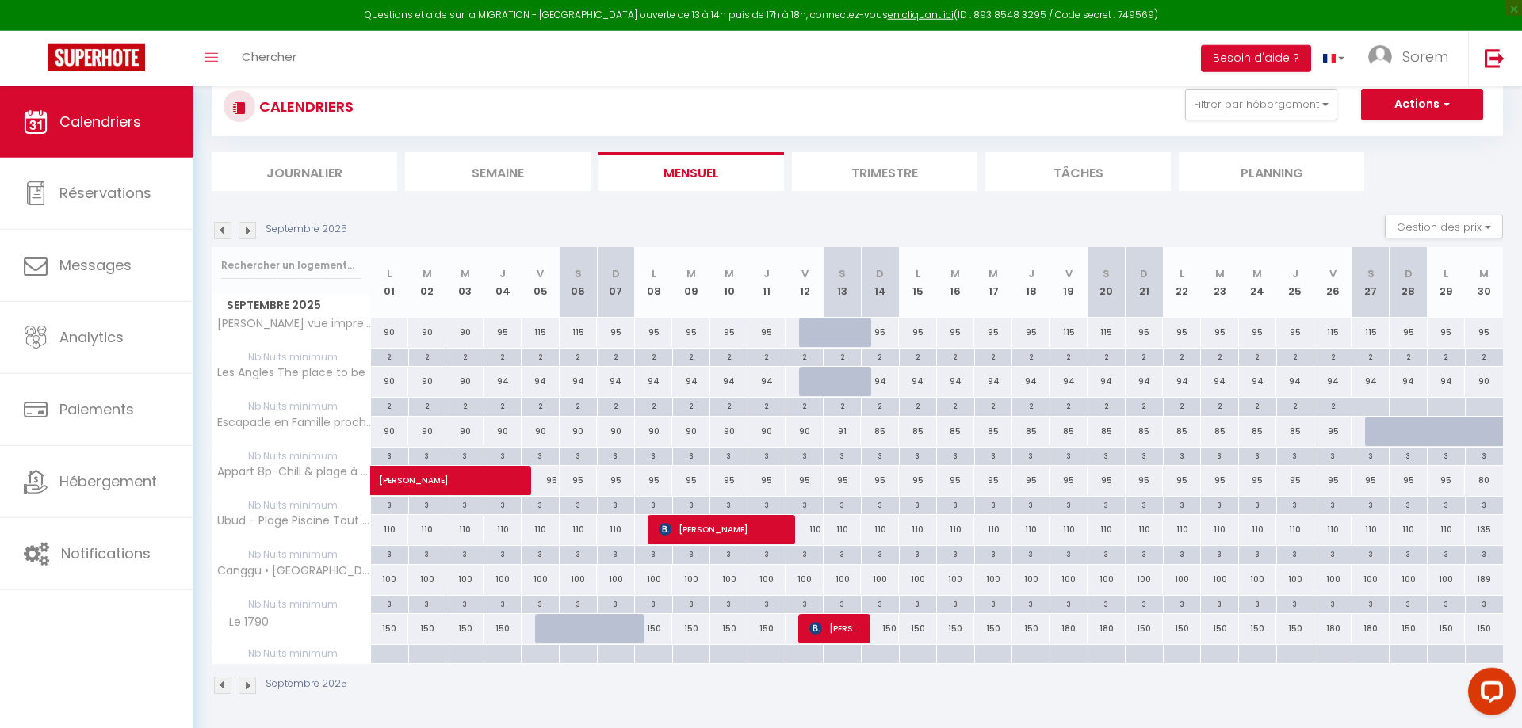
scroll to position [81, 0]
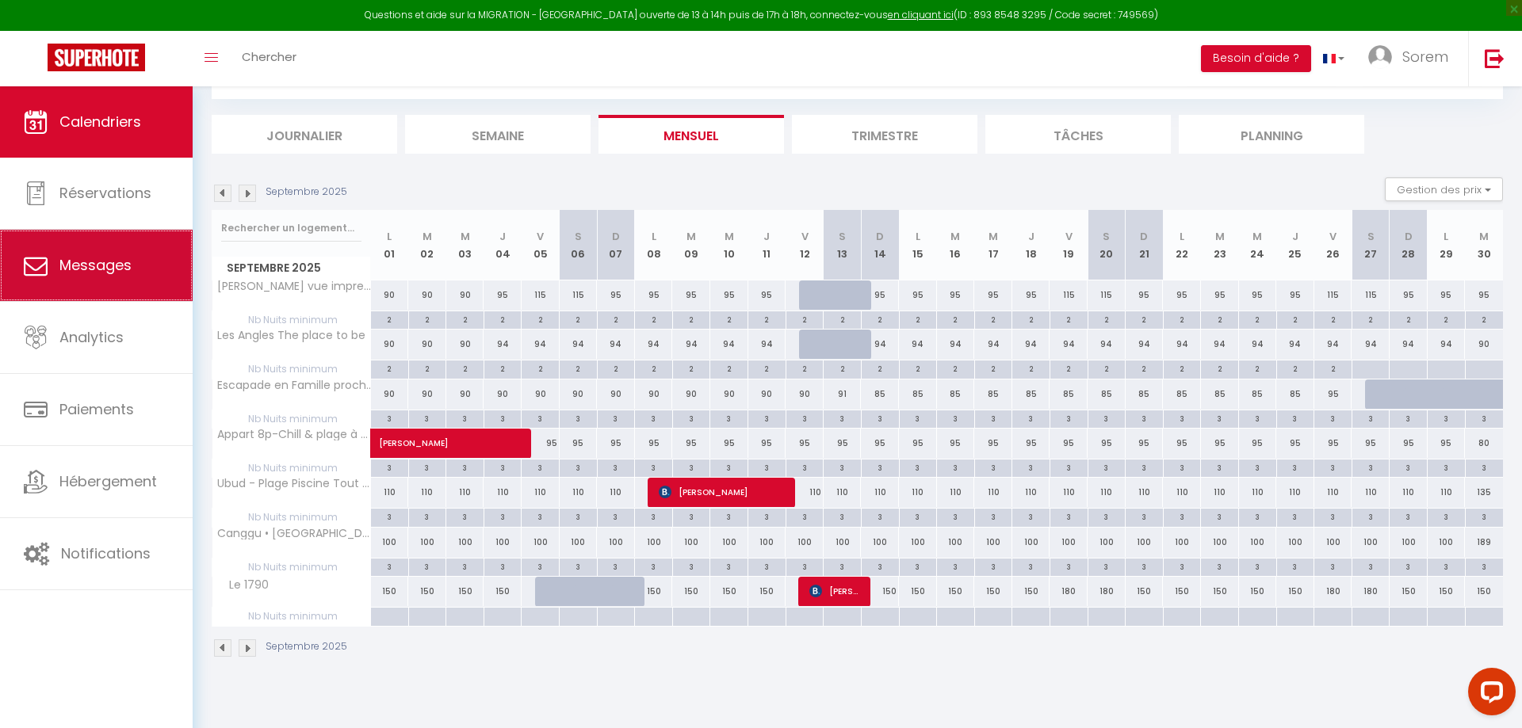
click at [90, 301] on link "Messages" at bounding box center [96, 265] width 193 height 71
select select "message"
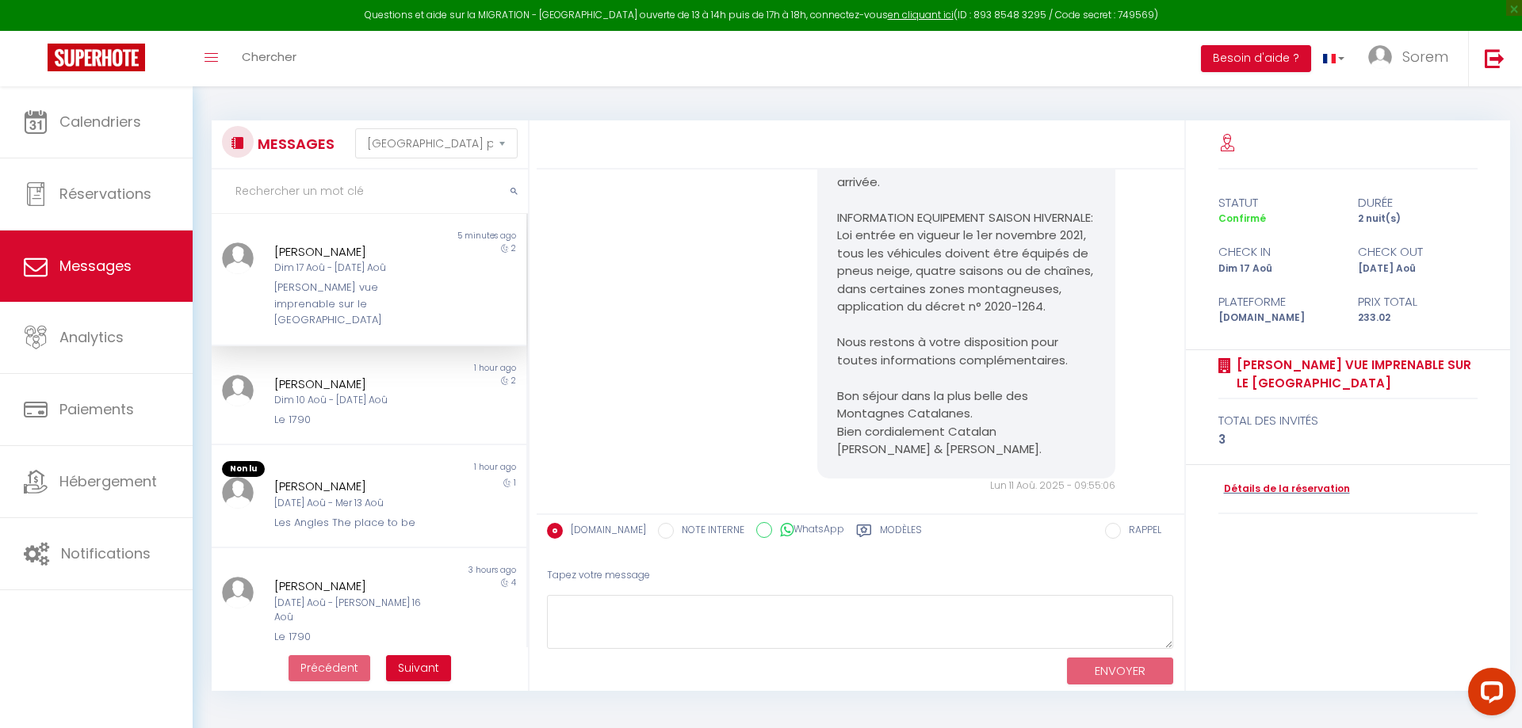
scroll to position [1017, 0]
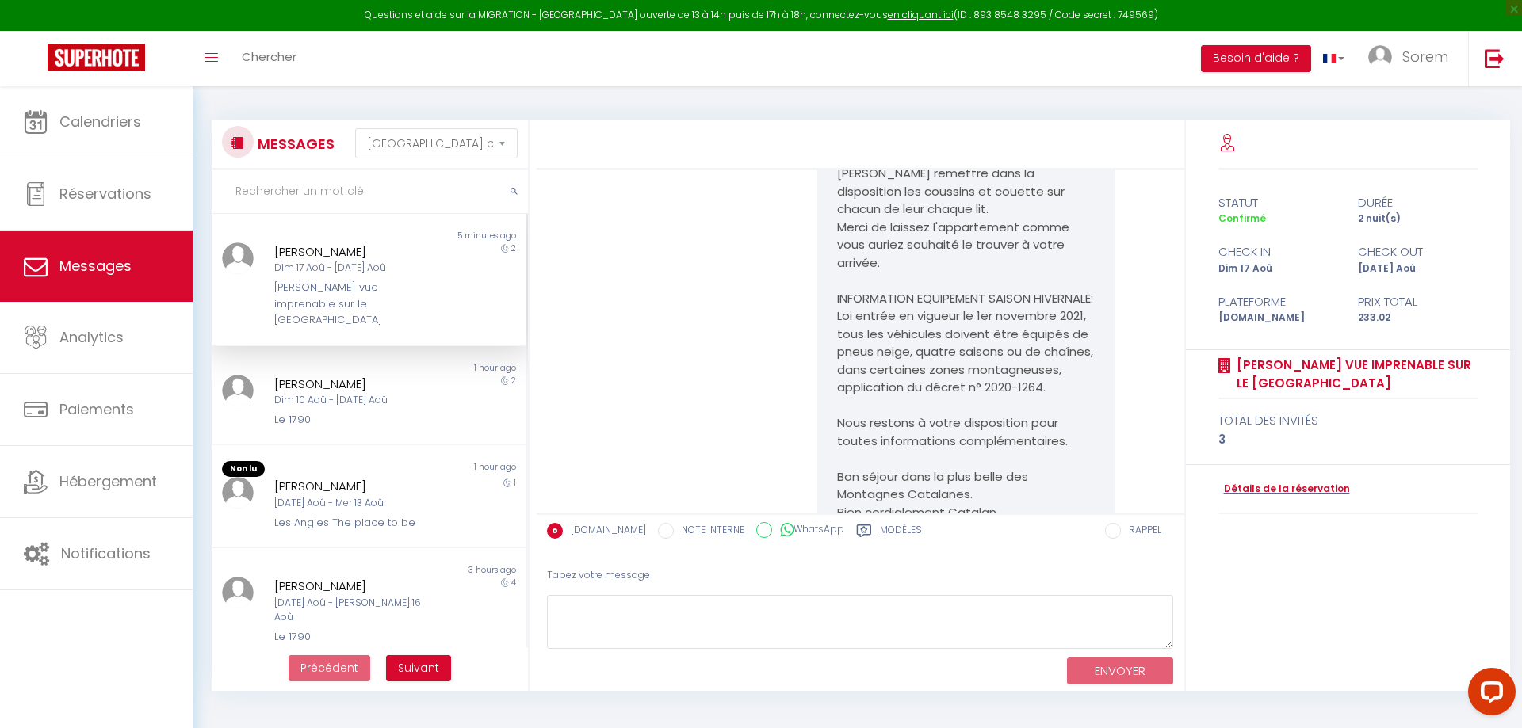
click at [425, 292] on div "[PERSON_NAME] vue imprenable sur le [GEOGRAPHIC_DATA]" at bounding box center [355, 304] width 162 height 48
click at [436, 283] on div "[PERSON_NAME] vue imprenable sur le [GEOGRAPHIC_DATA]" at bounding box center [355, 304] width 162 height 48
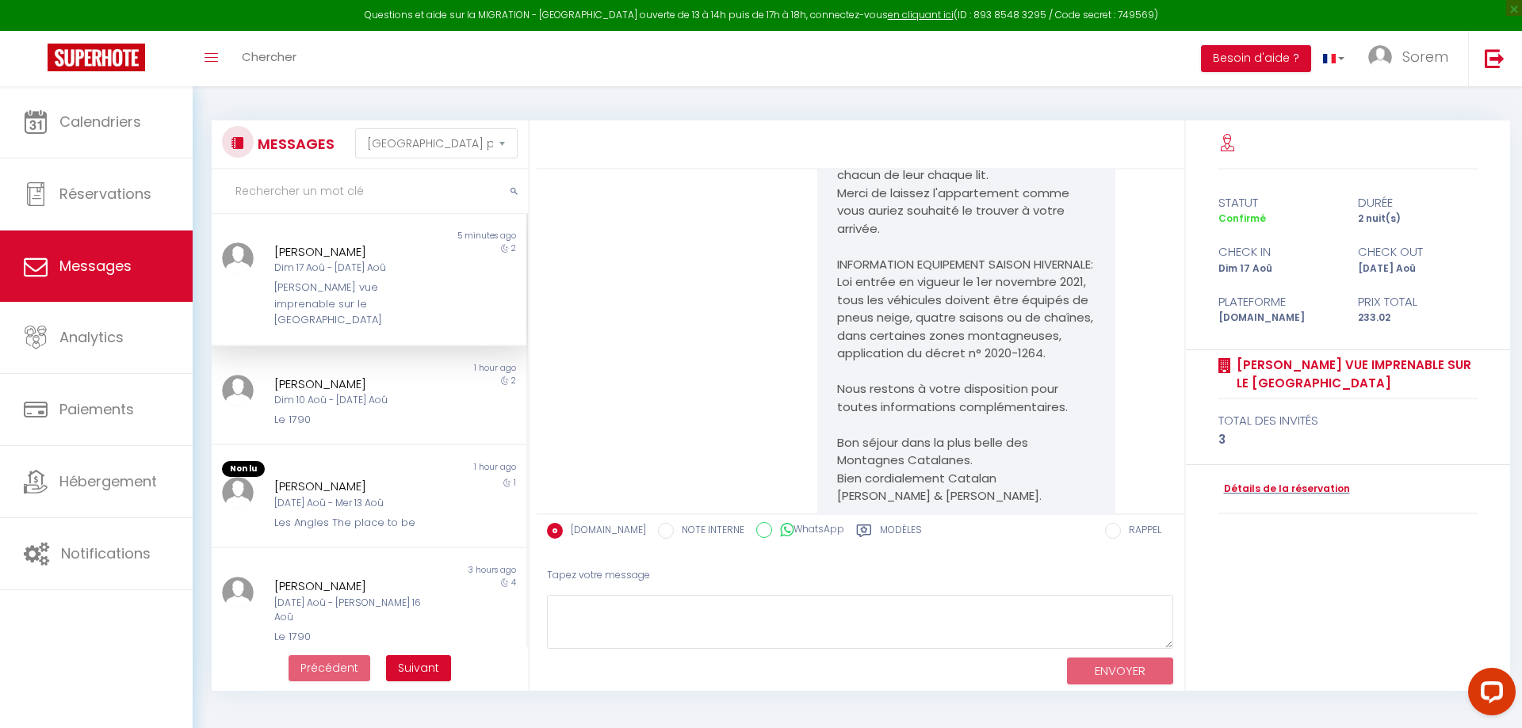
scroll to position [1179, 0]
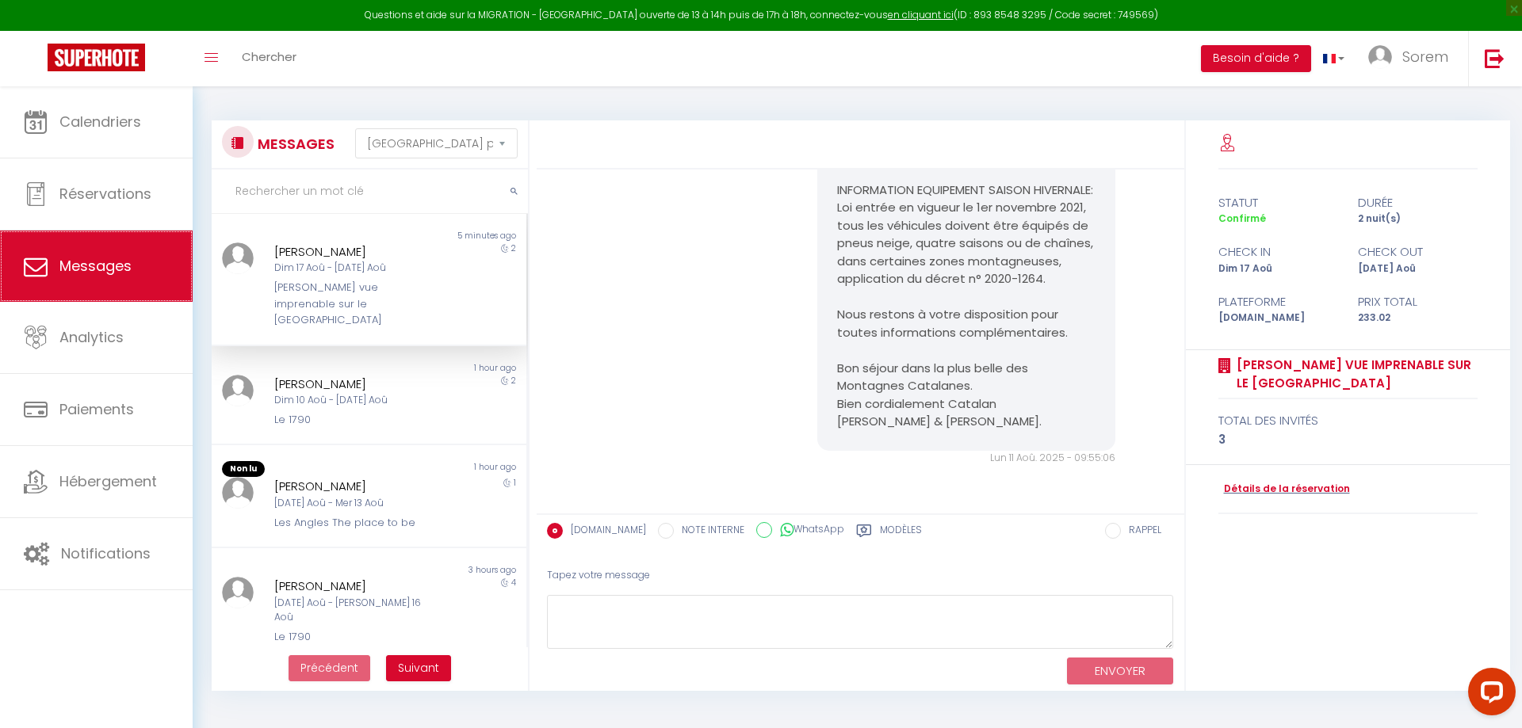
click at [76, 271] on span "Messages" at bounding box center [95, 266] width 72 height 20
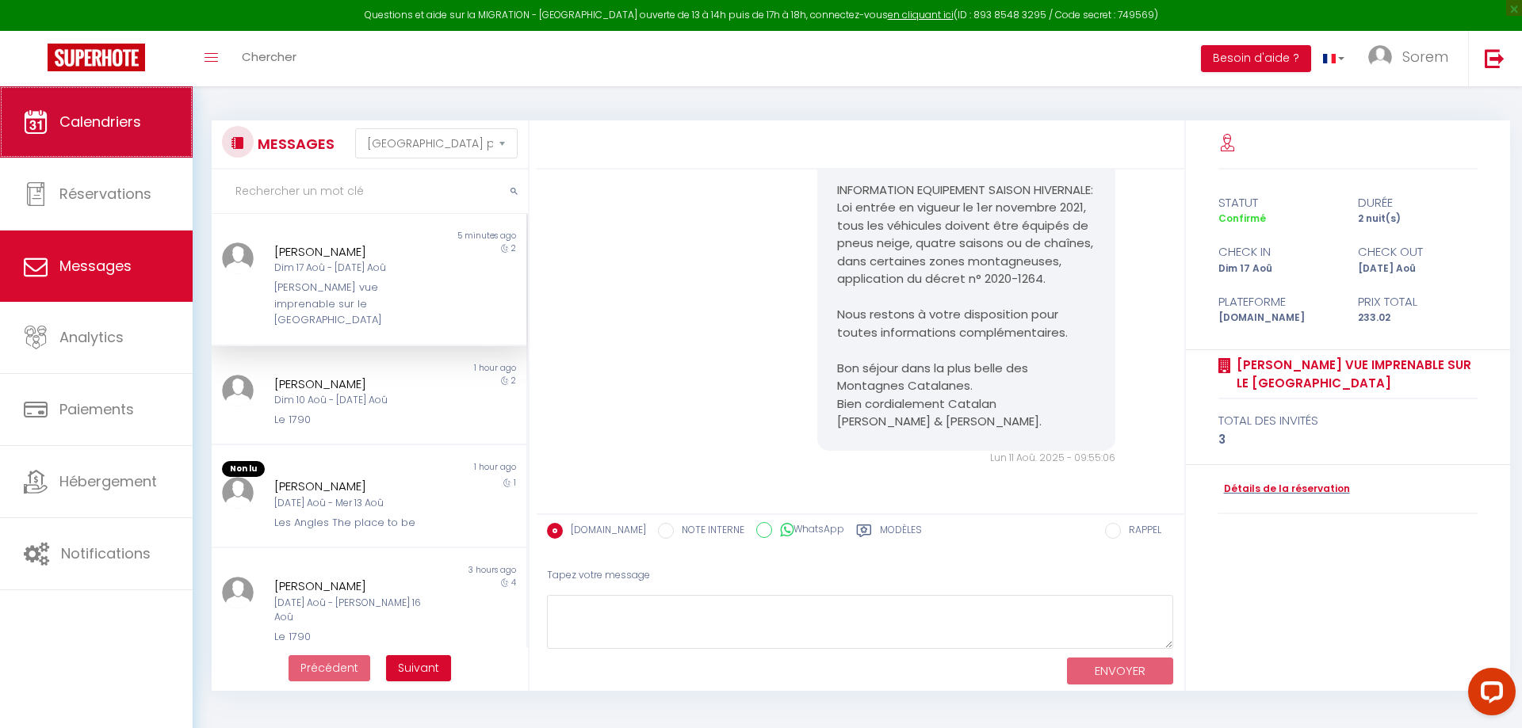
click at [132, 145] on link "Calendriers" at bounding box center [96, 121] width 193 height 71
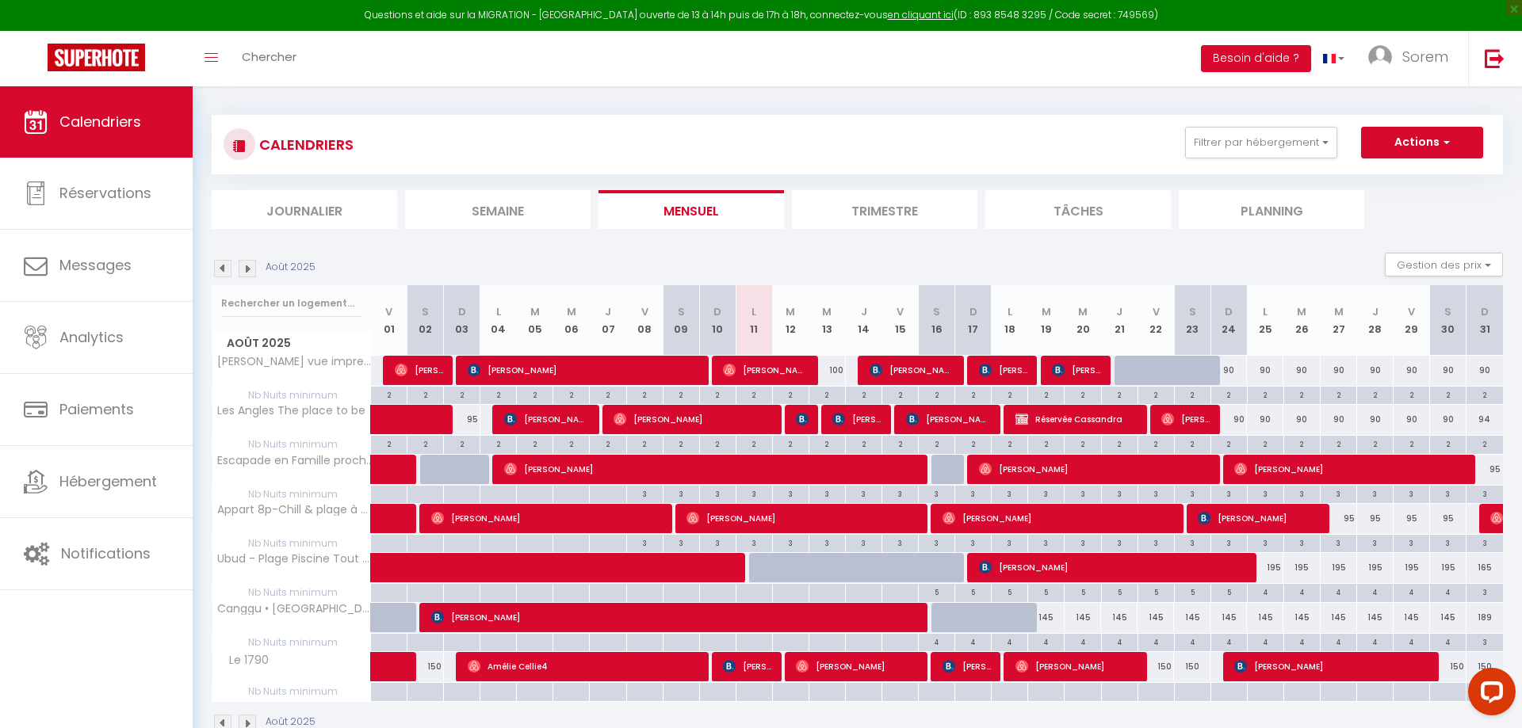
scroll to position [86, 0]
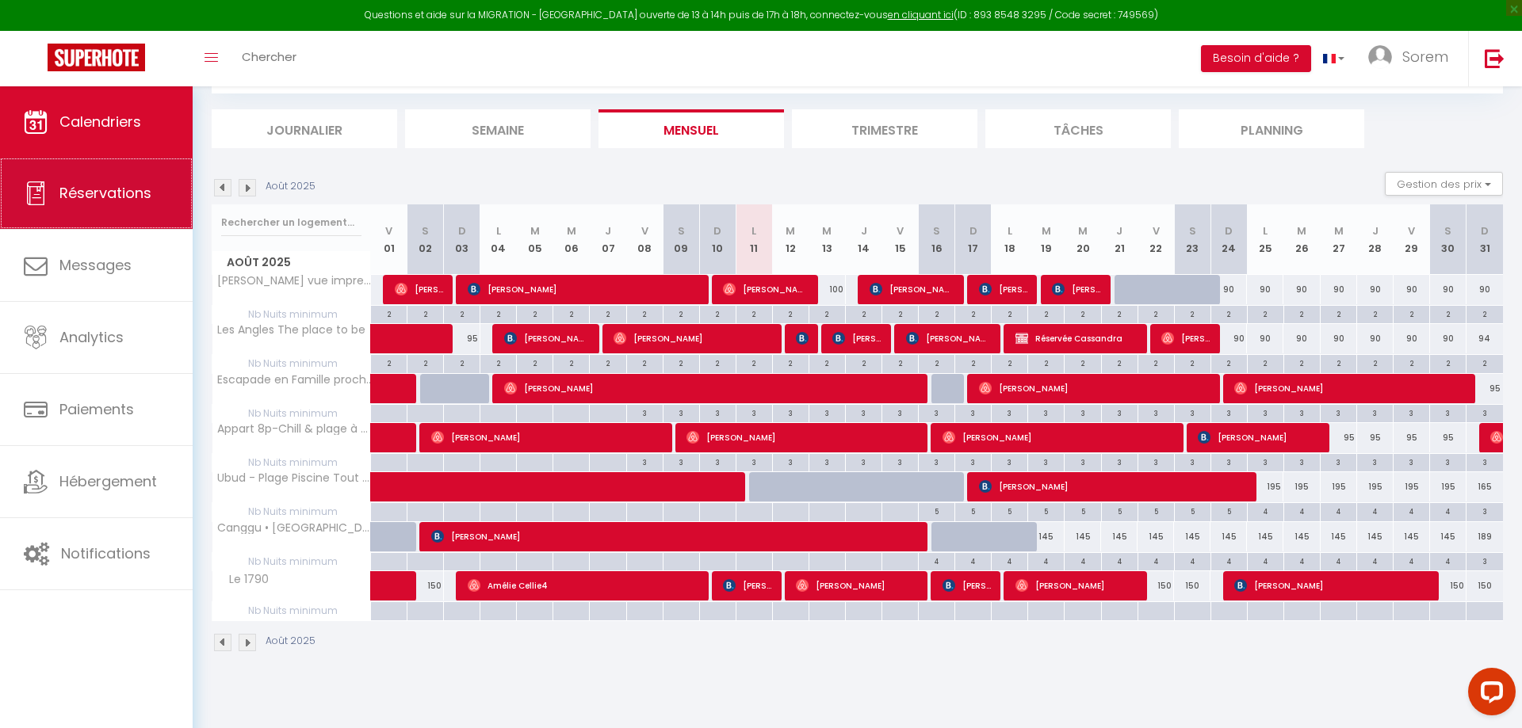
click at [107, 201] on span "Réservations" at bounding box center [105, 193] width 92 height 20
select select "not_cancelled"
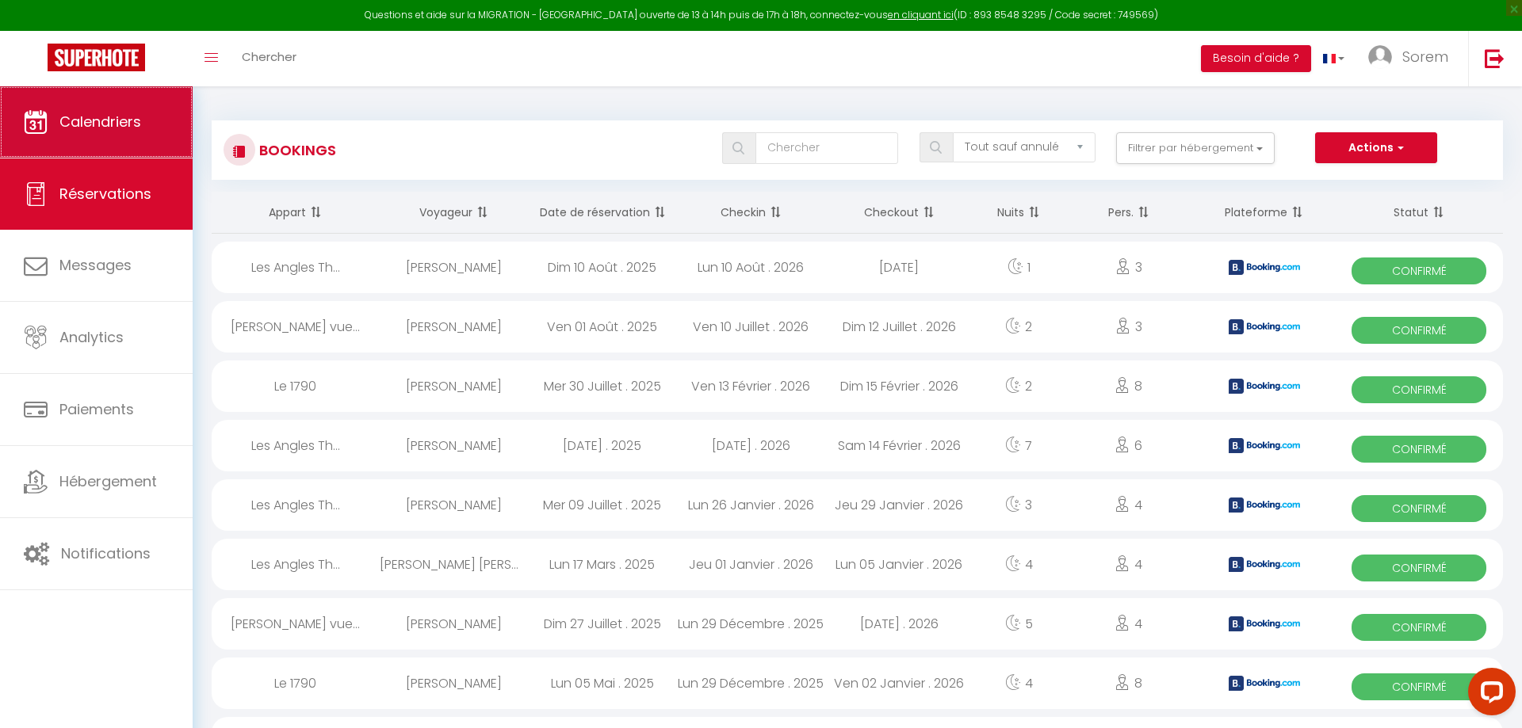
click at [128, 113] on span "Calendriers" at bounding box center [100, 122] width 82 height 20
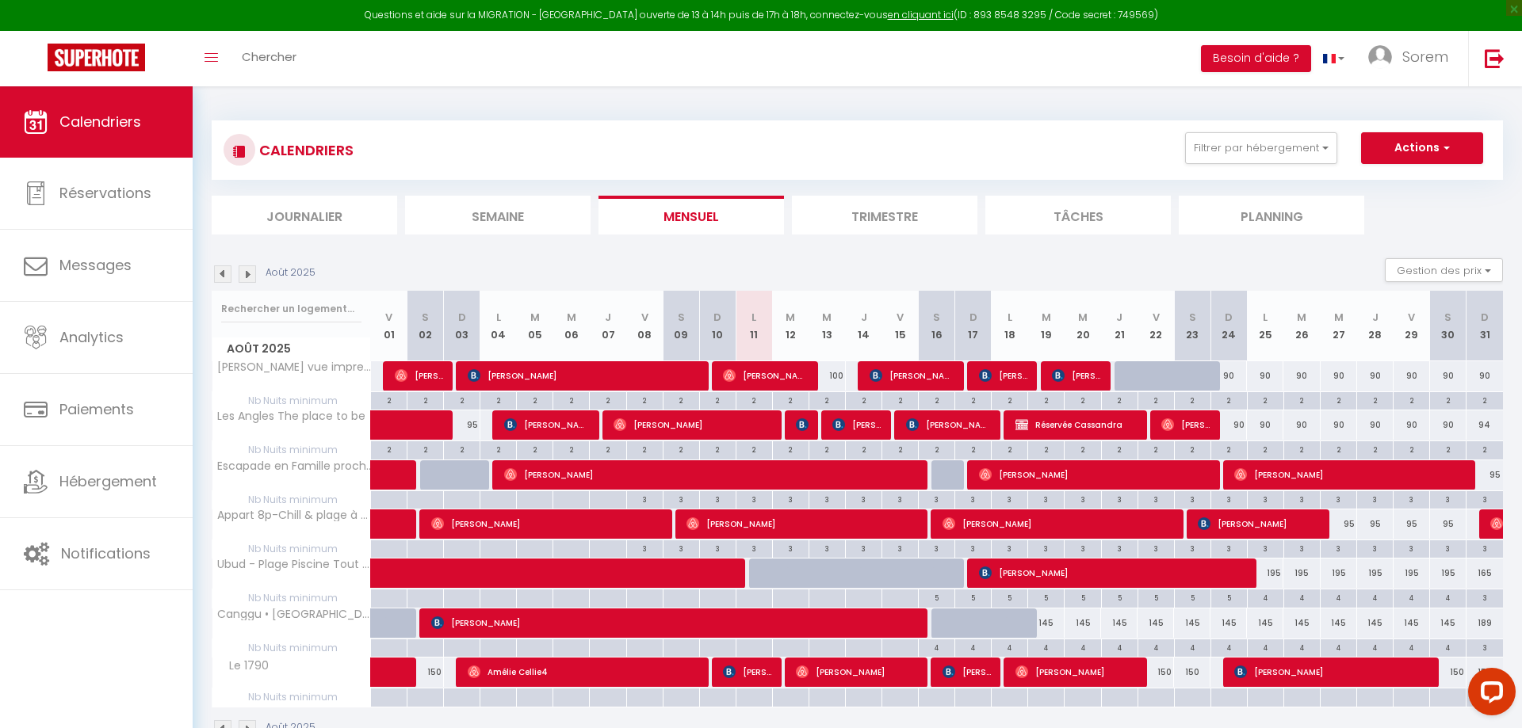
click at [248, 274] on img at bounding box center [247, 274] width 17 height 17
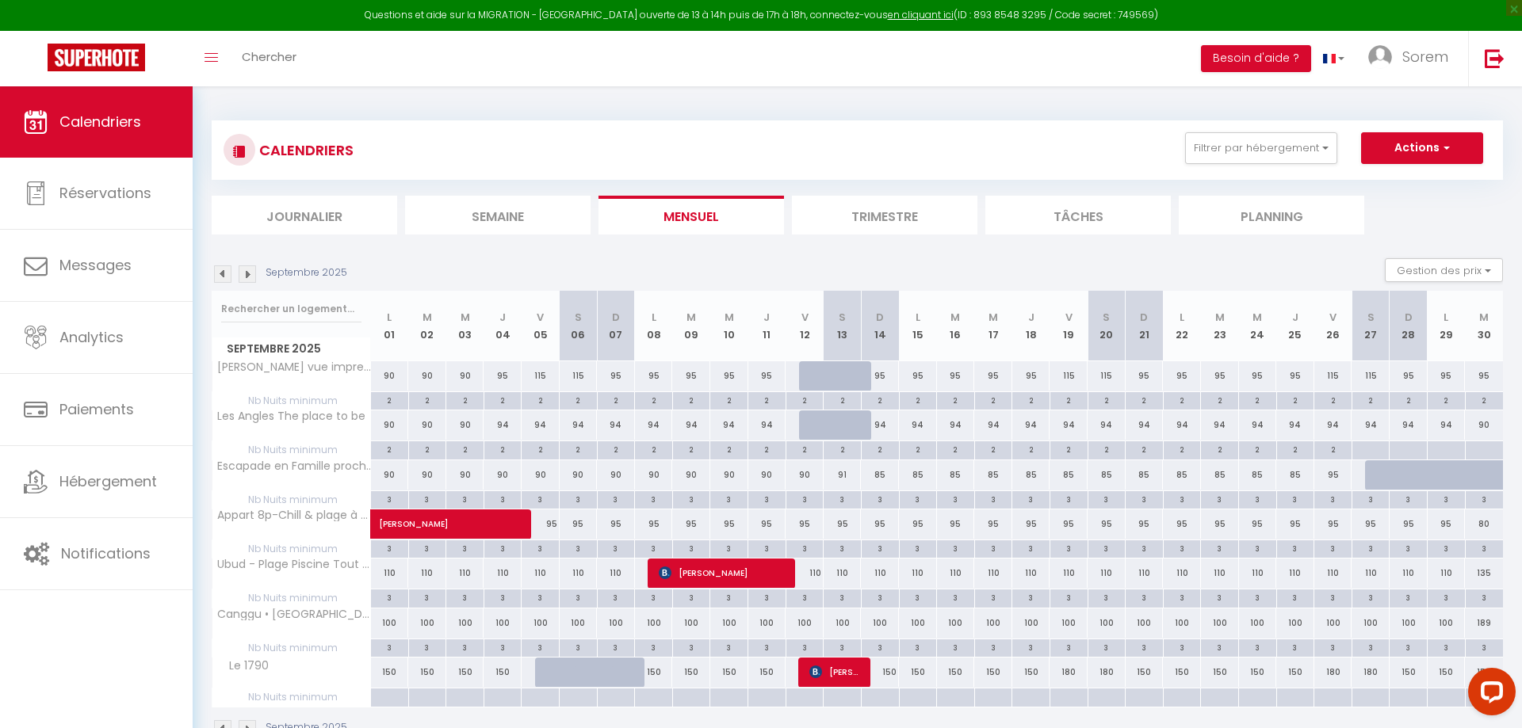
click at [248, 274] on img at bounding box center [247, 274] width 17 height 17
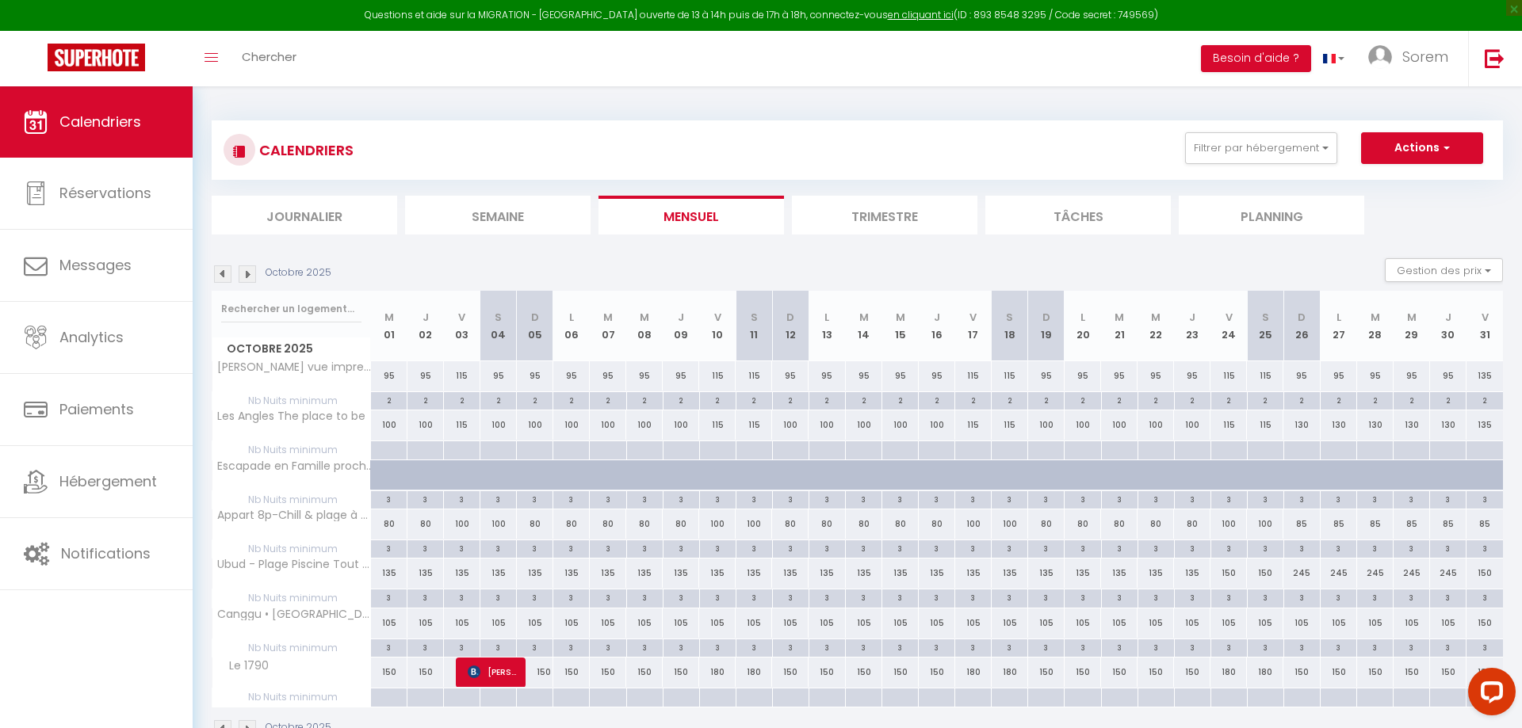
click at [248, 274] on img at bounding box center [247, 274] width 17 height 17
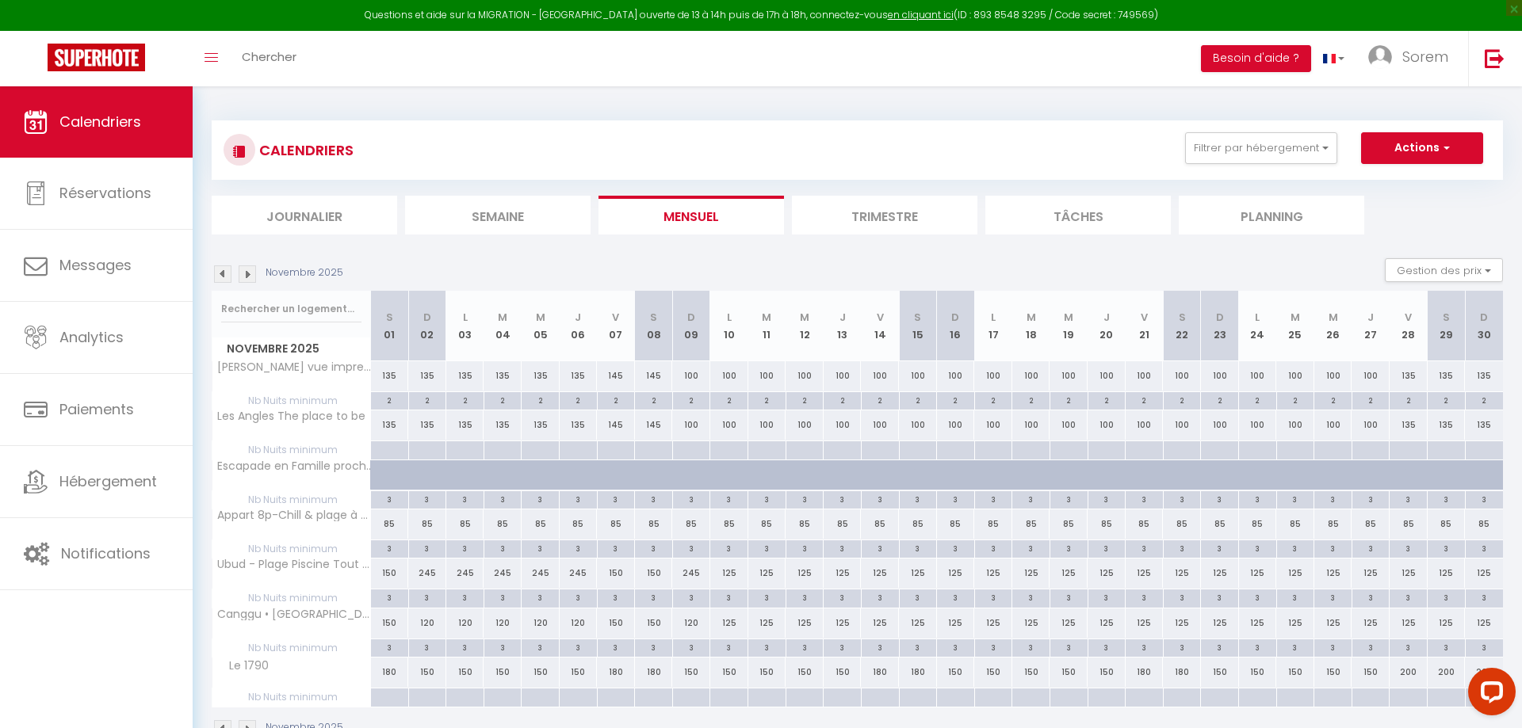
click at [248, 274] on img at bounding box center [247, 274] width 17 height 17
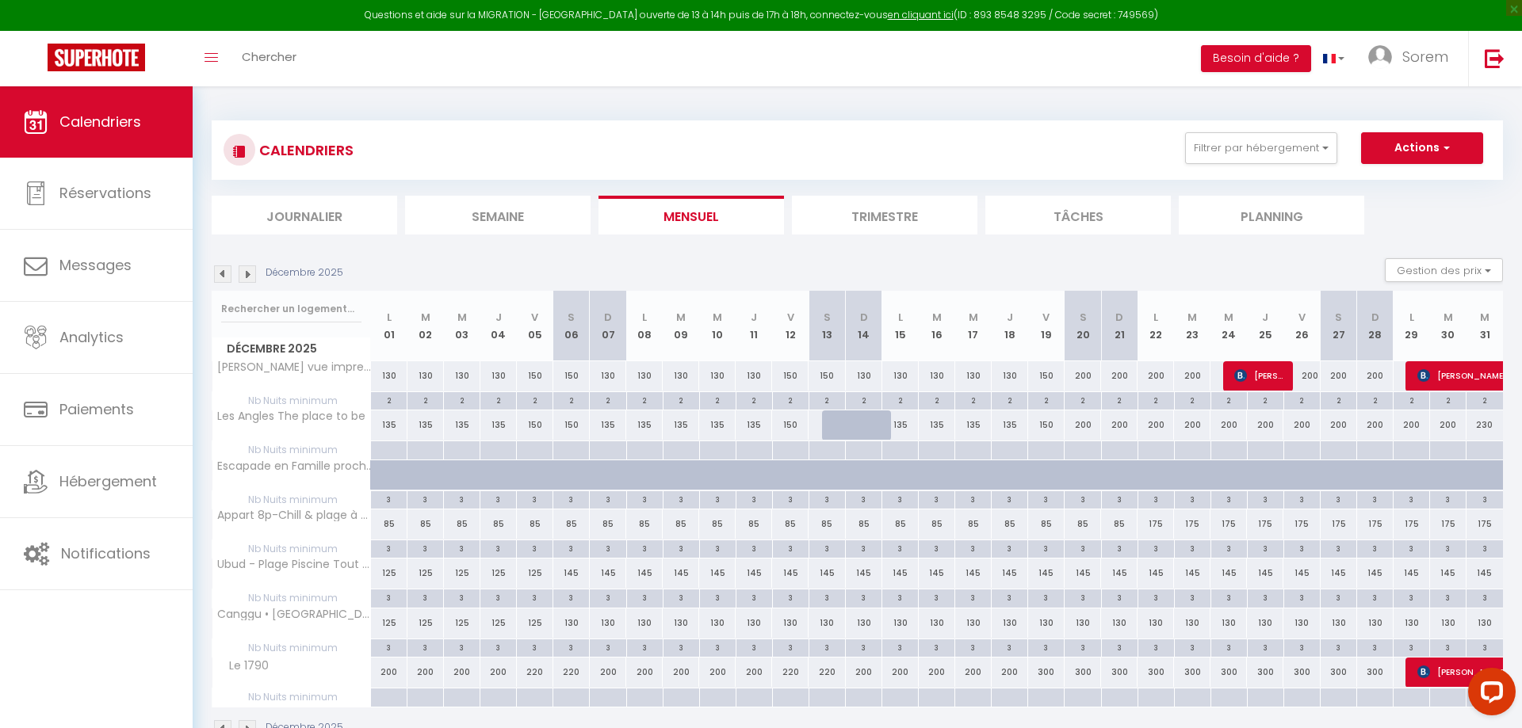
click at [248, 274] on img at bounding box center [247, 274] width 17 height 17
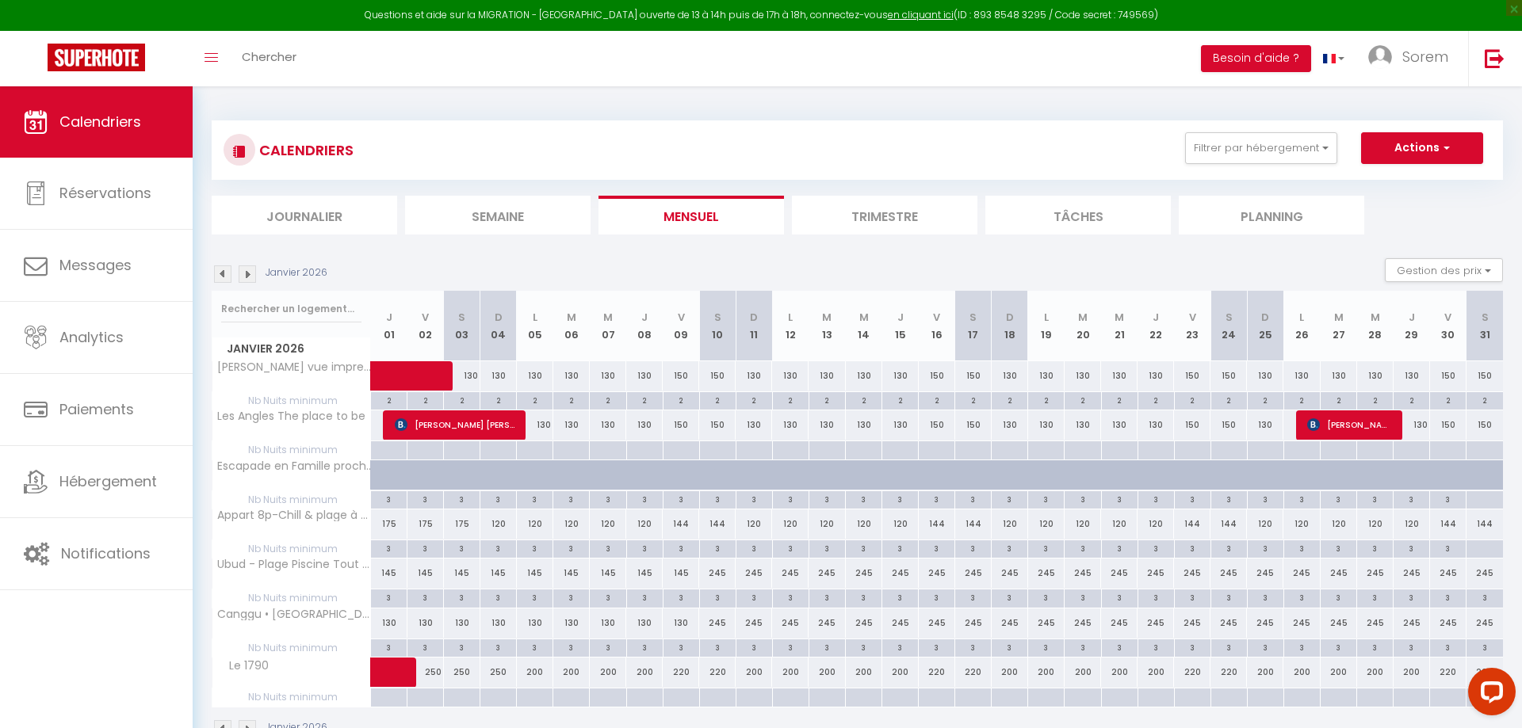
click at [221, 274] on img at bounding box center [222, 274] width 17 height 17
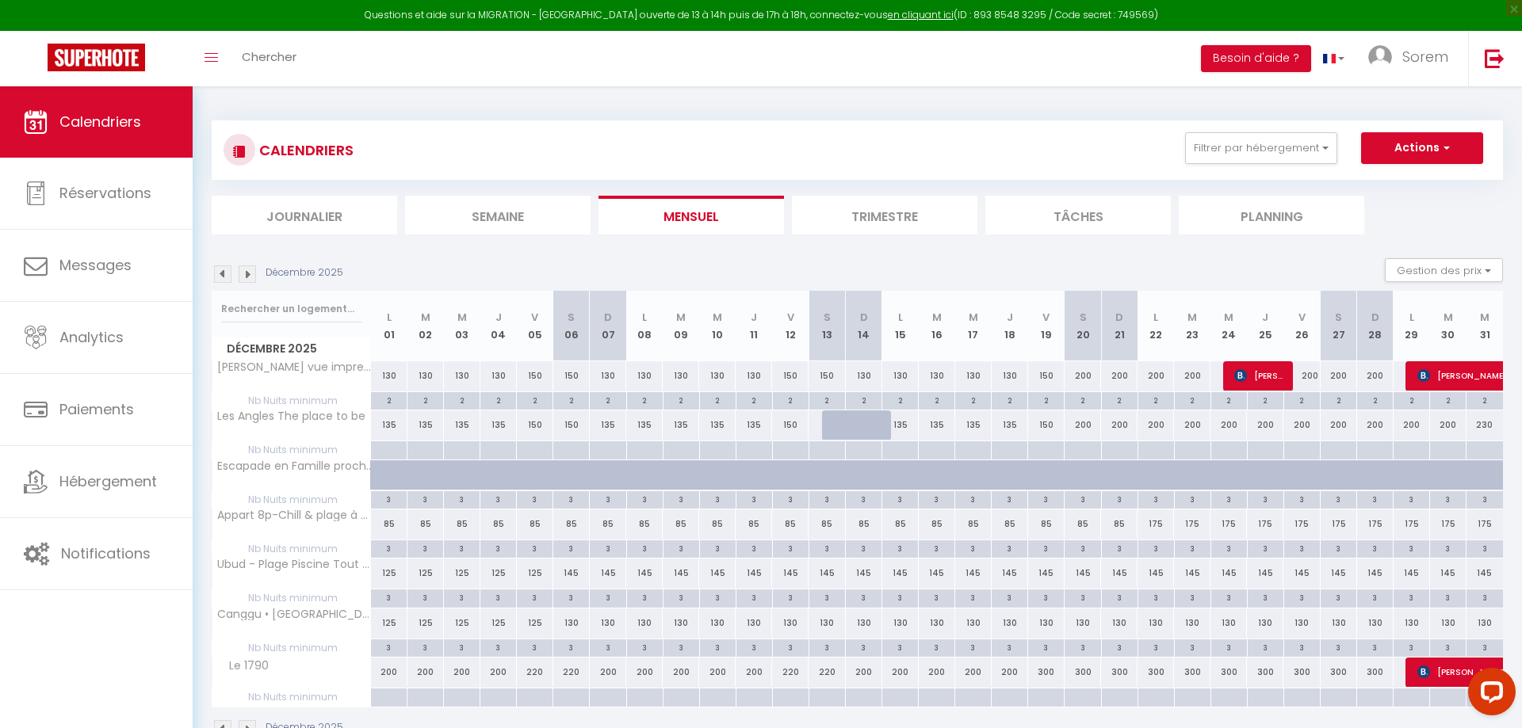
click at [221, 274] on img at bounding box center [222, 274] width 17 height 17
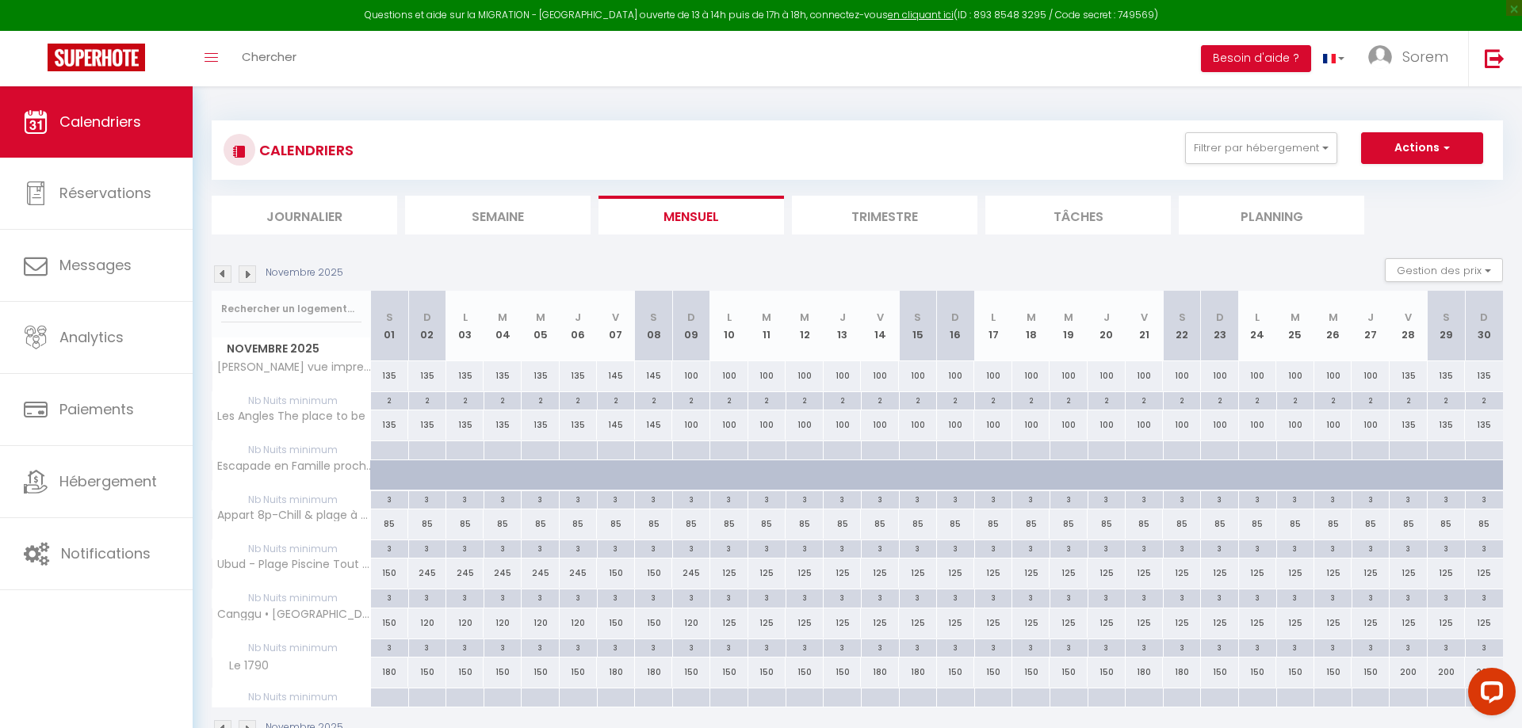
click at [221, 274] on img at bounding box center [222, 274] width 17 height 17
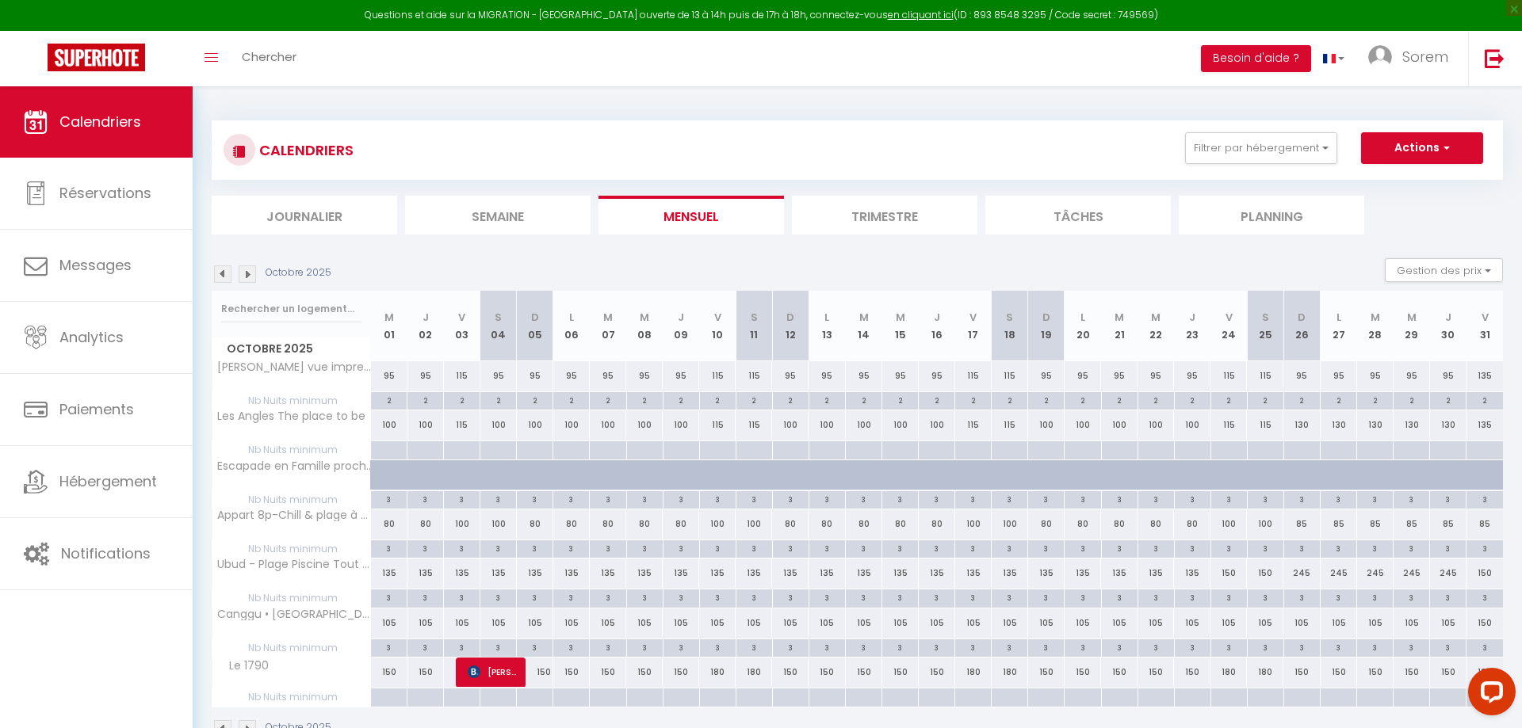
click at [221, 274] on img at bounding box center [222, 274] width 17 height 17
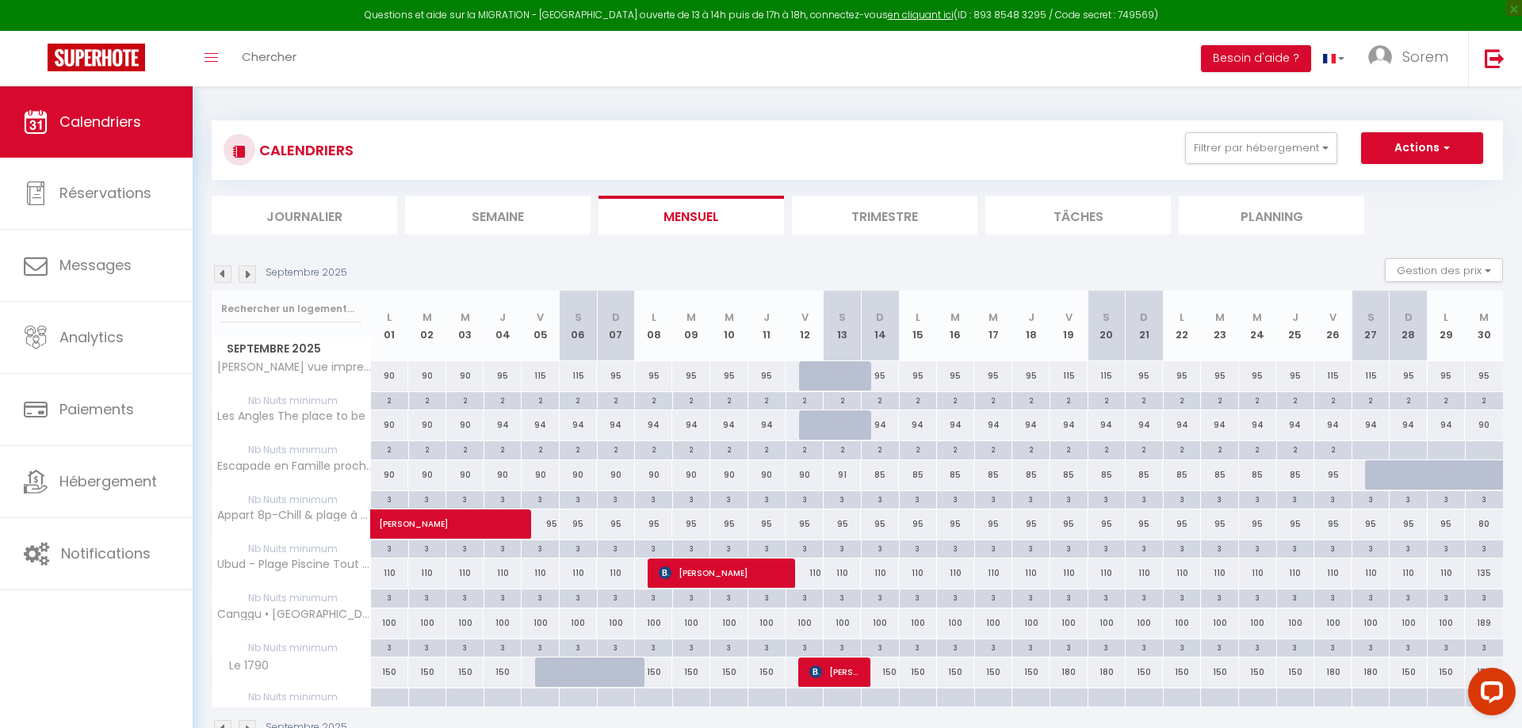
click at [1336, 450] on div "2" at bounding box center [1332, 449] width 37 height 15
type input "2"
type input "Ven 26 Septembre 2025"
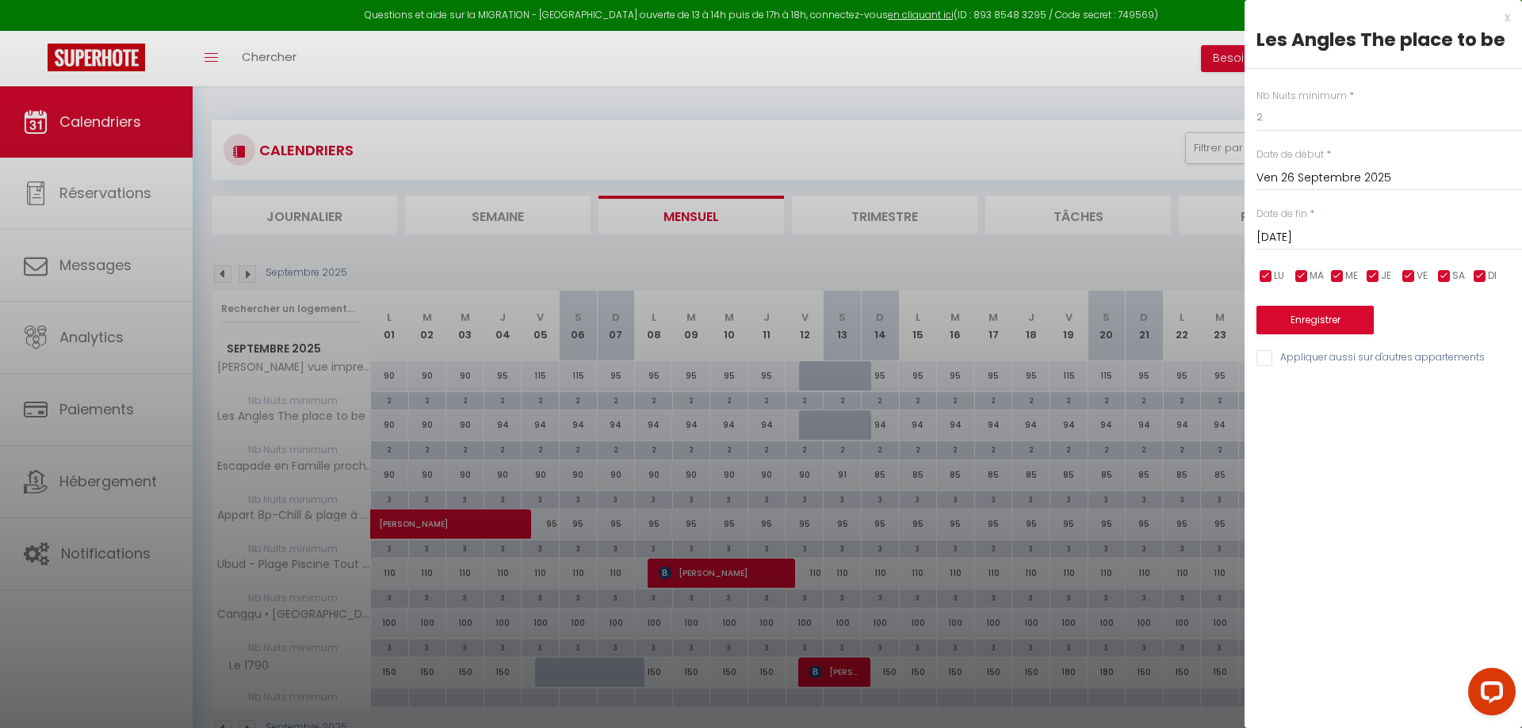
click at [1337, 248] on input "[DATE]" at bounding box center [1389, 237] width 266 height 21
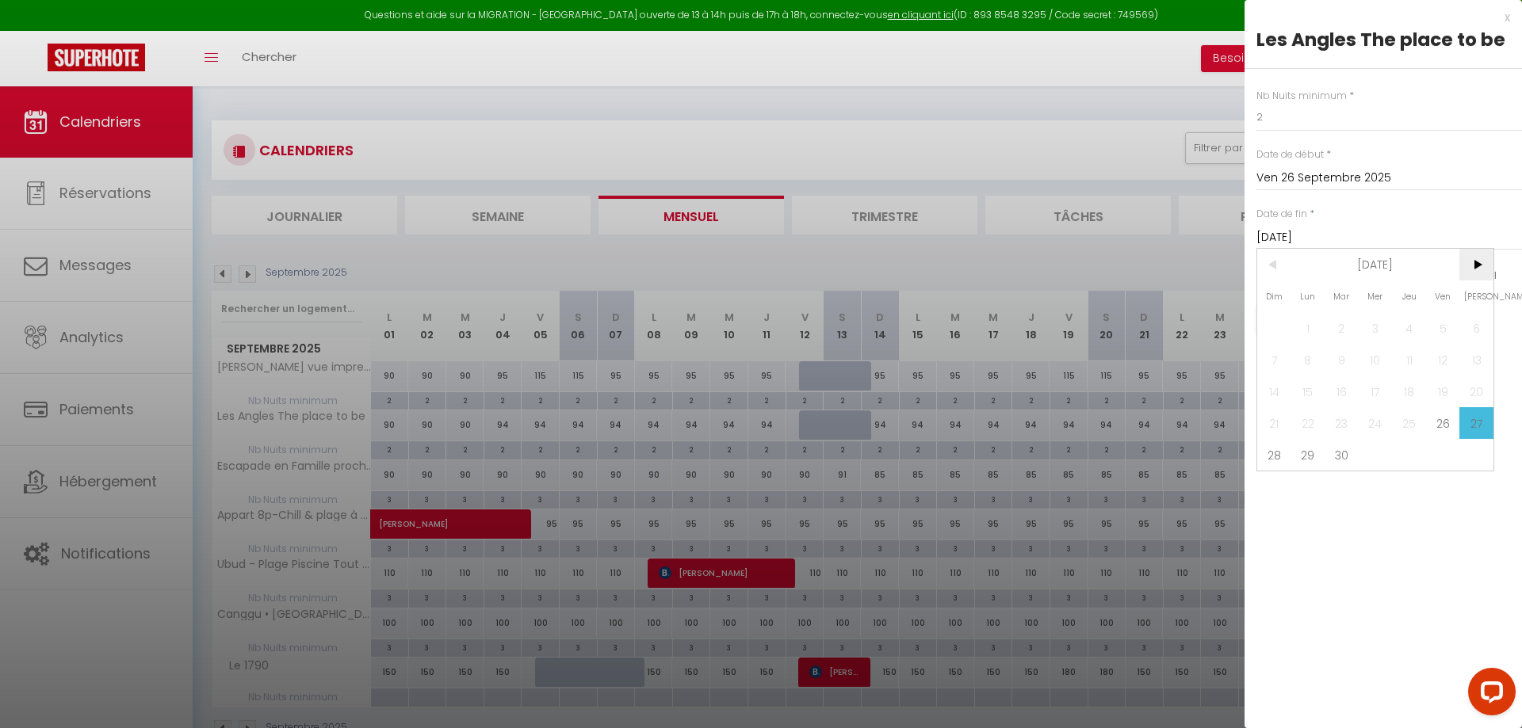
click at [1478, 266] on span ">" at bounding box center [1476, 265] width 34 height 32
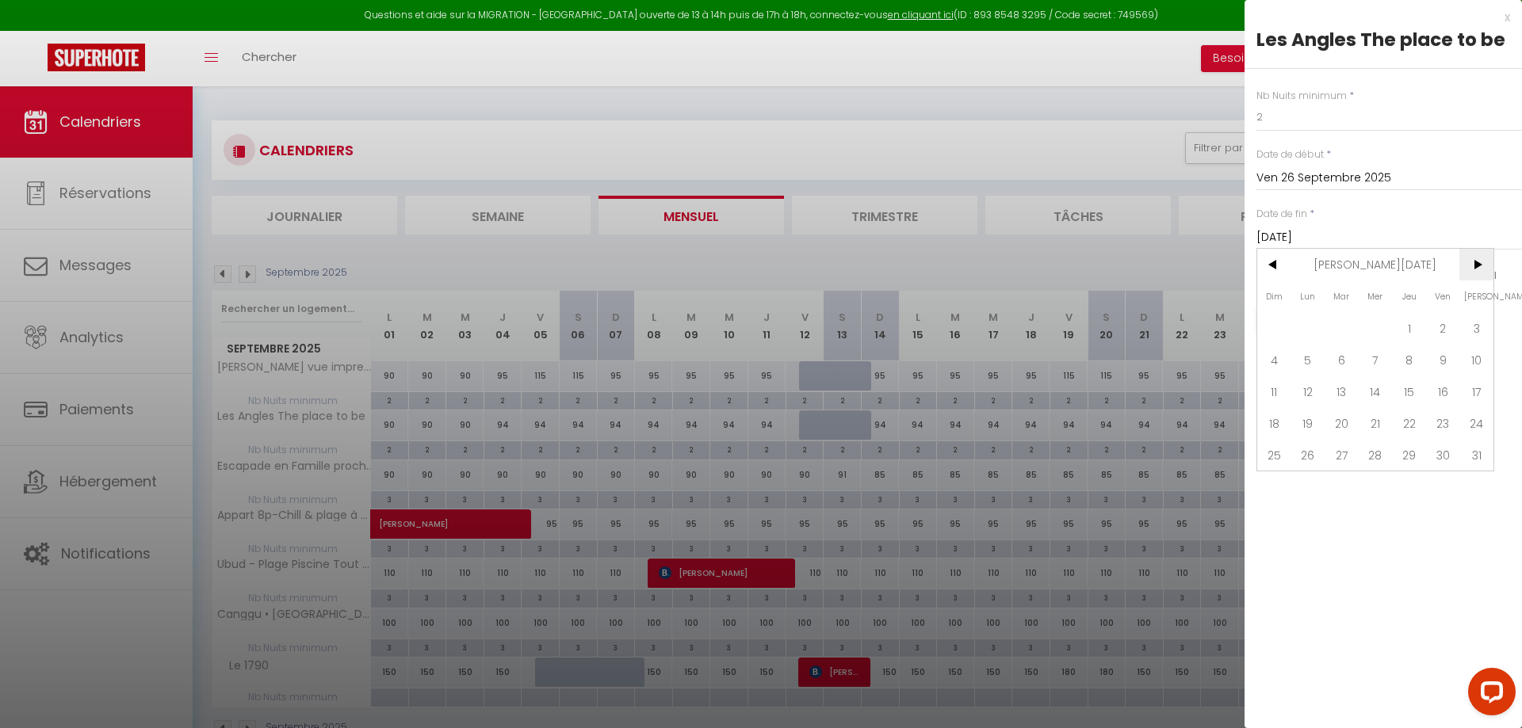
click at [1478, 266] on span ">" at bounding box center [1476, 265] width 34 height 32
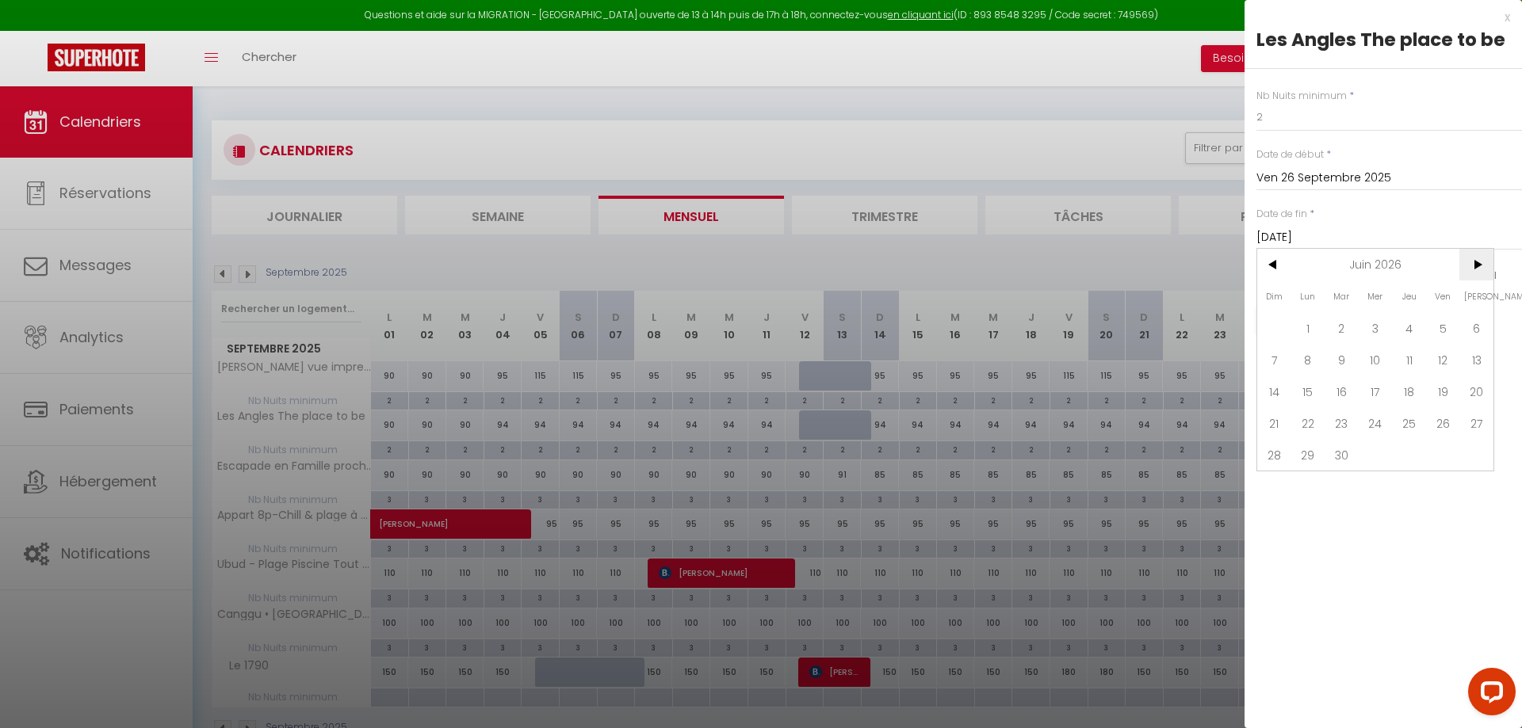
click at [1478, 266] on span ">" at bounding box center [1476, 265] width 34 height 32
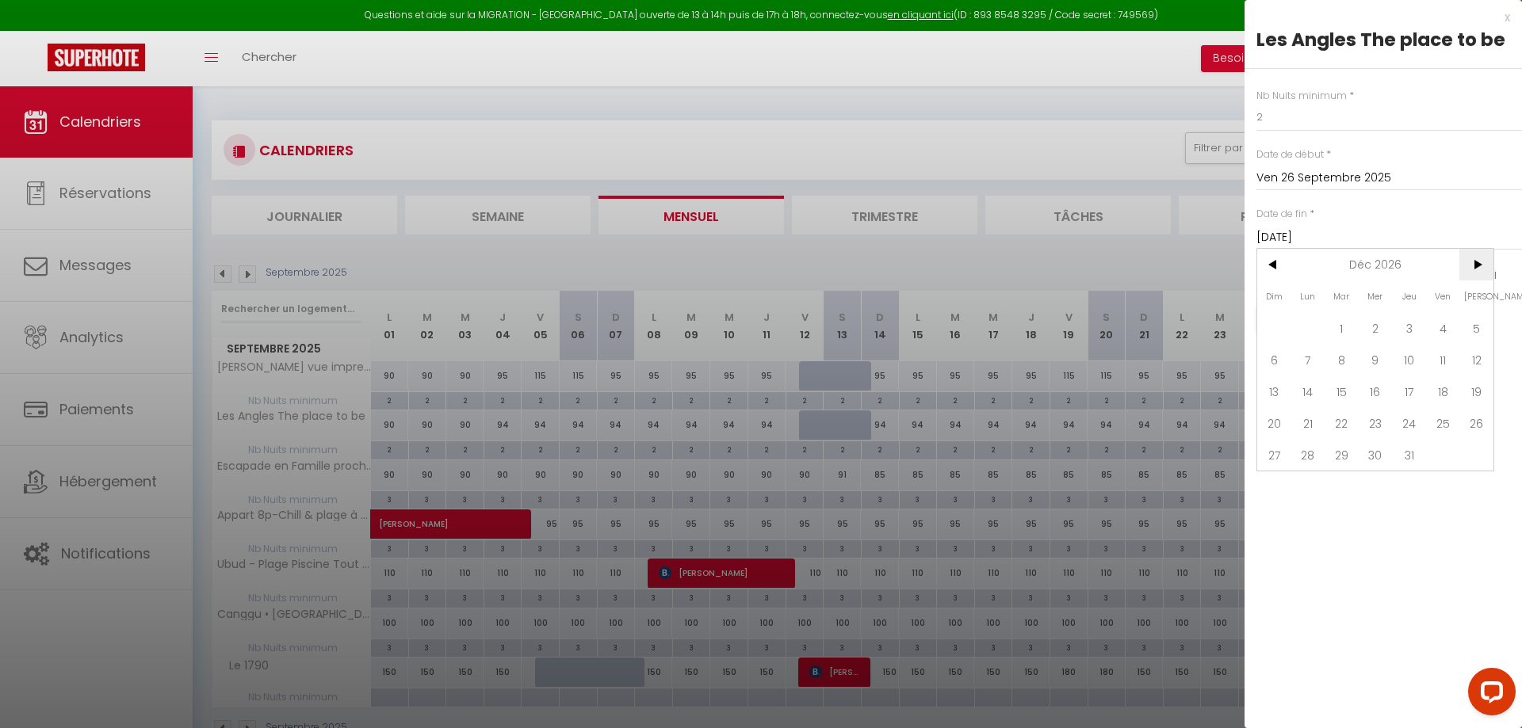
click at [1478, 266] on span ">" at bounding box center [1476, 265] width 34 height 32
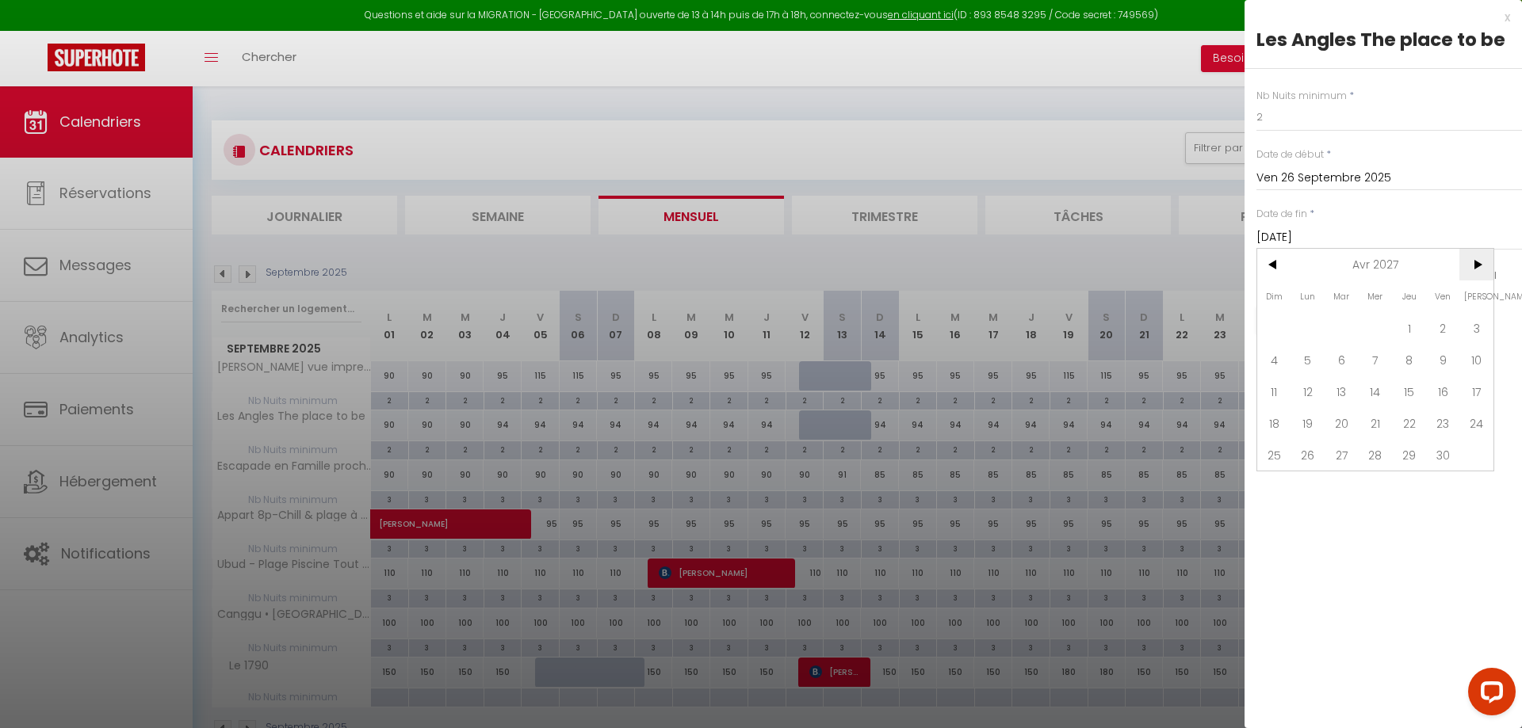
click at [1478, 266] on span ">" at bounding box center [1476, 265] width 34 height 32
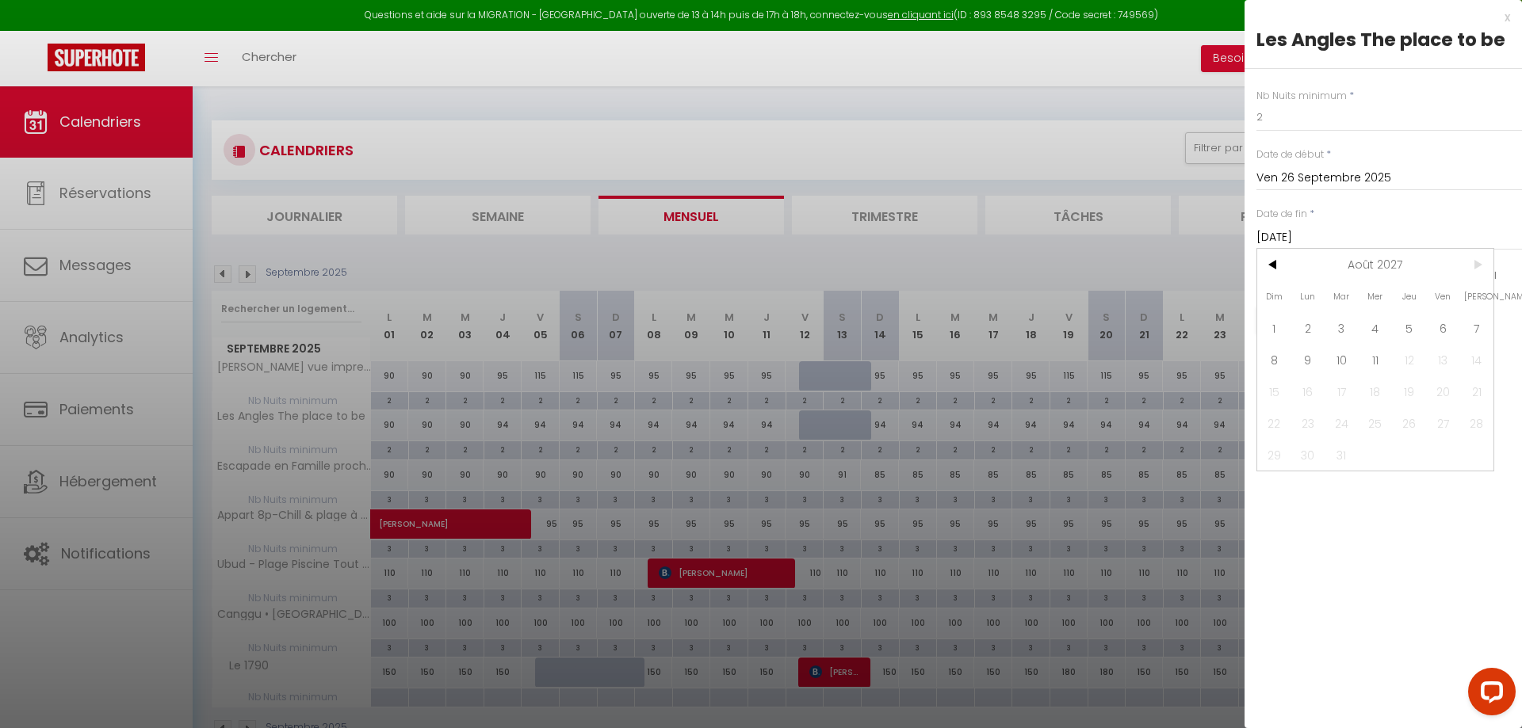
click at [1478, 266] on span ">" at bounding box center [1476, 265] width 34 height 32
click at [1380, 365] on span "11" at bounding box center [1376, 360] width 34 height 32
type input "[DATE]"
click at [1326, 319] on button "Enregistrer" at bounding box center [1314, 320] width 117 height 29
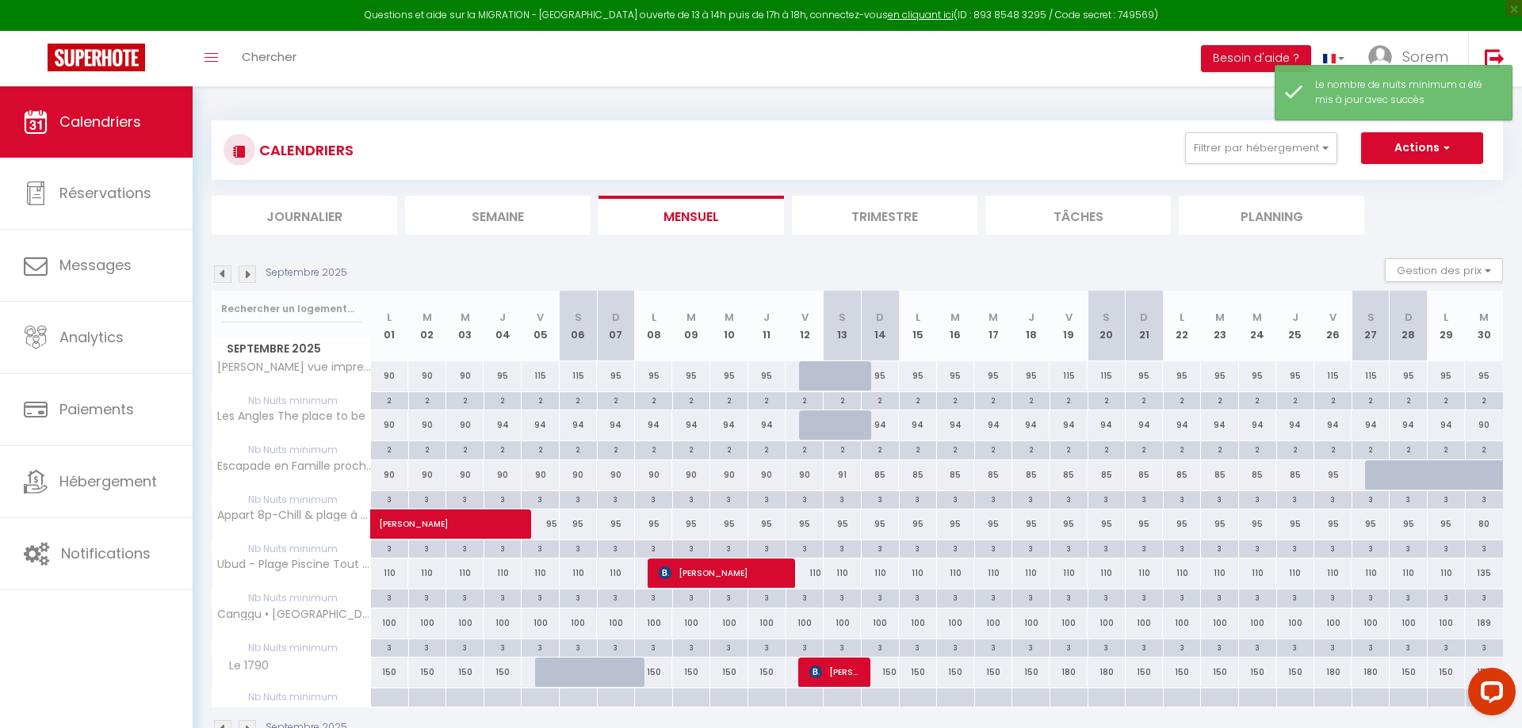
click at [1374, 423] on div "94" at bounding box center [1370, 425] width 38 height 29
type input "94"
type input "[DATE]"
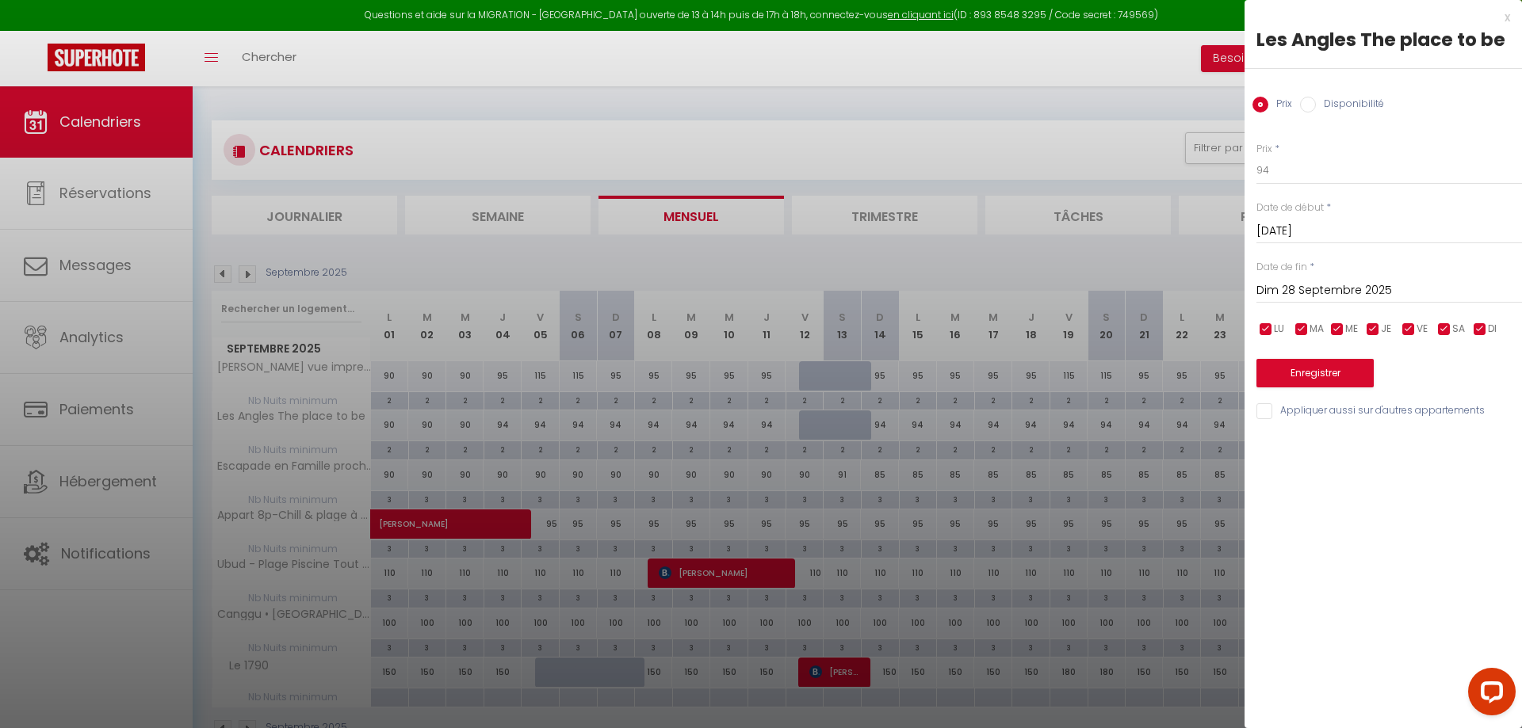
click at [1296, 295] on input "Dim 28 Septembre 2025" at bounding box center [1389, 291] width 266 height 21
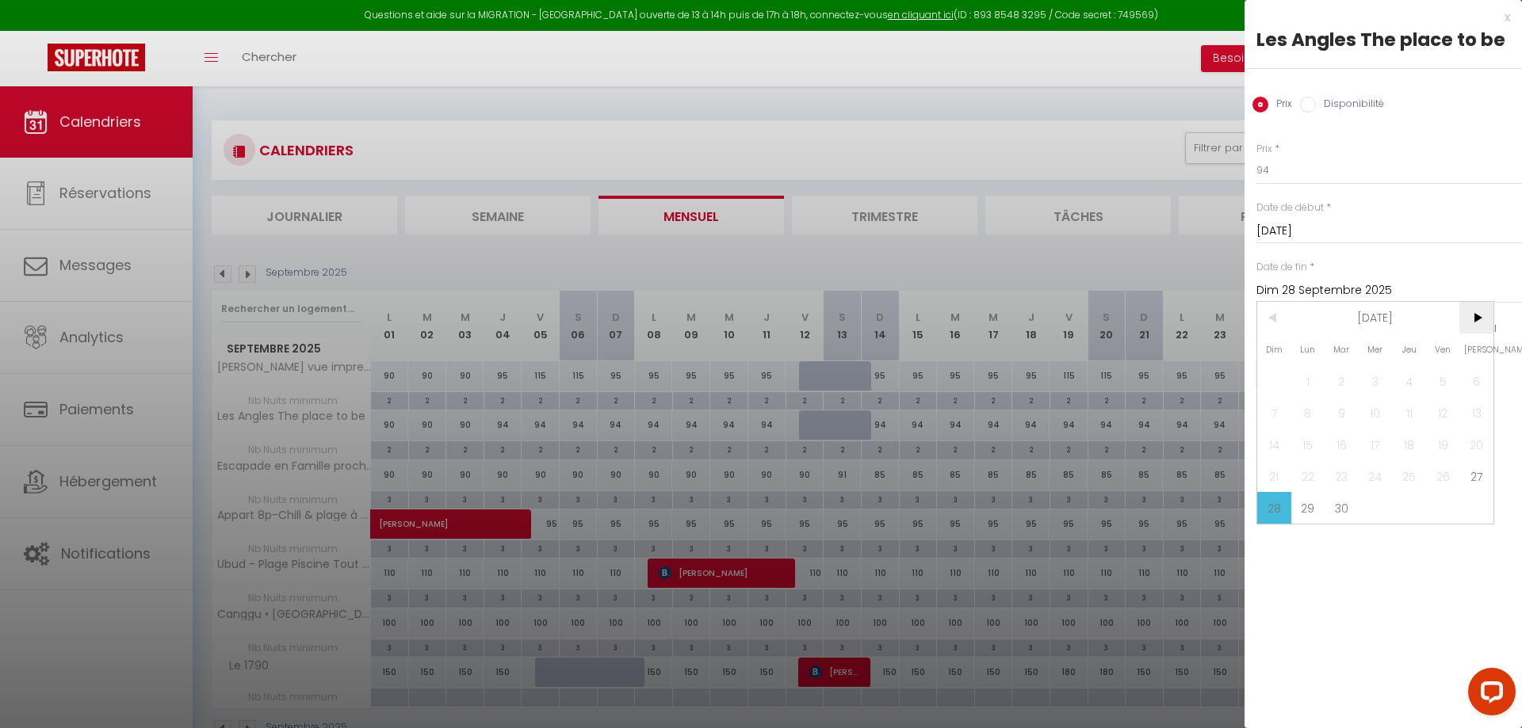
click at [1471, 321] on span ">" at bounding box center [1476, 318] width 34 height 32
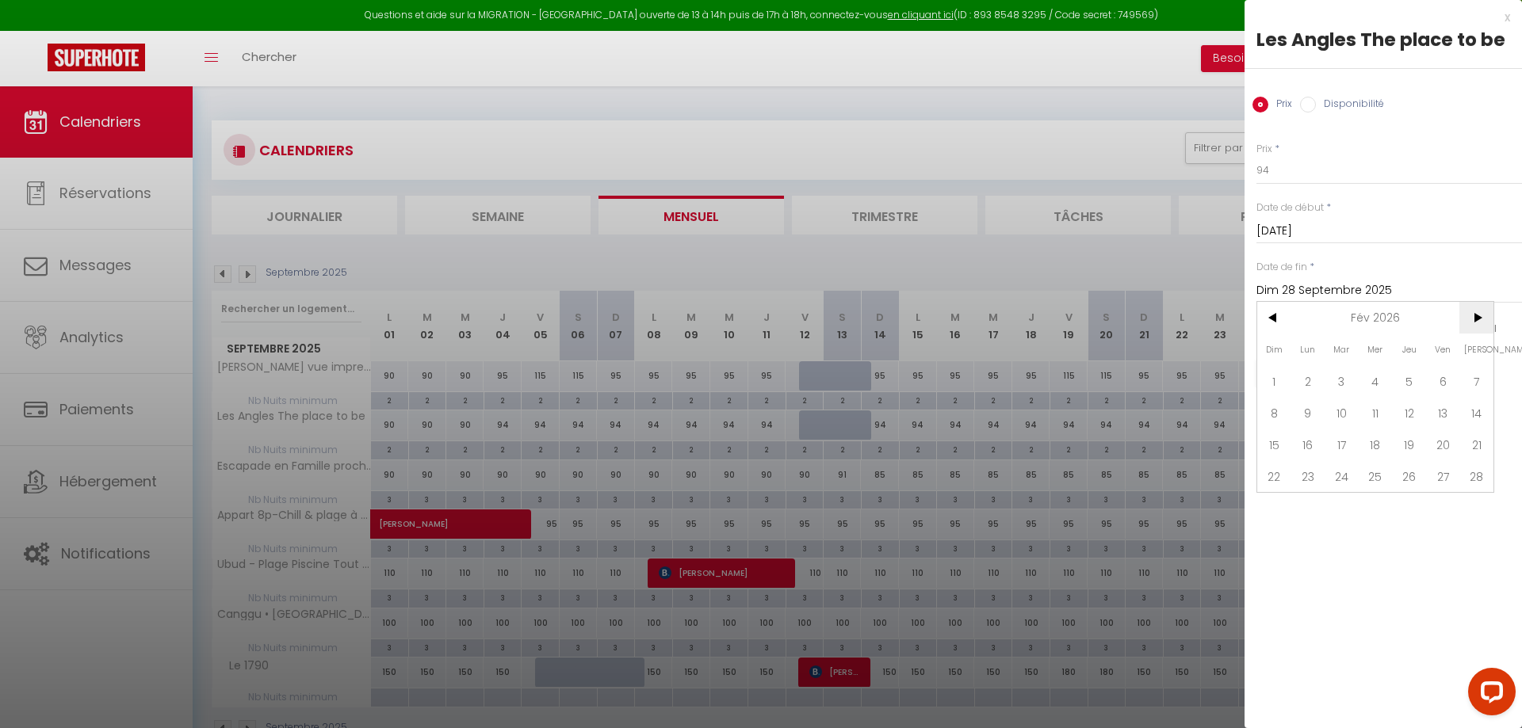
click at [1471, 321] on span ">" at bounding box center [1476, 318] width 34 height 32
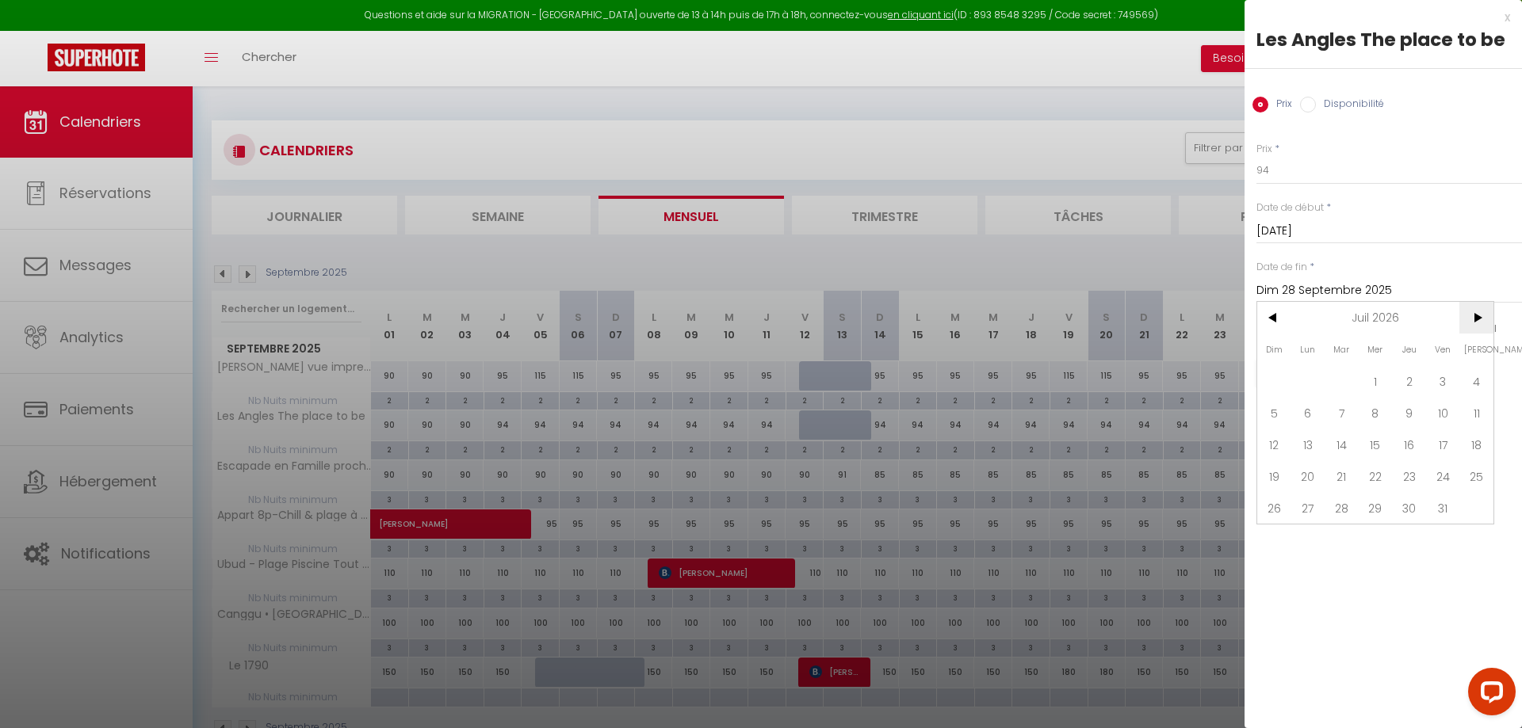
click at [1471, 321] on span ">" at bounding box center [1476, 318] width 34 height 32
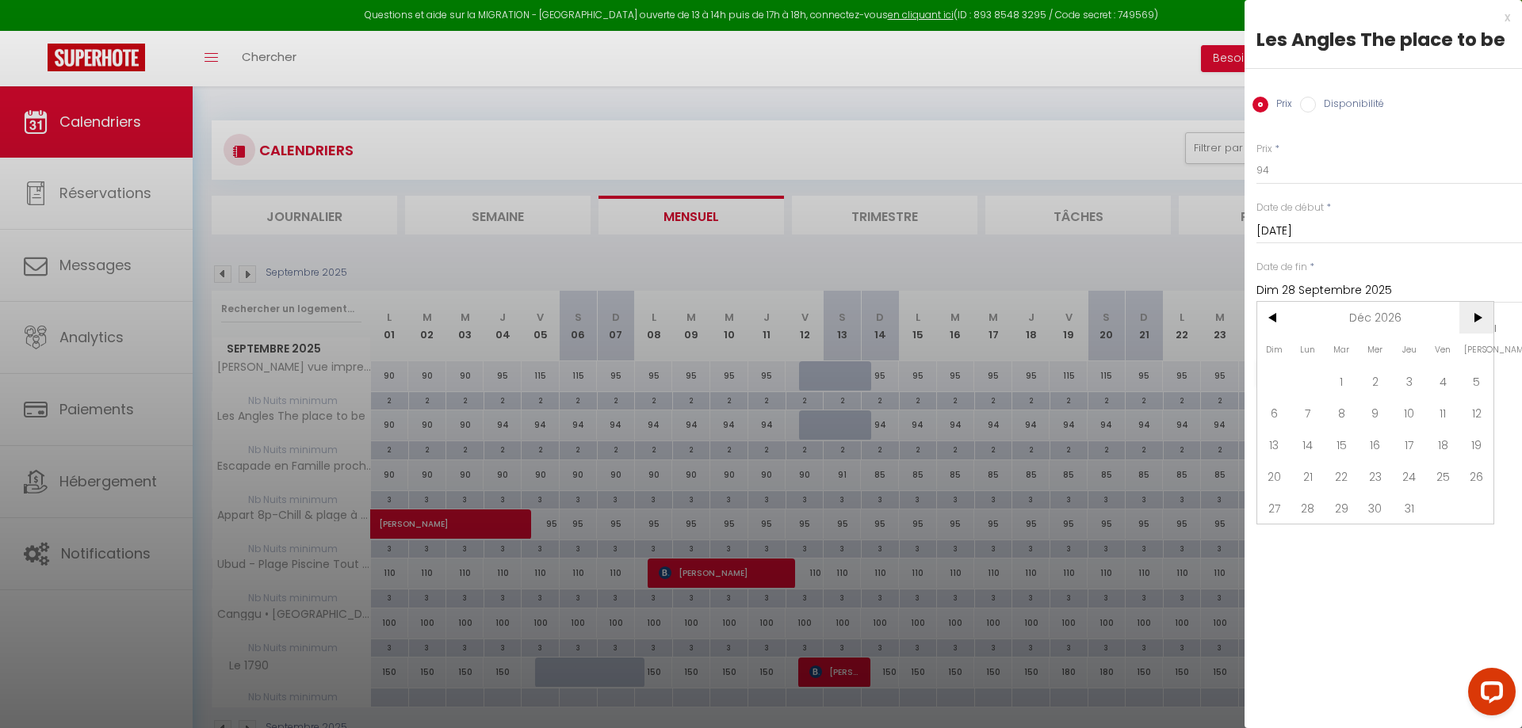
click at [1471, 321] on span ">" at bounding box center [1476, 318] width 34 height 32
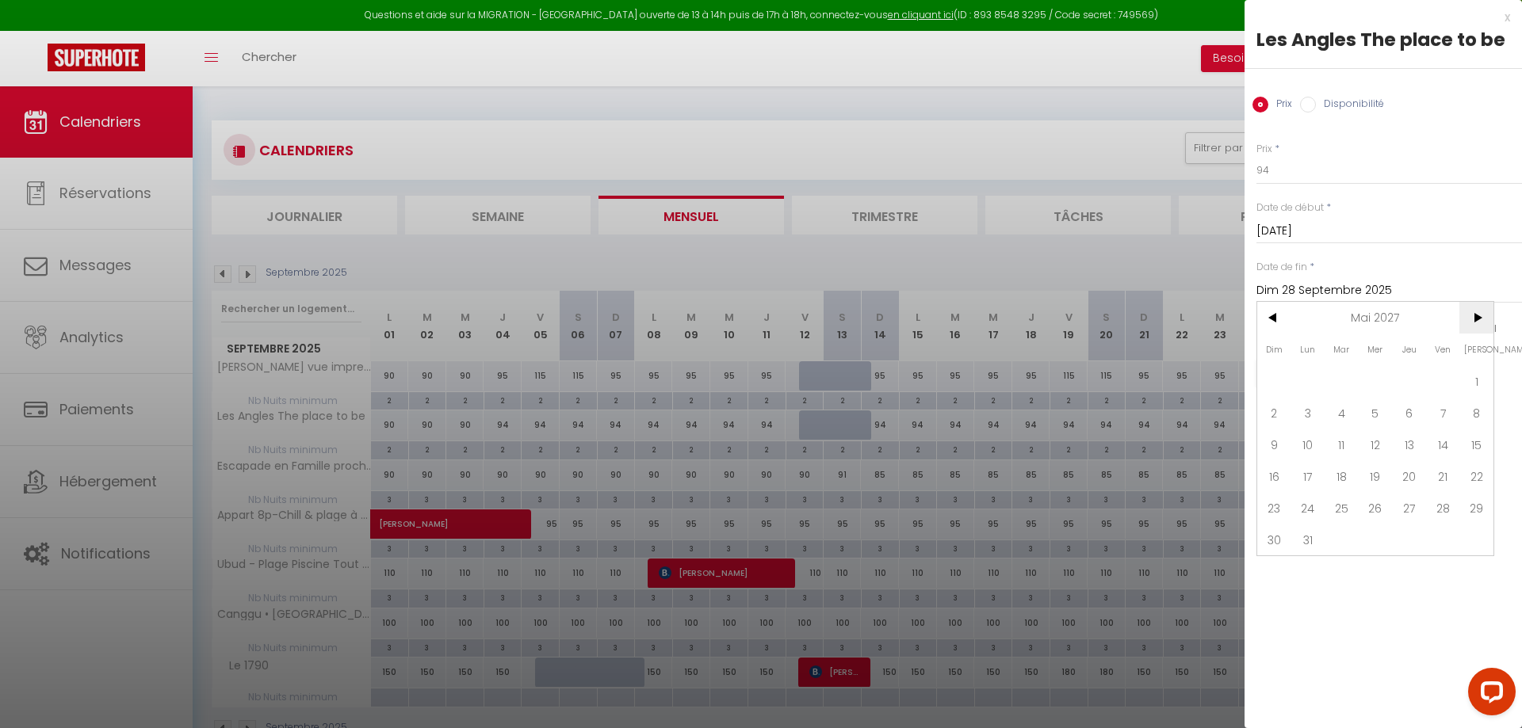
click at [1471, 321] on span ">" at bounding box center [1476, 318] width 34 height 32
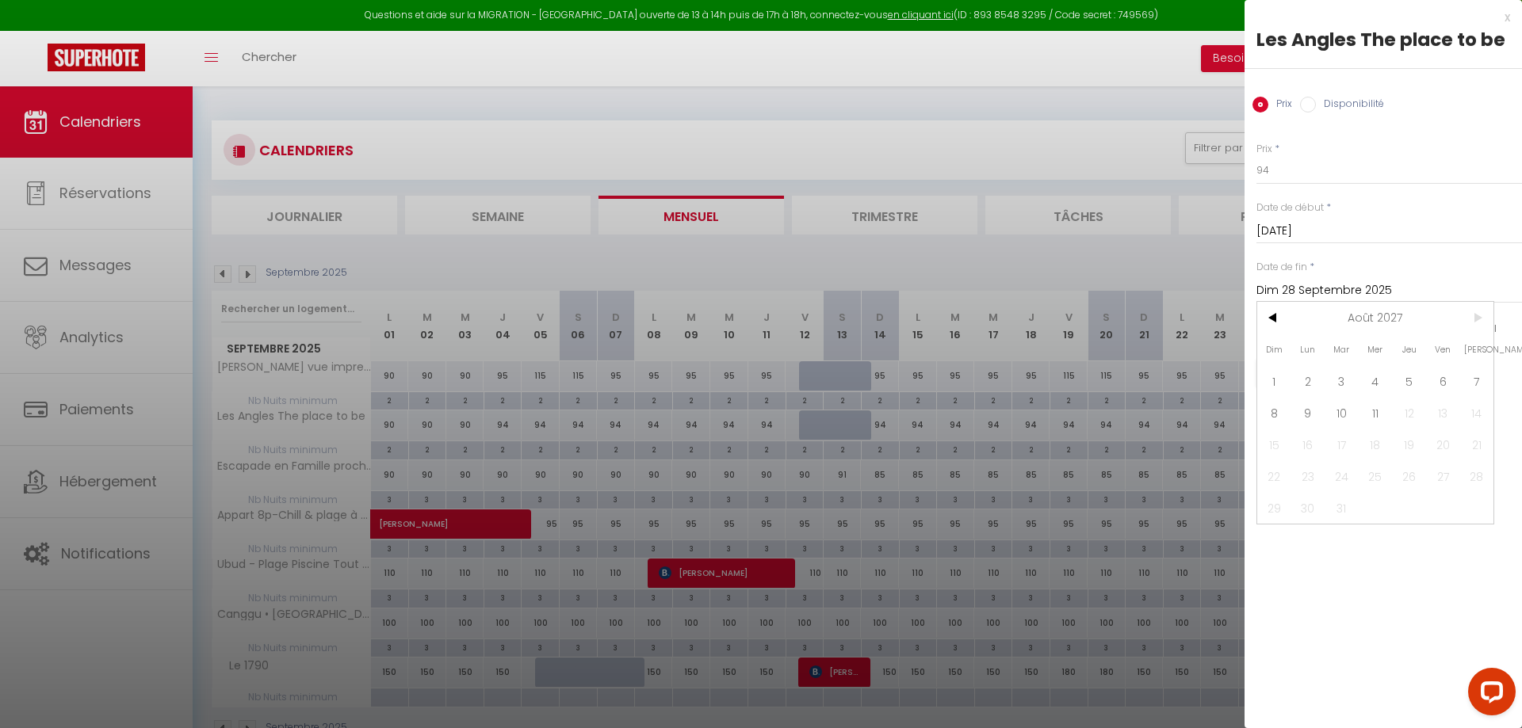
click at [1471, 321] on span ">" at bounding box center [1476, 318] width 34 height 32
click at [1378, 421] on span "11" at bounding box center [1376, 413] width 34 height 32
type input "[DATE]"
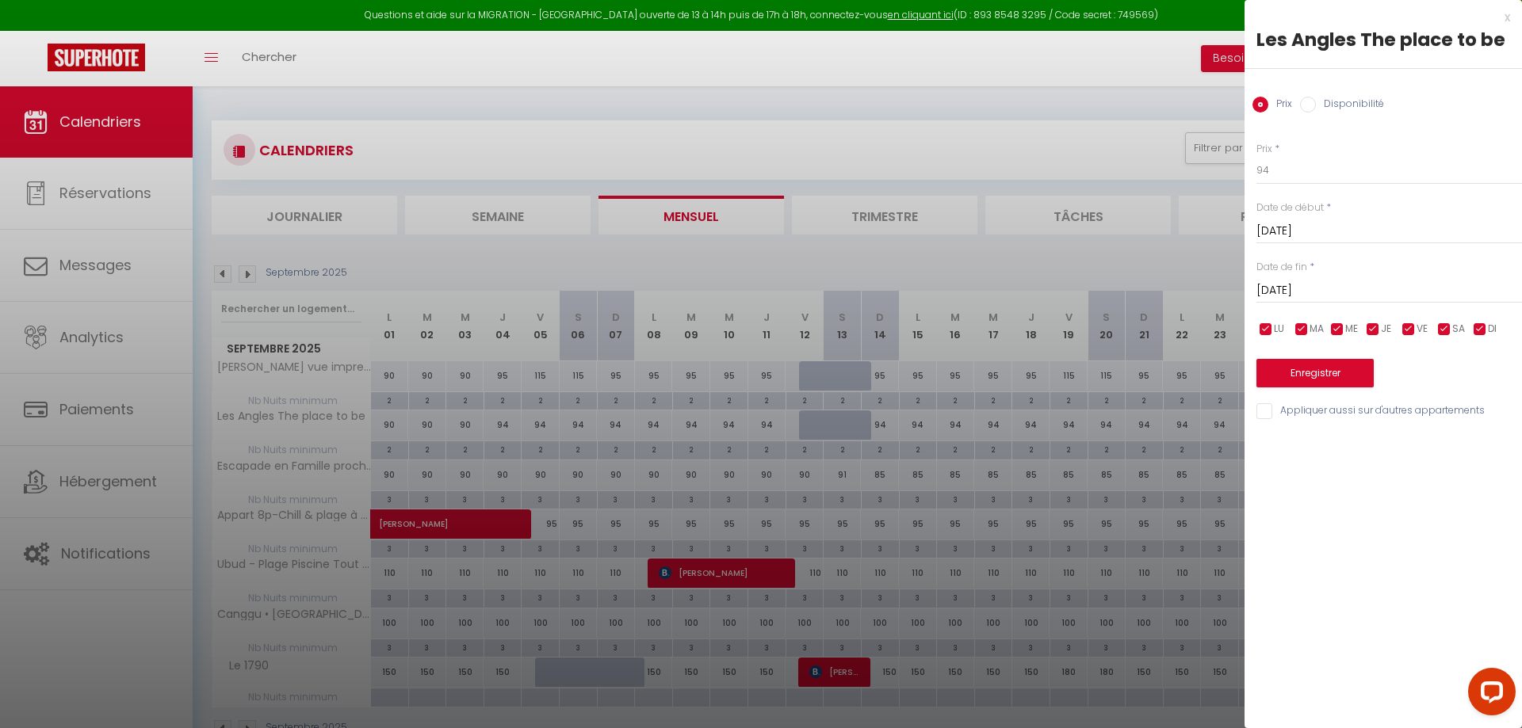
click at [1309, 109] on input "Disponibilité" at bounding box center [1308, 105] width 16 height 16
radio input "true"
click at [1251, 116] on div "Prix Disponibilité" at bounding box center [1382, 95] width 277 height 53
click at [1256, 106] on input "Prix" at bounding box center [1260, 105] width 16 height 16
radio input "true"
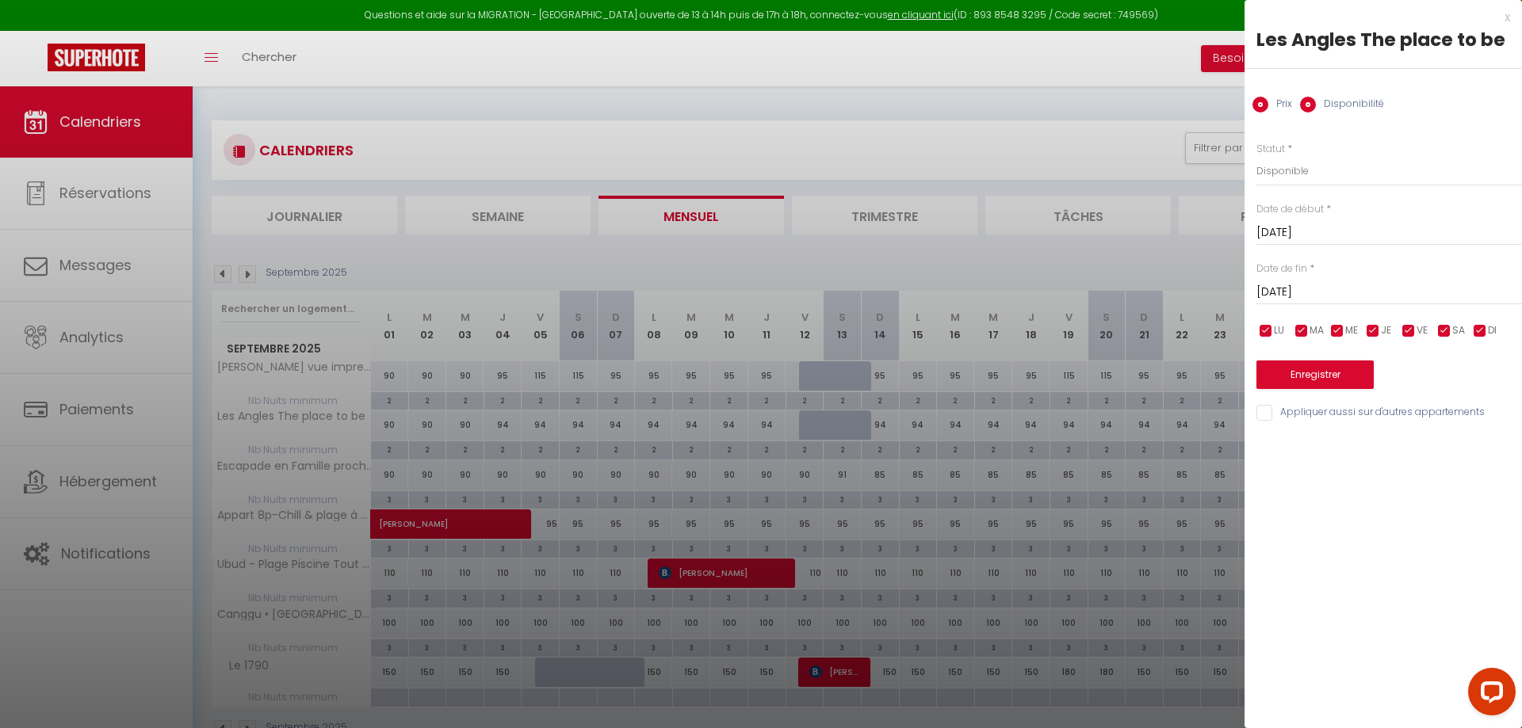
radio input "false"
click at [1504, 14] on div "x" at bounding box center [1377, 17] width 266 height 19
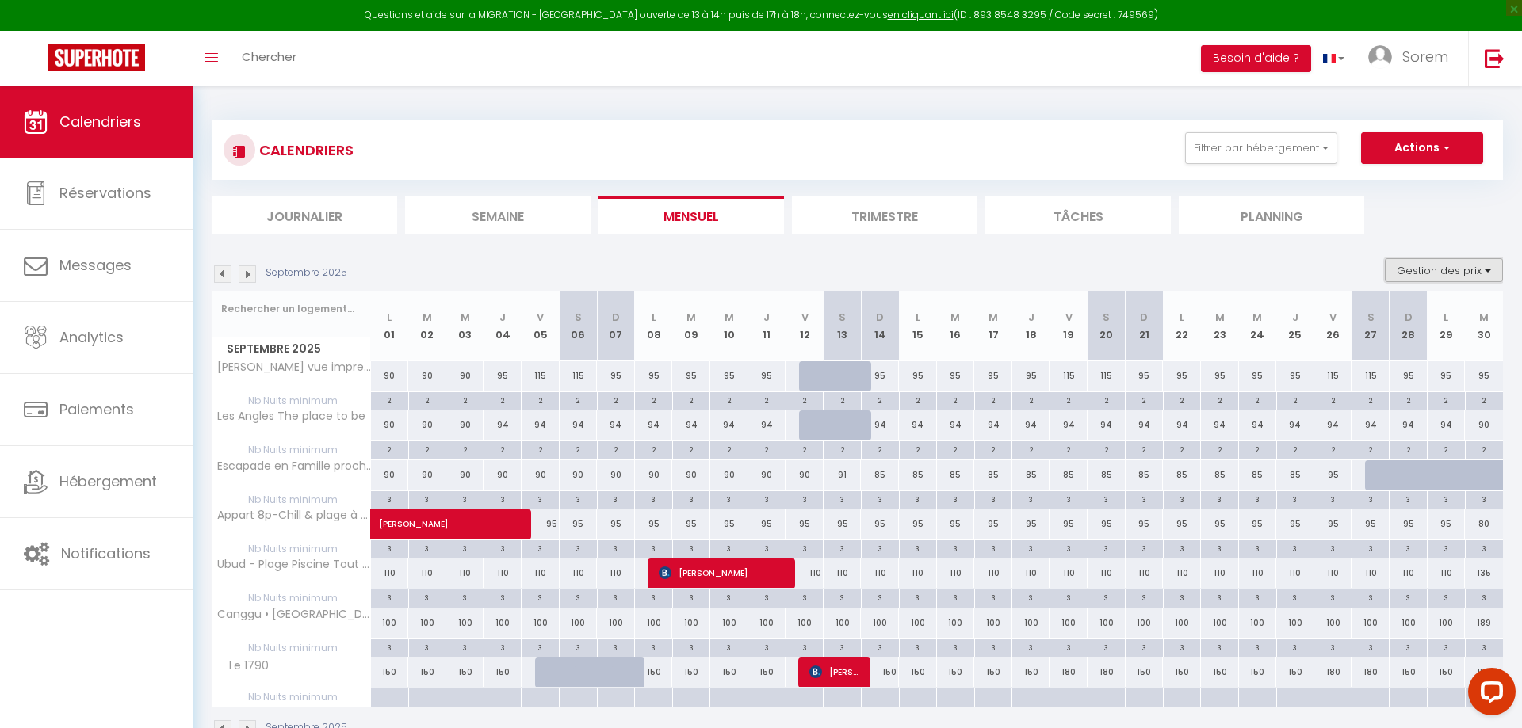
click at [1459, 273] on button "Gestion des prix" at bounding box center [1444, 270] width 118 height 24
click at [1400, 223] on ul "Journalier [GEOGRAPHIC_DATA] Mensuel Trimestre Tâches Planning" at bounding box center [857, 215] width 1291 height 39
click at [1377, 402] on div "2" at bounding box center [1370, 399] width 37 height 15
type input "2"
type input "[DATE]"
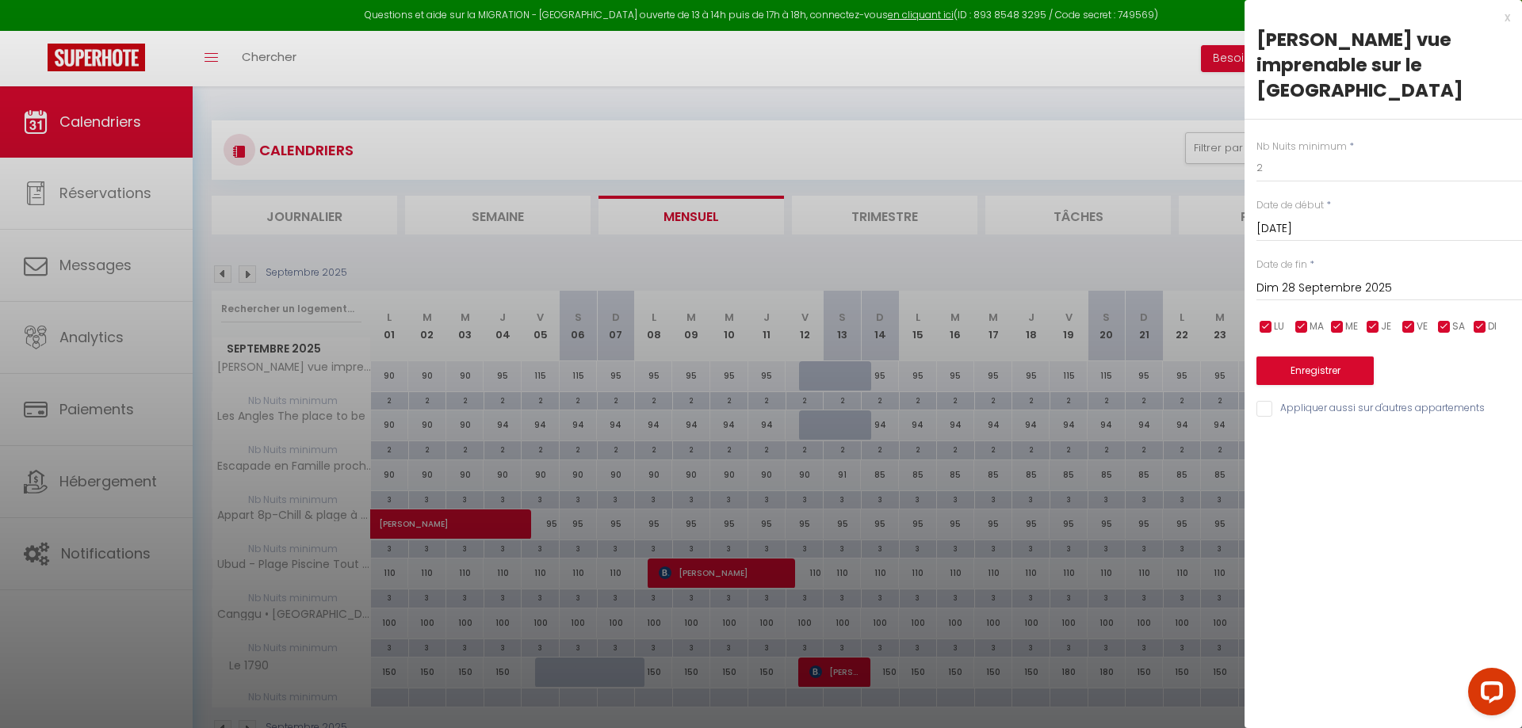
click at [1331, 283] on input "Dim 28 Septembre 2025" at bounding box center [1389, 288] width 266 height 21
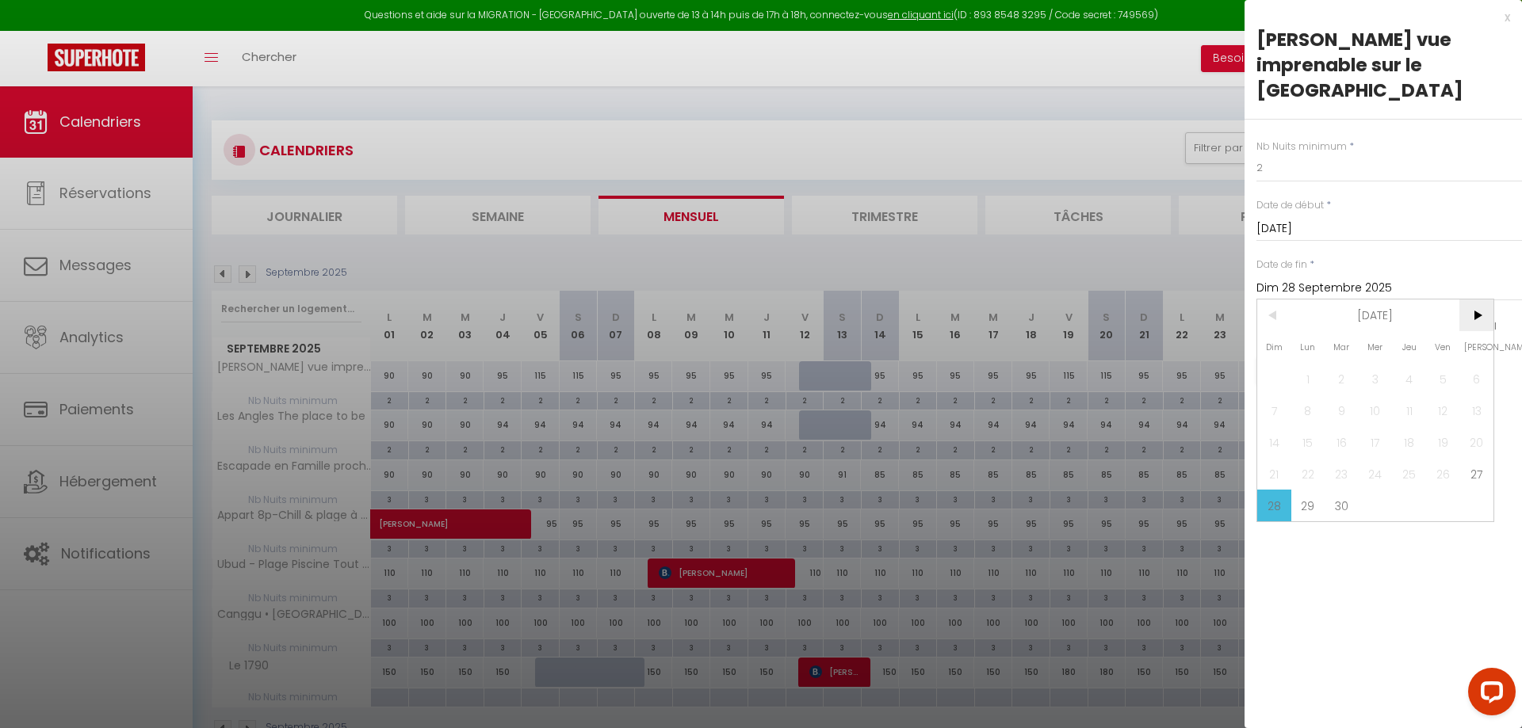
click at [1486, 318] on span ">" at bounding box center [1476, 316] width 34 height 32
click at [1485, 318] on span ">" at bounding box center [1476, 316] width 34 height 32
click at [1485, 317] on span ">" at bounding box center [1476, 316] width 34 height 32
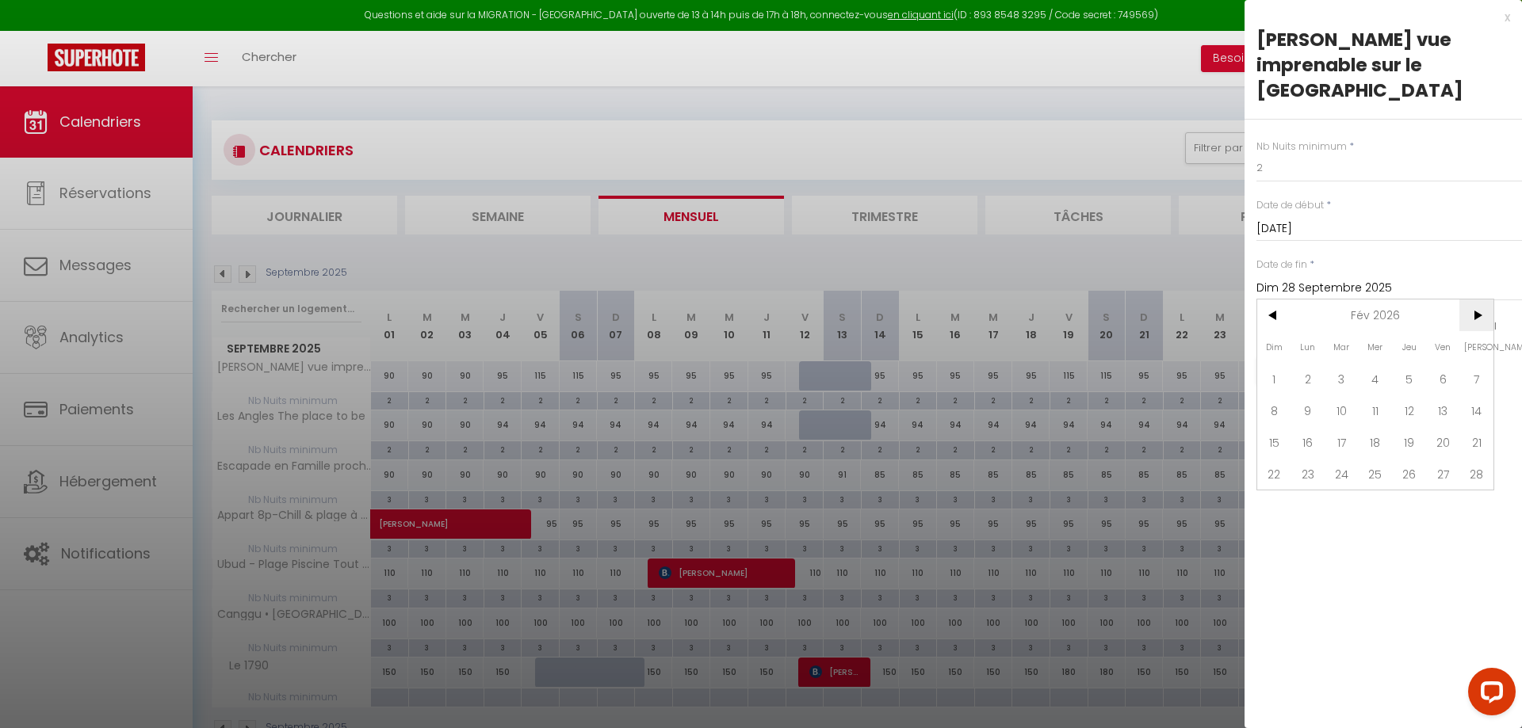
click at [1485, 317] on span ">" at bounding box center [1476, 316] width 34 height 32
click at [1484, 317] on span ">" at bounding box center [1476, 316] width 34 height 32
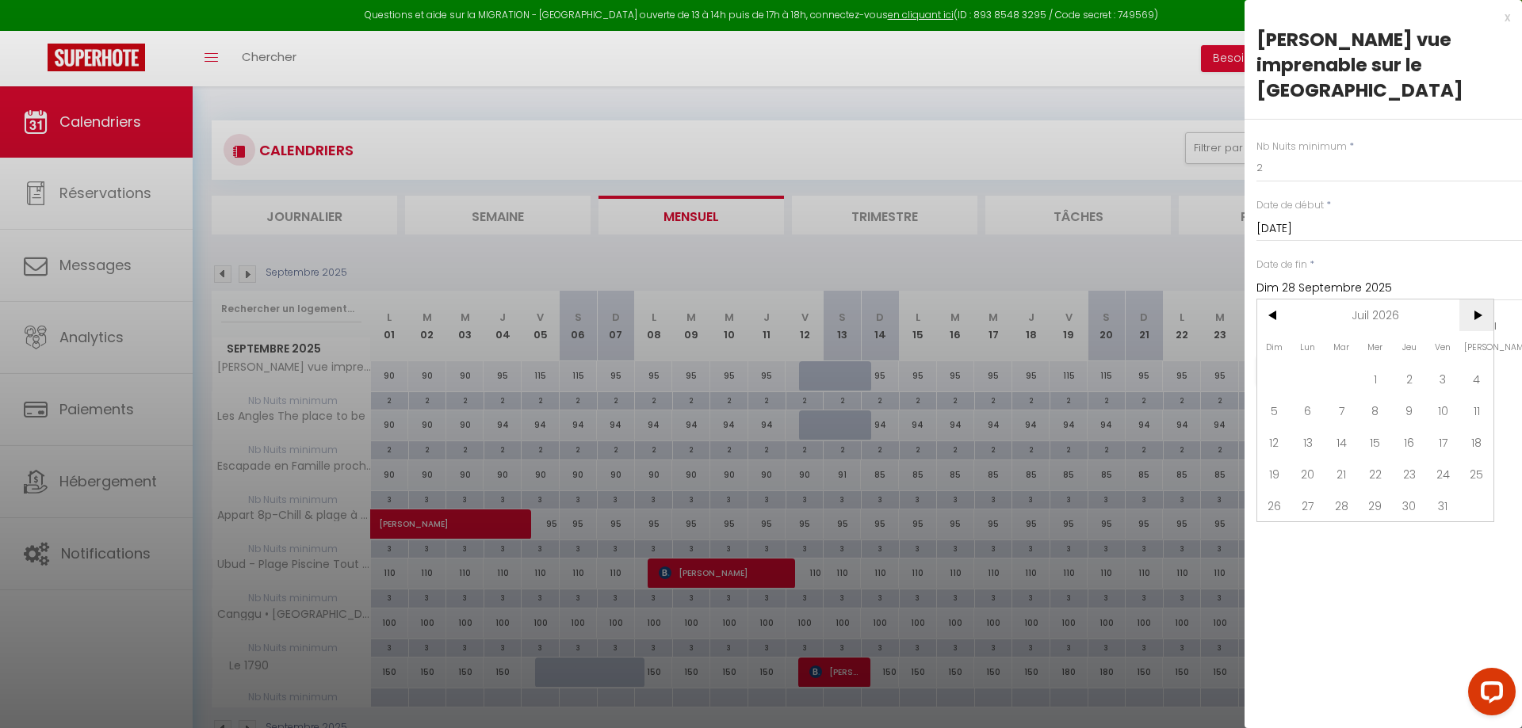
click at [1483, 317] on span ">" at bounding box center [1476, 316] width 34 height 32
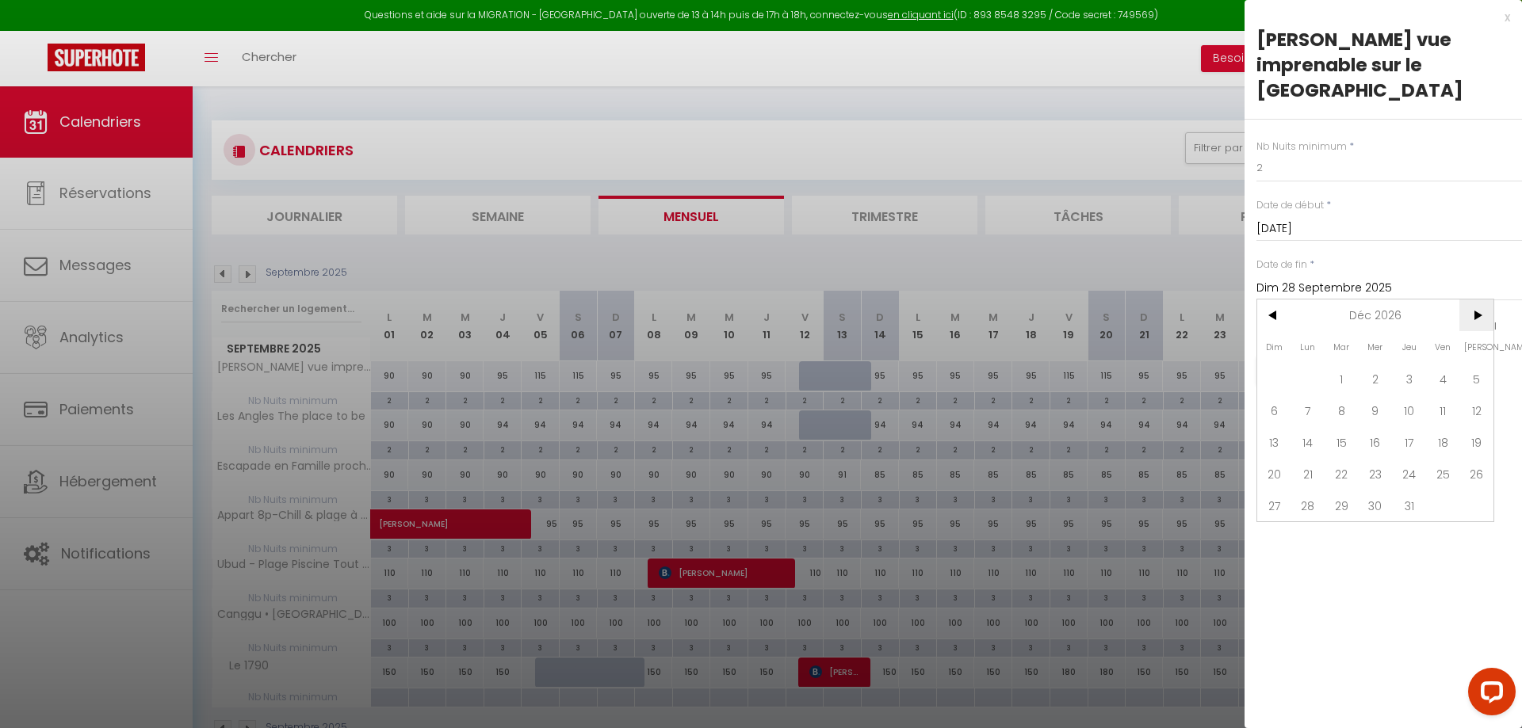
click at [1483, 317] on span ">" at bounding box center [1476, 316] width 34 height 32
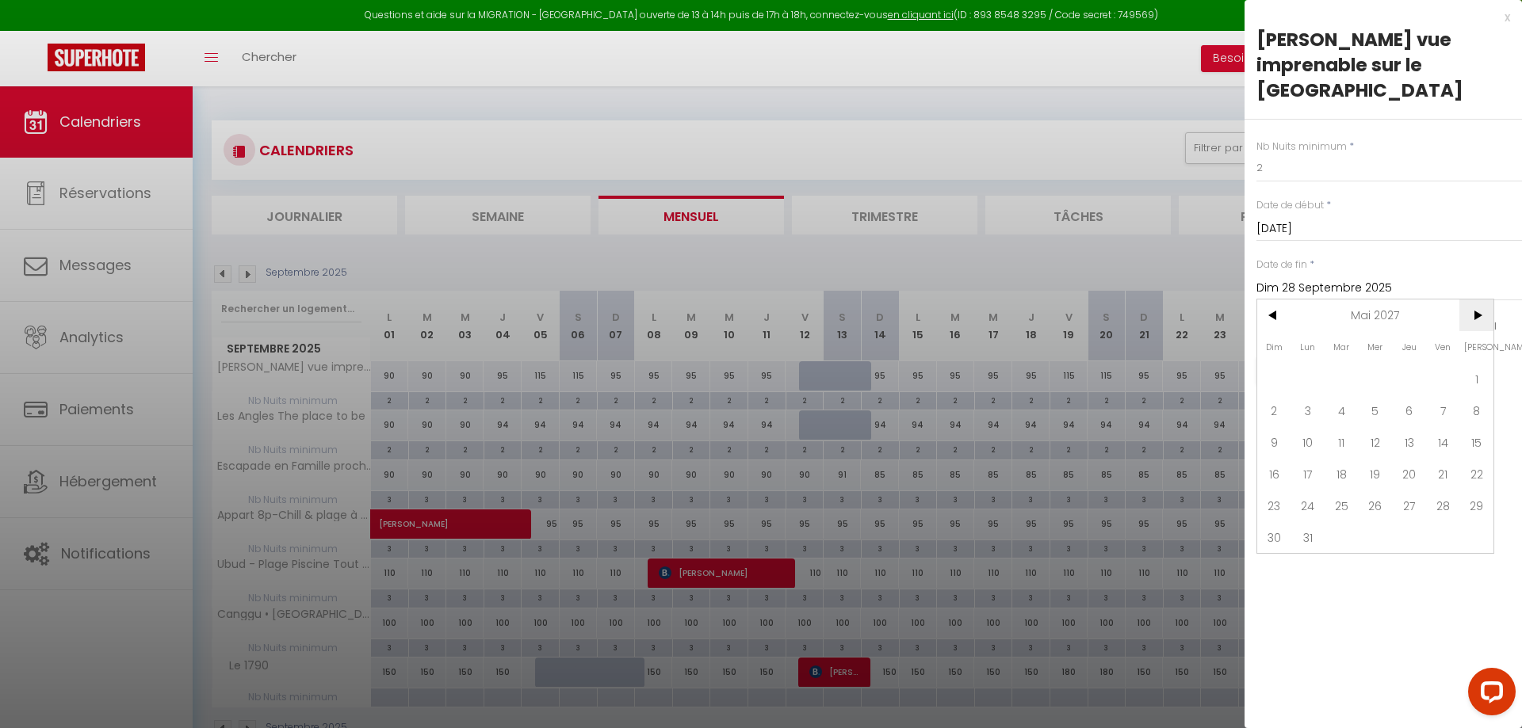
click at [1483, 317] on span ">" at bounding box center [1476, 316] width 34 height 32
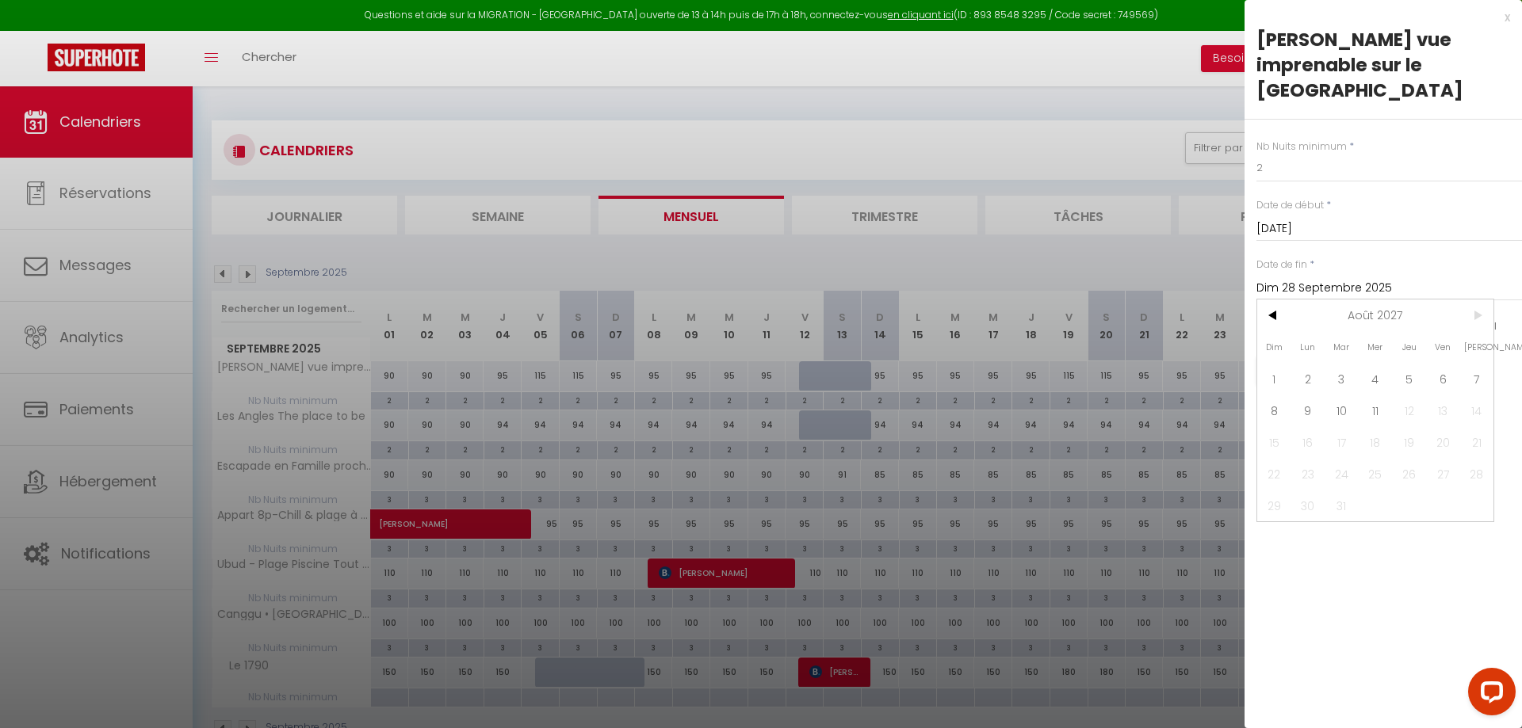
click at [1483, 317] on span ">" at bounding box center [1476, 316] width 34 height 32
click at [1373, 412] on span "11" at bounding box center [1376, 411] width 34 height 32
type input "[DATE]"
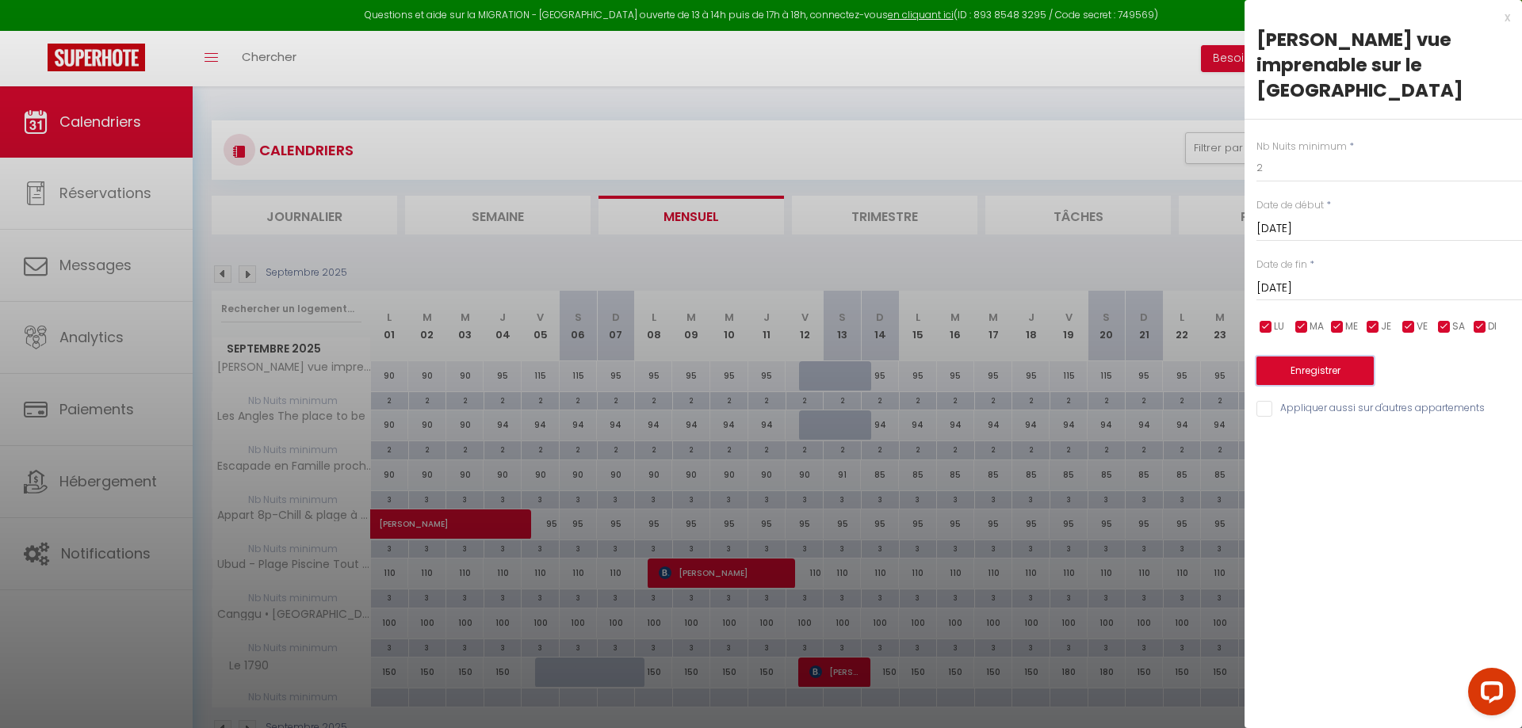
click at [1321, 373] on button "Enregistrer" at bounding box center [1314, 371] width 117 height 29
